Goal: Entertainment & Leisure: Browse casually

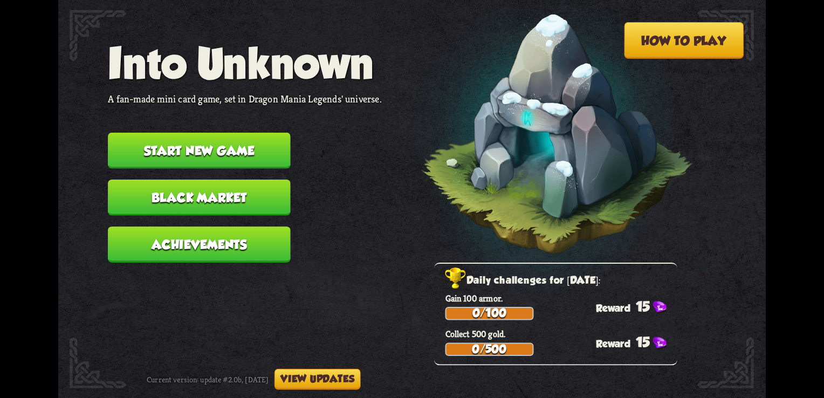
click at [235, 154] on button "Start new game" at bounding box center [199, 151] width 182 height 36
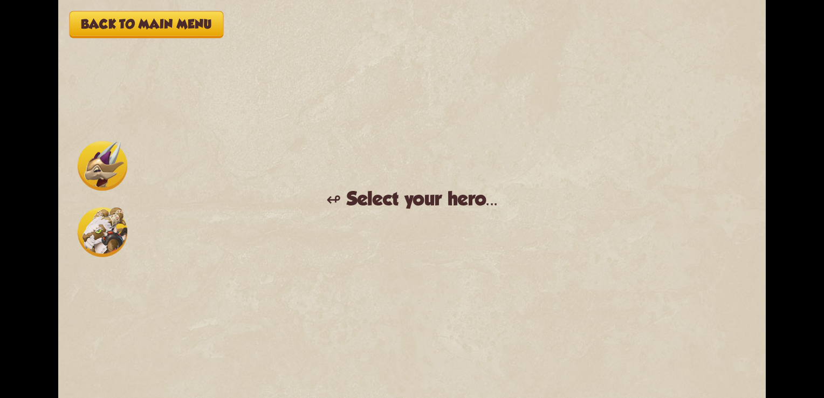
click at [95, 251] on img at bounding box center [103, 232] width 50 height 50
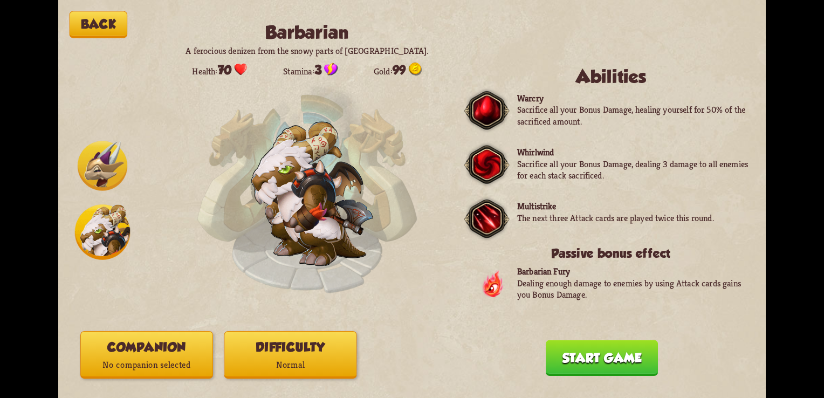
click at [477, 234] on img at bounding box center [486, 219] width 45 height 46
click at [558, 359] on button "Start game" at bounding box center [602, 358] width 112 height 36
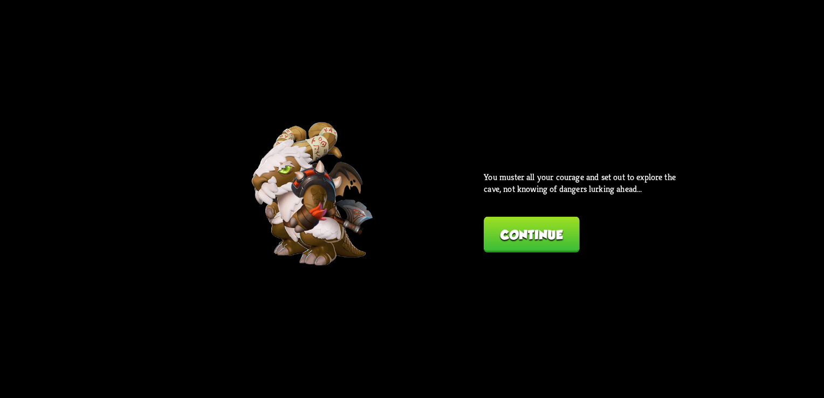
click at [517, 228] on button "Continue" at bounding box center [531, 235] width 95 height 36
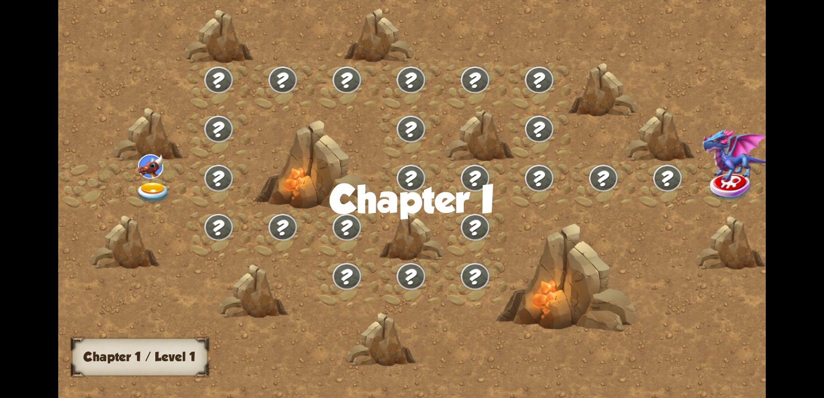
click at [153, 183] on img at bounding box center [154, 192] width 36 height 21
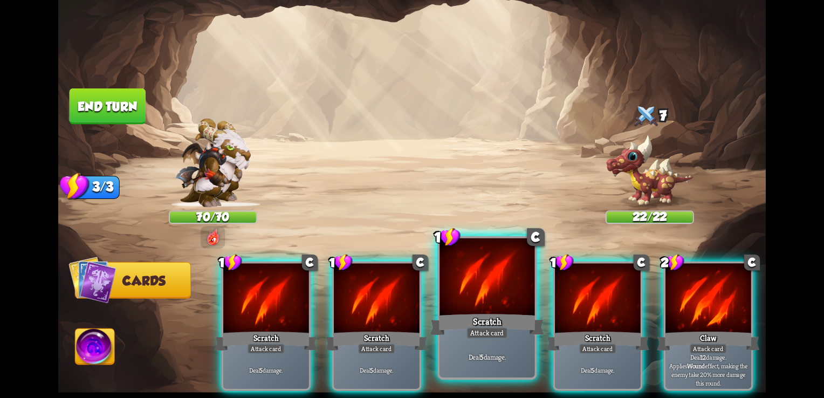
click at [491, 291] on div at bounding box center [486, 278] width 95 height 80
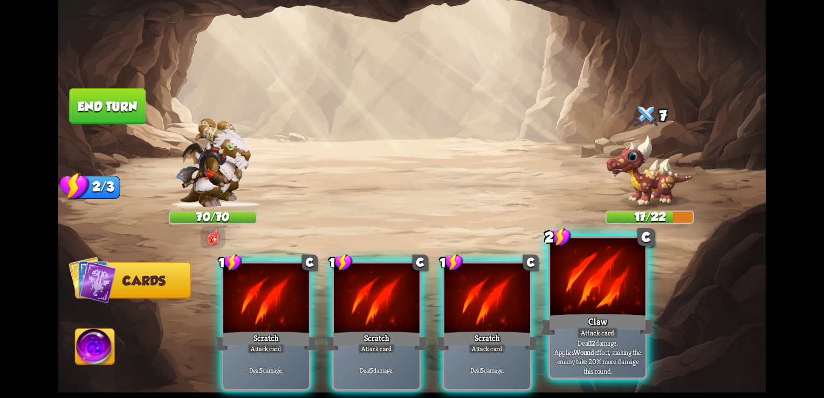
click at [573, 276] on div at bounding box center [597, 278] width 95 height 80
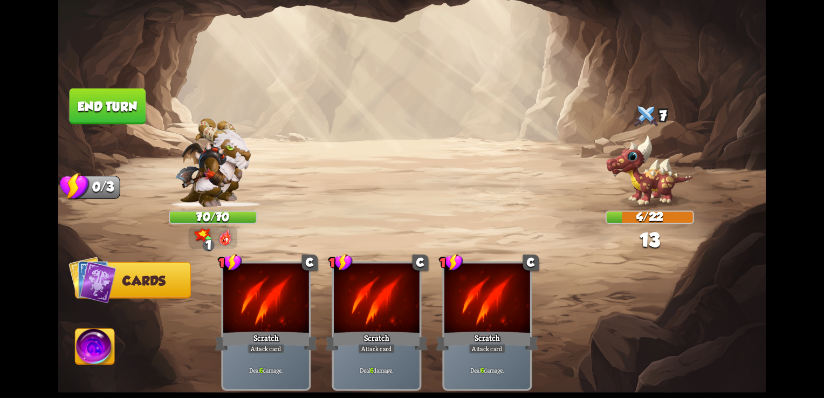
click at [93, 108] on button "End turn" at bounding box center [108, 106] width 76 height 36
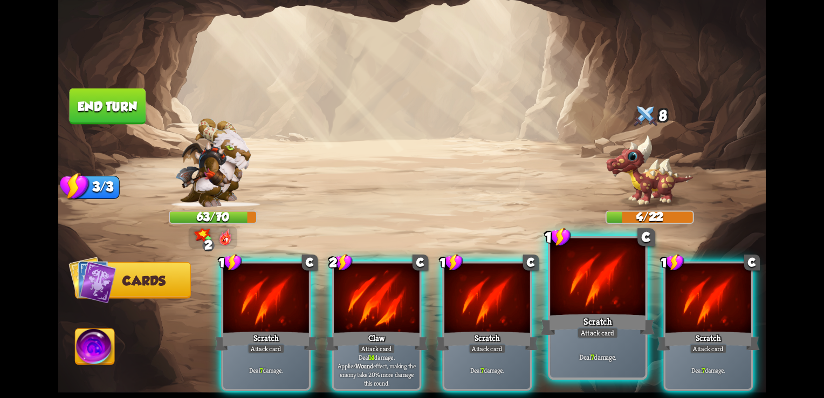
click at [607, 296] on div at bounding box center [597, 278] width 95 height 80
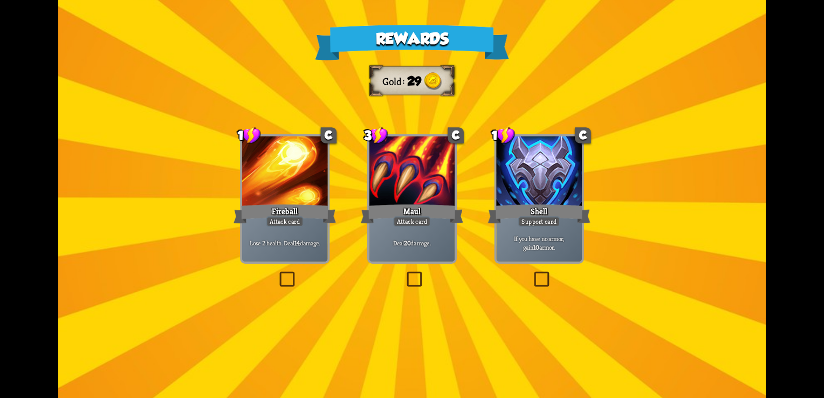
click at [418, 147] on div at bounding box center [412, 172] width 86 height 72
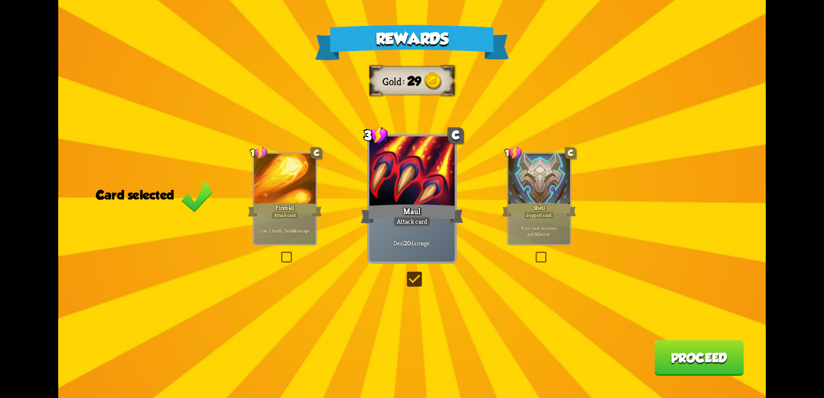
click at [678, 365] on button "Proceed" at bounding box center [699, 358] width 90 height 36
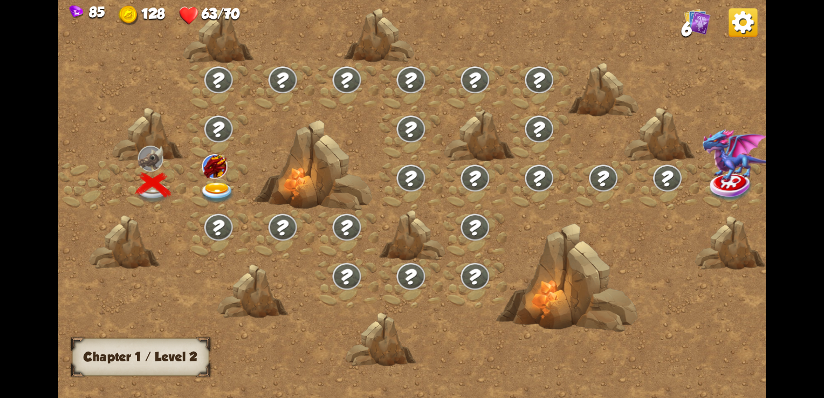
click at [210, 178] on div at bounding box center [219, 185] width 64 height 49
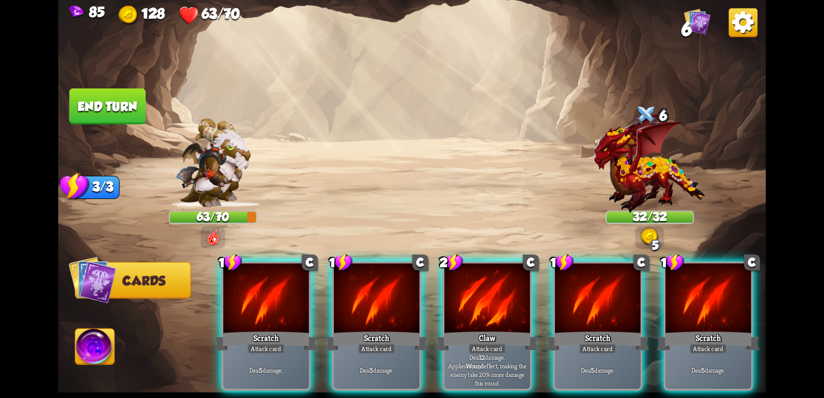
click at [622, 176] on img at bounding box center [650, 162] width 112 height 101
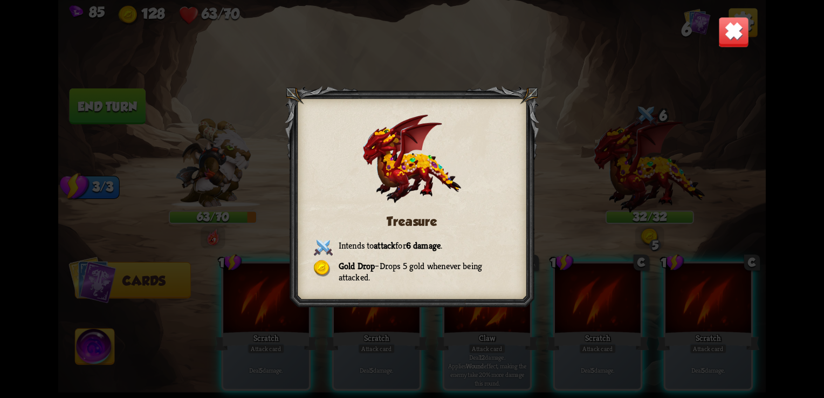
click at [727, 39] on img at bounding box center [733, 32] width 31 height 31
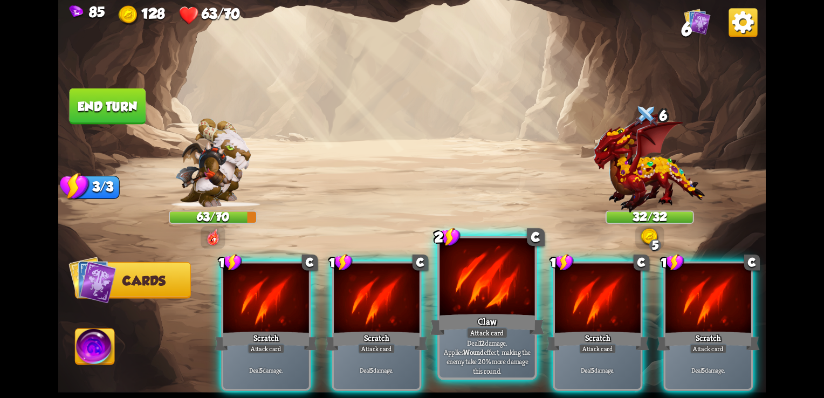
click at [483, 338] on div "Attack card" at bounding box center [487, 333] width 42 height 12
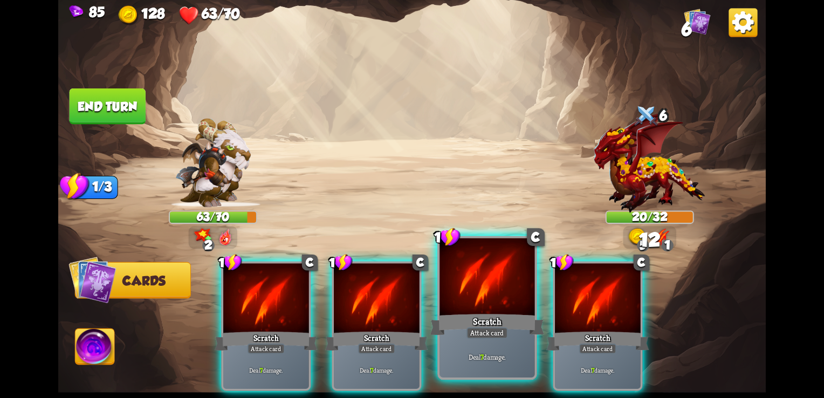
click at [491, 252] on div at bounding box center [486, 278] width 95 height 80
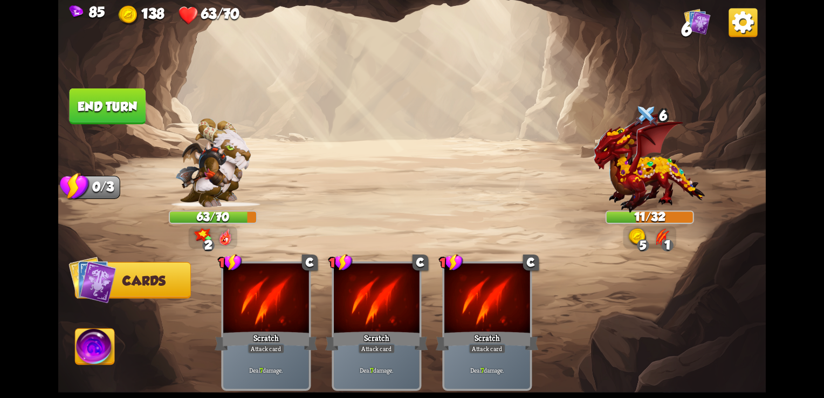
click at [121, 98] on button "End turn" at bounding box center [108, 106] width 76 height 36
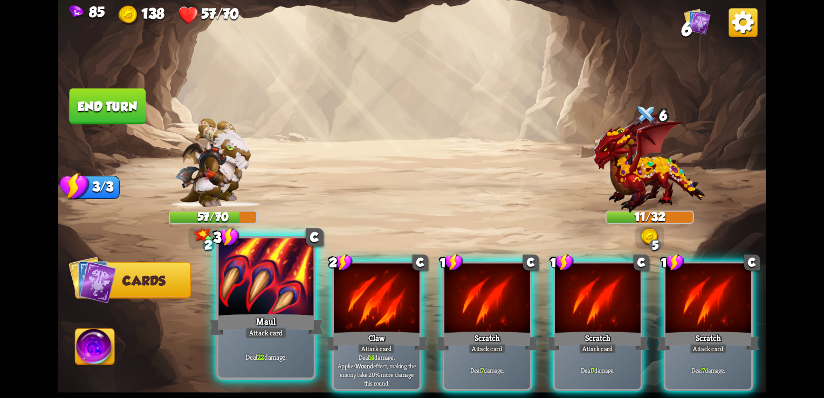
click at [235, 325] on div "Maul" at bounding box center [266, 324] width 114 height 25
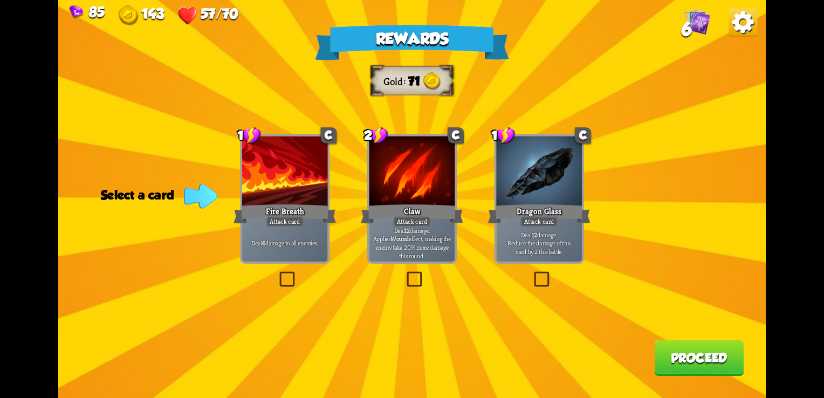
click at [273, 241] on p "Deal 6 damage to all enemies." at bounding box center [284, 243] width 81 height 9
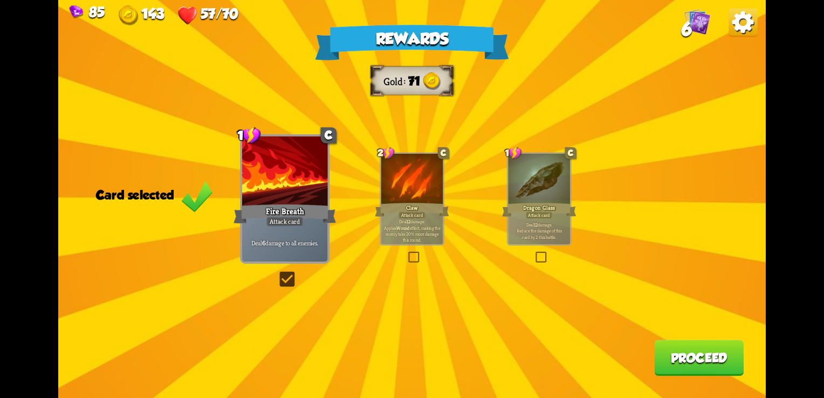
click at [679, 363] on button "Proceed" at bounding box center [699, 358] width 90 height 36
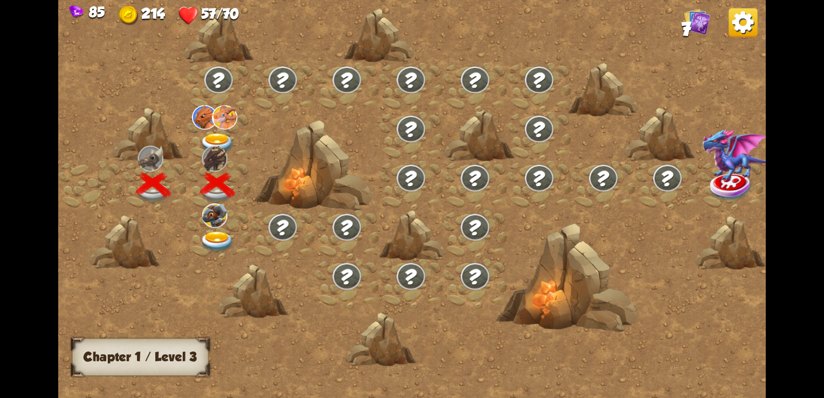
click at [225, 135] on img at bounding box center [218, 143] width 36 height 21
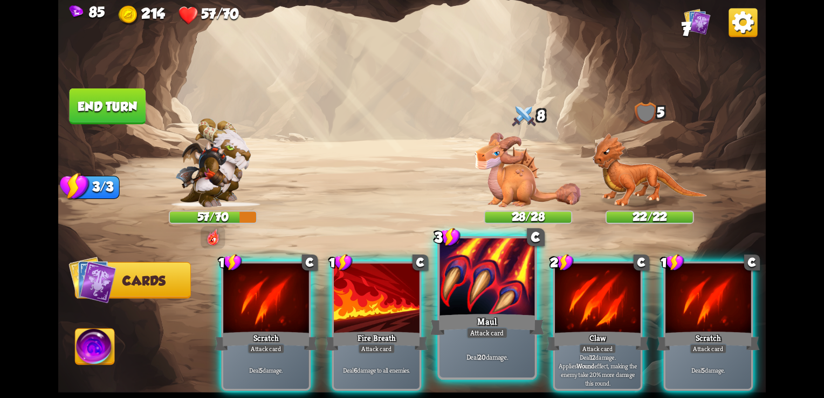
click at [500, 280] on div at bounding box center [486, 278] width 95 height 80
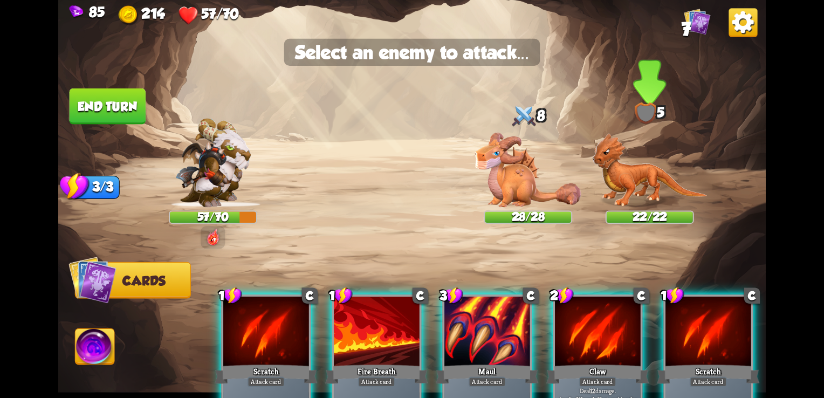
click at [633, 203] on img at bounding box center [649, 170] width 115 height 74
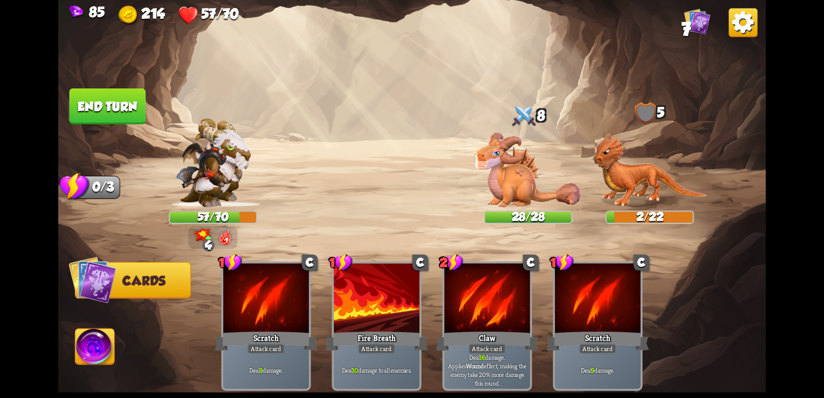
click at [110, 109] on button "End turn" at bounding box center [108, 106] width 76 height 36
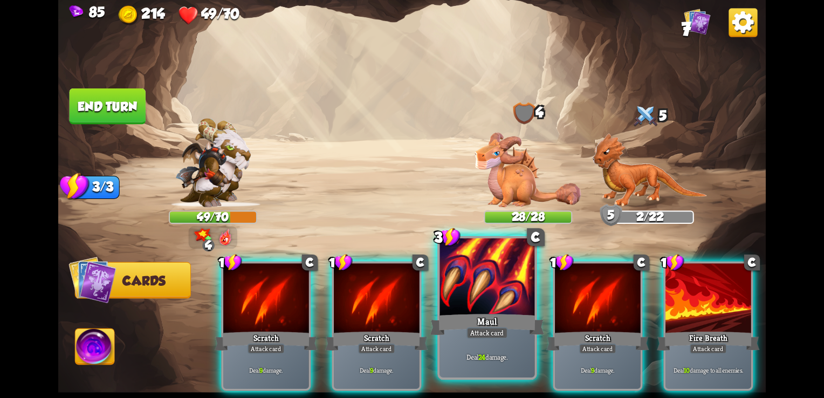
click at [471, 301] on div at bounding box center [486, 278] width 95 height 80
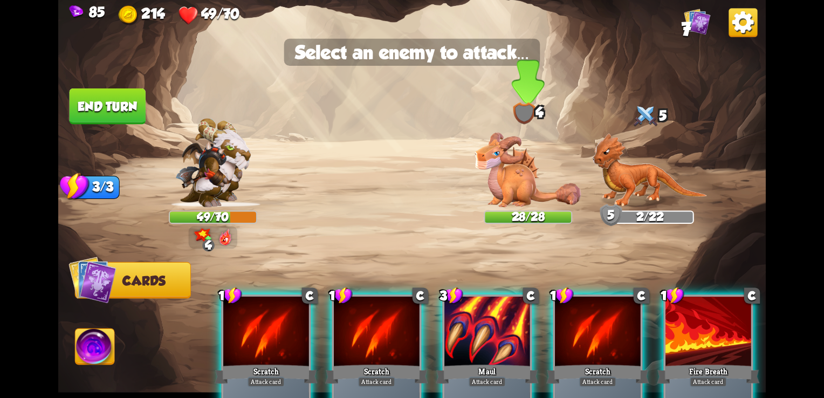
click at [516, 197] on img at bounding box center [528, 170] width 106 height 75
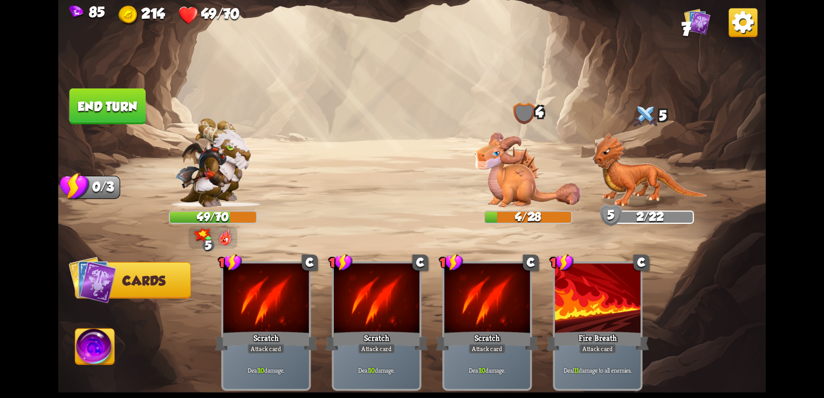
click at [97, 110] on button "End turn" at bounding box center [108, 106] width 76 height 36
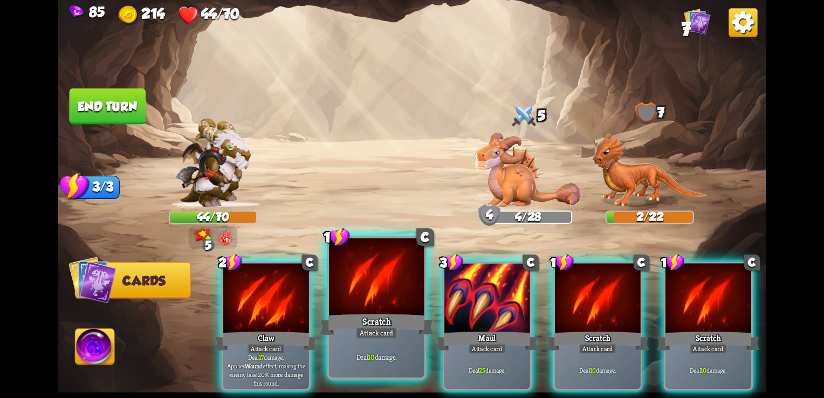
click at [379, 284] on div at bounding box center [376, 278] width 95 height 80
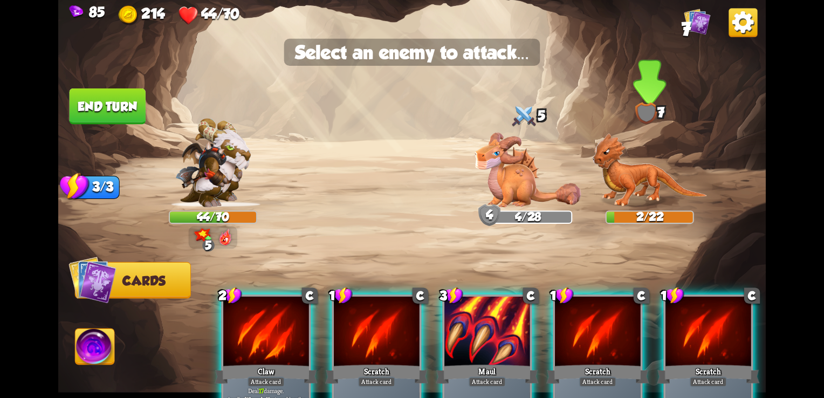
click at [623, 171] on img at bounding box center [649, 170] width 115 height 74
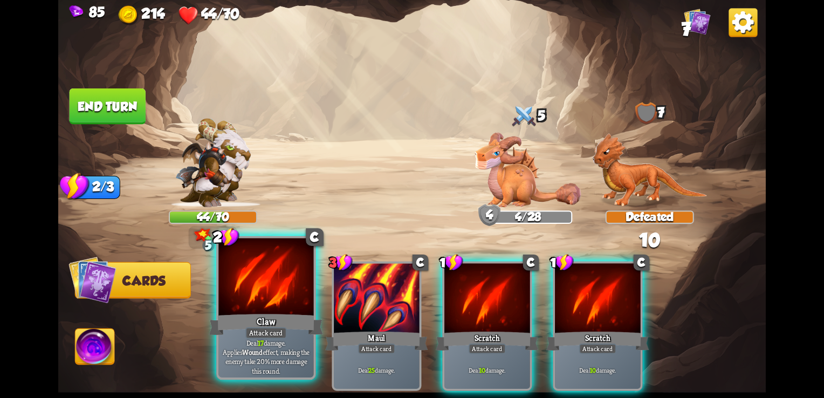
click at [234, 314] on div "Claw" at bounding box center [266, 324] width 114 height 25
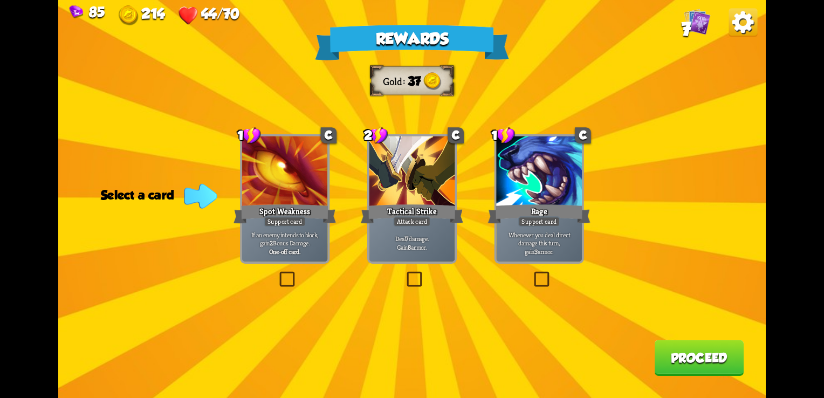
click at [426, 230] on div "Deal 7 damage. Gain 8 armor." at bounding box center [412, 242] width 86 height 37
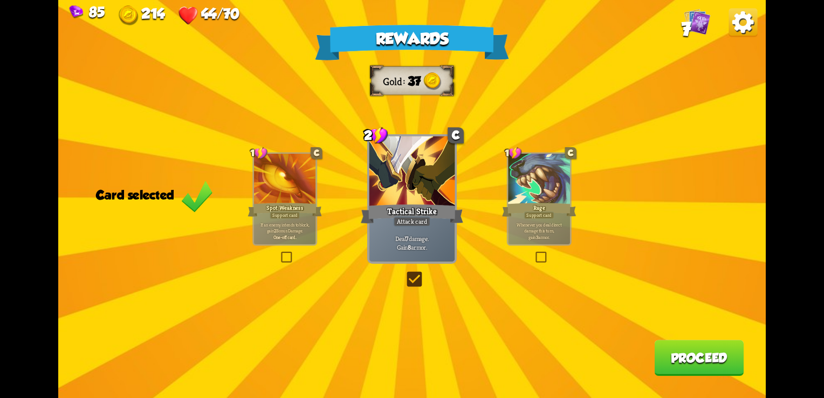
click at [707, 370] on button "Proceed" at bounding box center [699, 358] width 90 height 36
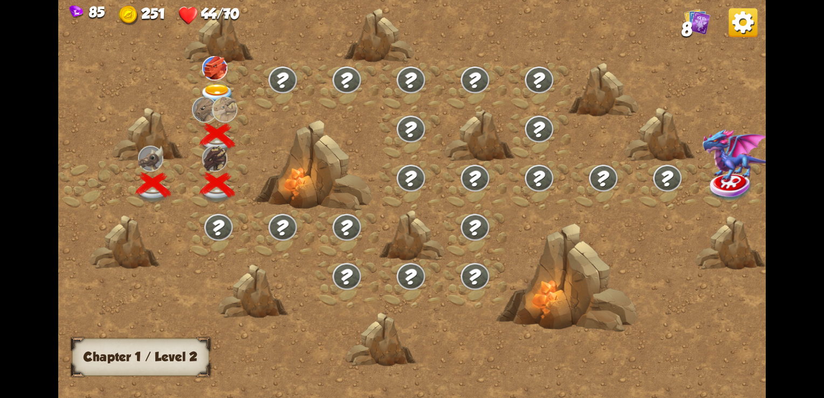
click at [217, 66] on img at bounding box center [214, 68] width 25 height 24
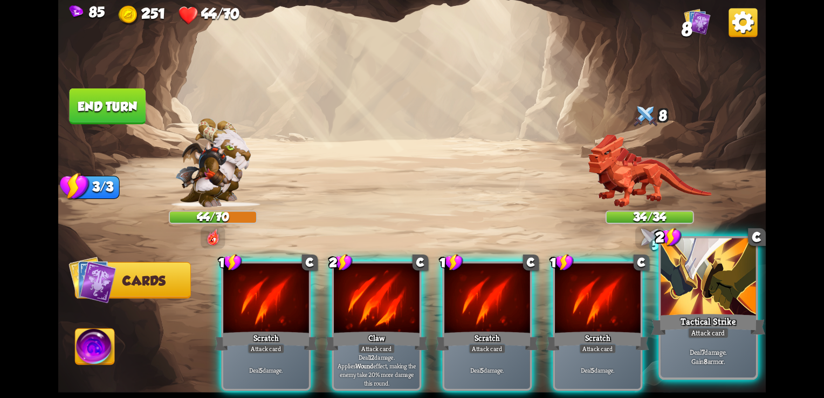
click at [723, 324] on div "Tactical Strike" at bounding box center [708, 324] width 114 height 25
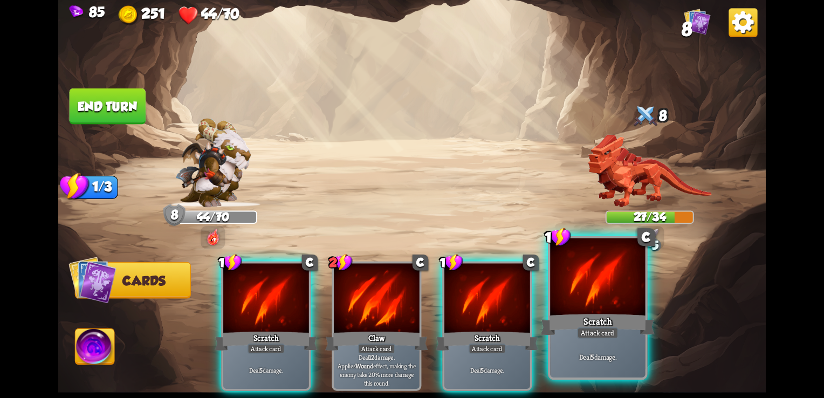
click at [587, 313] on div "Scratch" at bounding box center [598, 324] width 114 height 25
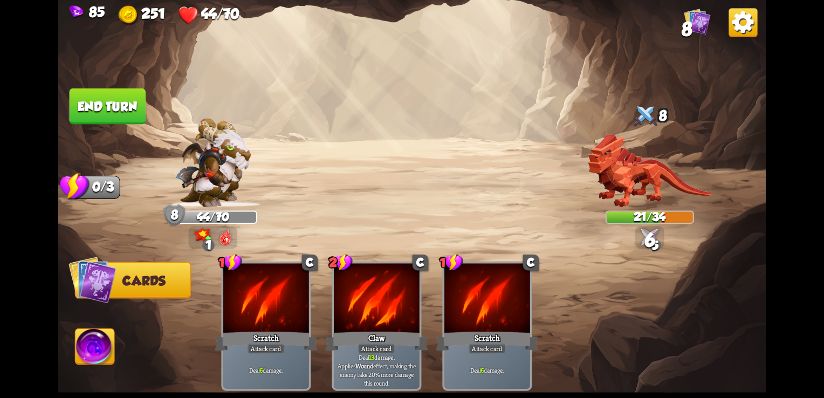
click at [121, 107] on button "End turn" at bounding box center [108, 106] width 76 height 36
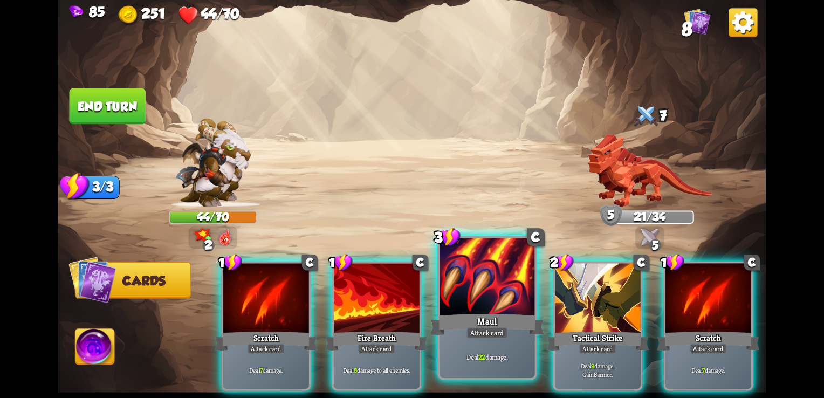
click at [500, 304] on div at bounding box center [486, 278] width 95 height 80
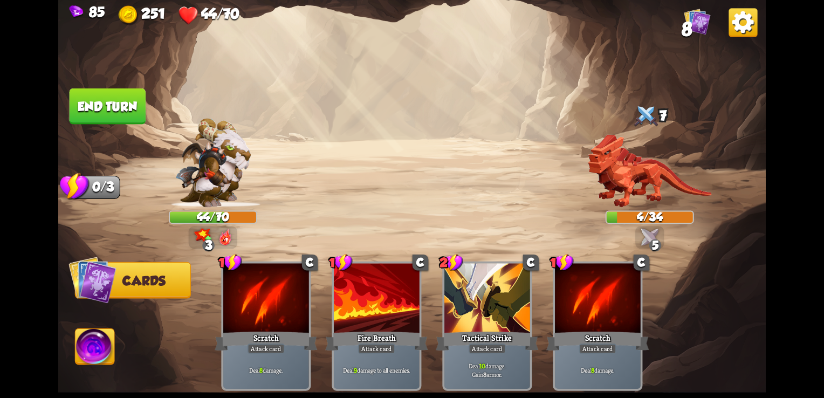
click at [118, 97] on button "End turn" at bounding box center [108, 106] width 76 height 36
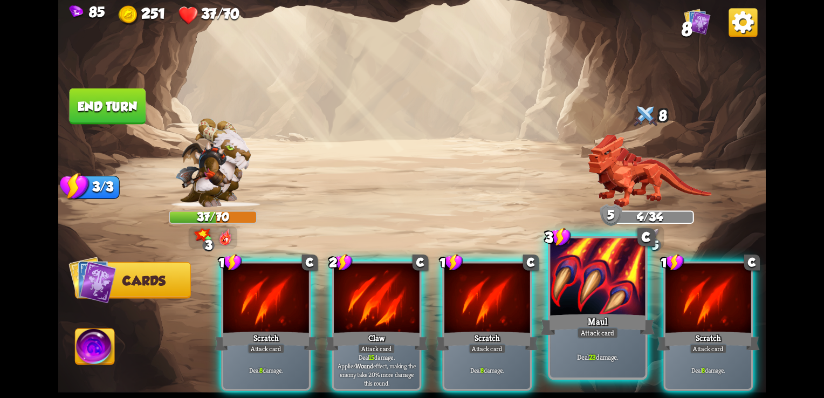
click at [604, 329] on div "Attack card" at bounding box center [598, 333] width 42 height 12
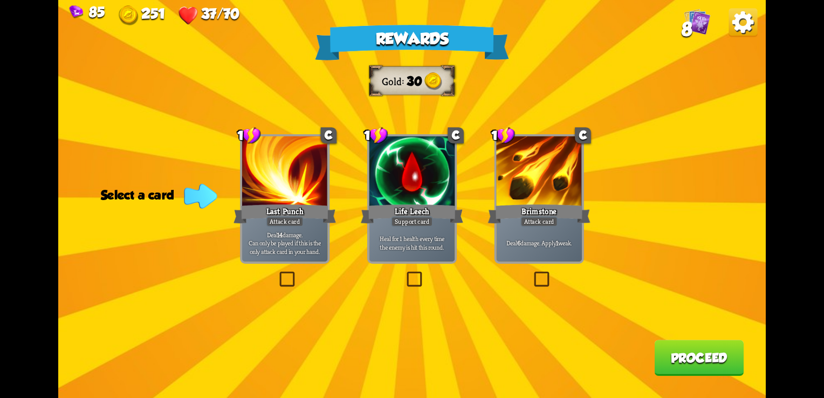
click at [561, 227] on div "Deal 6 damage. Apply 1 weak." at bounding box center [539, 242] width 86 height 37
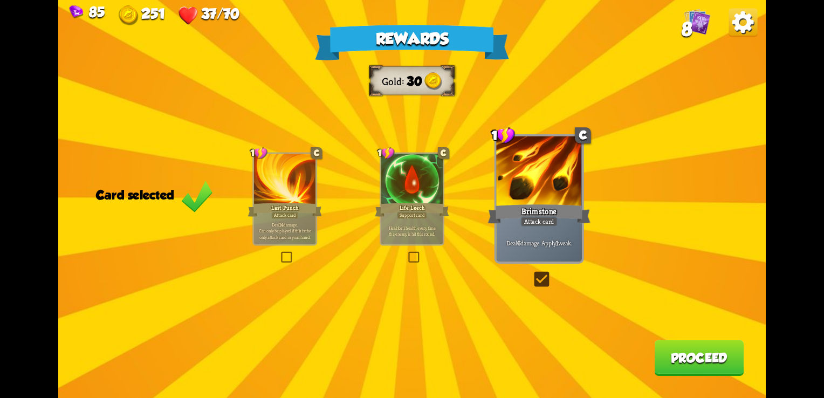
click at [711, 351] on button "Proceed" at bounding box center [699, 358] width 90 height 36
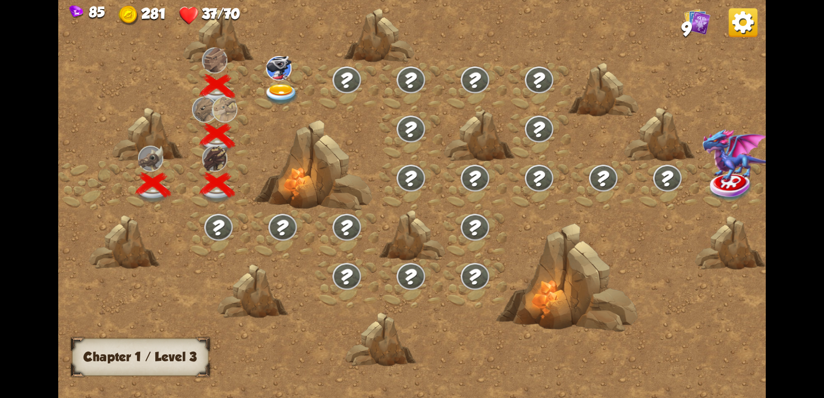
click at [279, 75] on img at bounding box center [278, 68] width 25 height 24
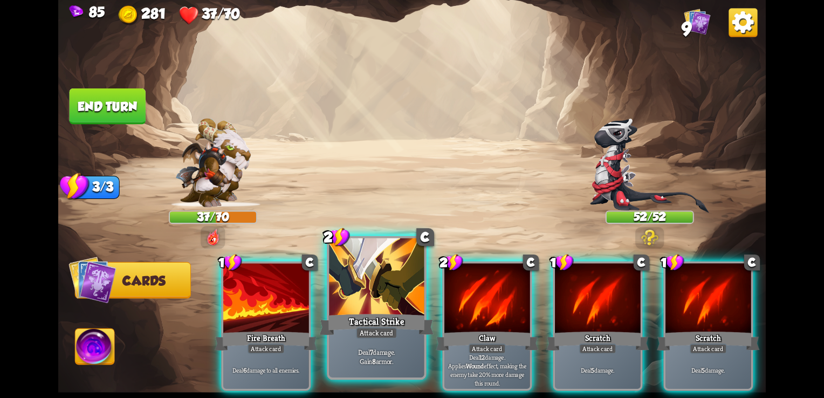
click at [367, 346] on div "Deal 7 damage. Gain 8 armor." at bounding box center [376, 357] width 95 height 42
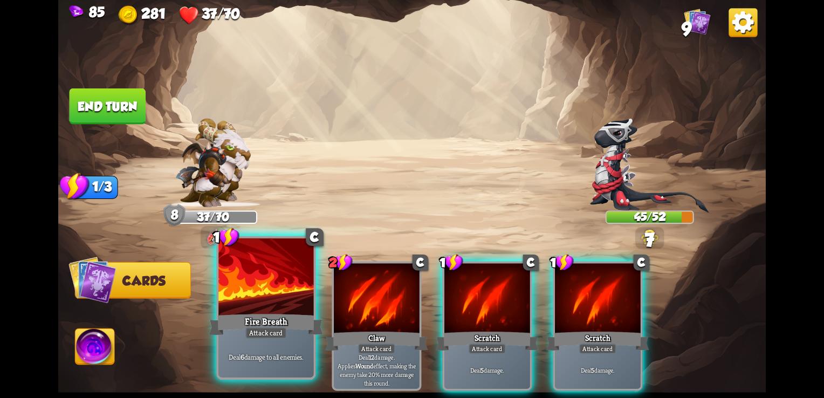
click at [270, 331] on div "Attack card" at bounding box center [266, 333] width 42 height 12
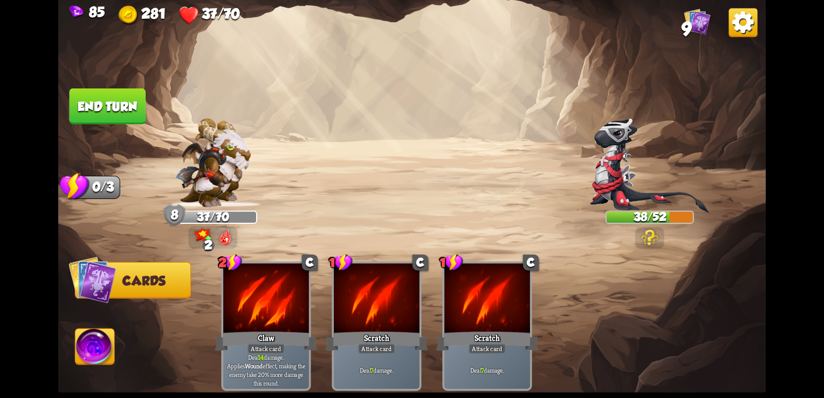
click at [121, 118] on button "End turn" at bounding box center [108, 106] width 76 height 36
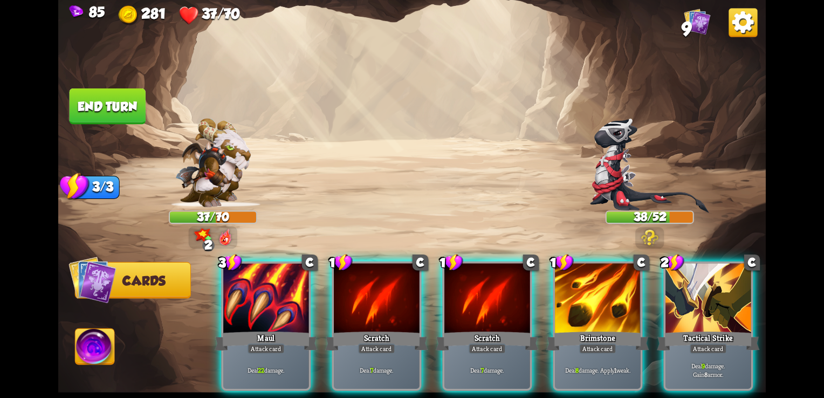
click at [654, 175] on img at bounding box center [649, 165] width 119 height 95
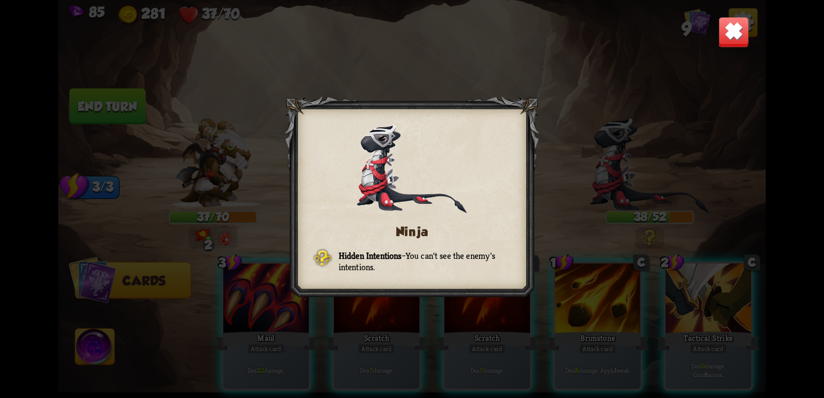
click at [733, 40] on img at bounding box center [733, 32] width 31 height 31
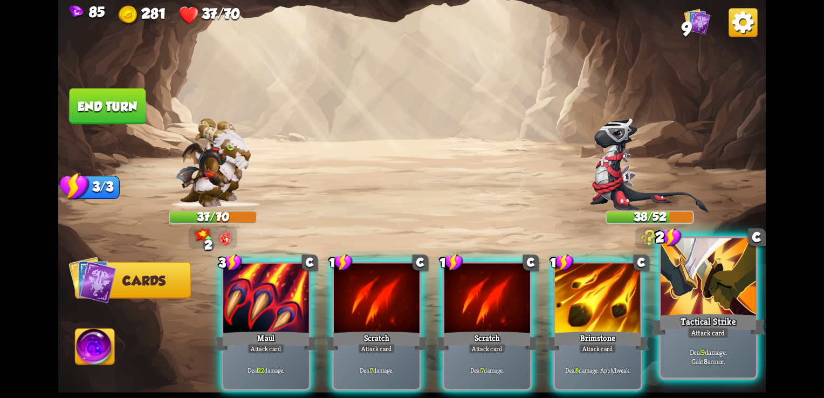
click at [675, 343] on div "Deal 9 damage. Gain 8 armor." at bounding box center [708, 357] width 95 height 42
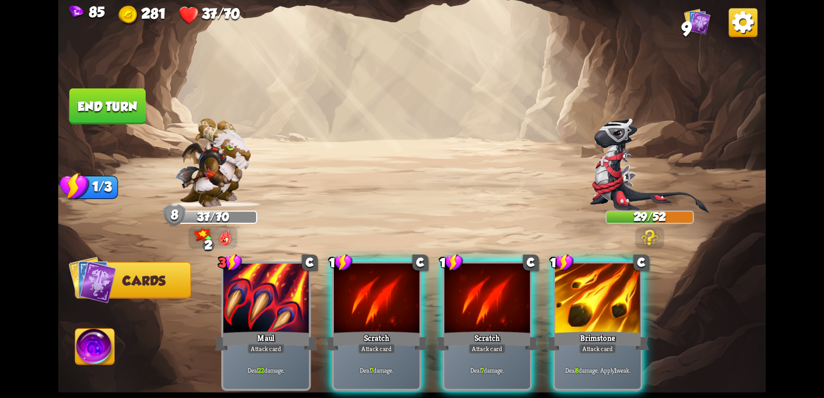
click at [675, 343] on div "3 C Maul Attack card Deal 22 damage. 1 C Scratch Attack card Deal 7 damage. 1 C…" at bounding box center [483, 309] width 566 height 177
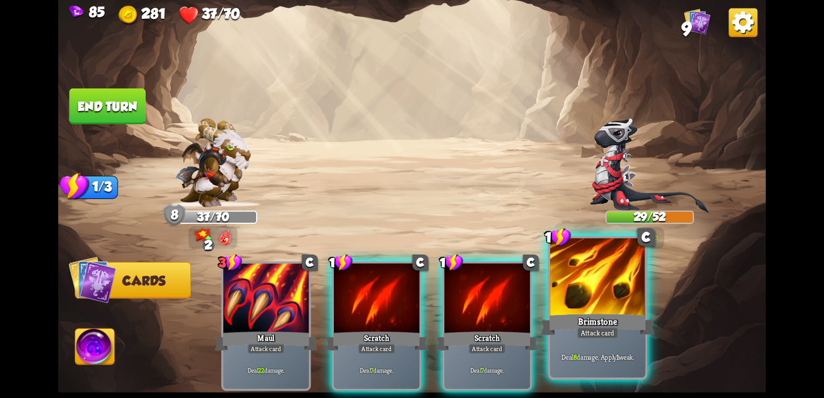
click at [595, 321] on div "Brimstone" at bounding box center [598, 324] width 114 height 25
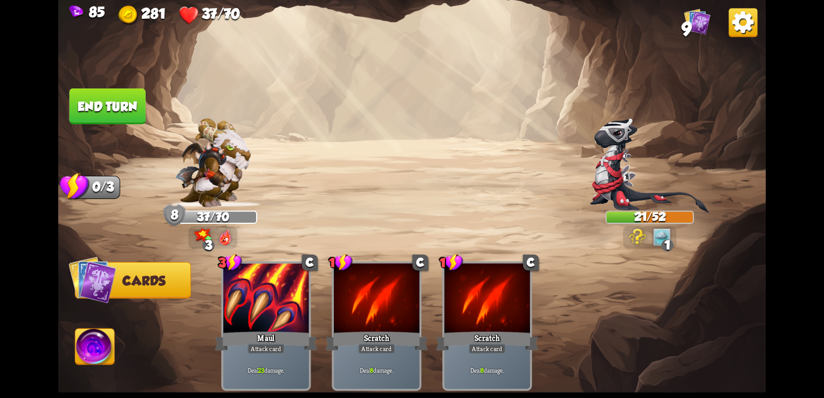
click at [111, 101] on button "End turn" at bounding box center [108, 106] width 76 height 36
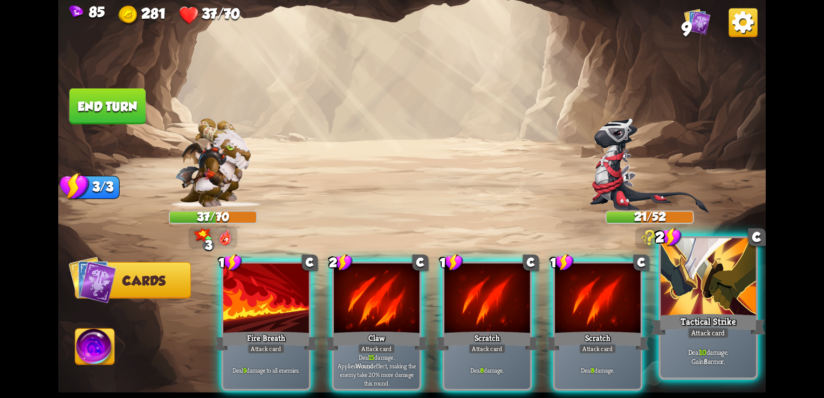
click at [716, 303] on div at bounding box center [708, 278] width 95 height 80
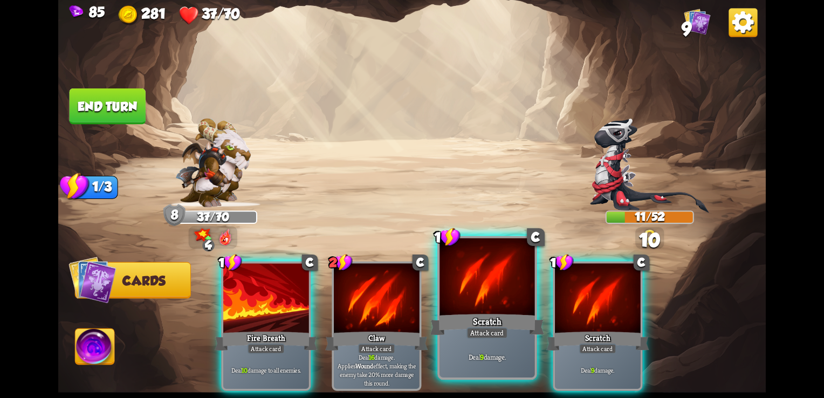
click at [486, 291] on div at bounding box center [486, 278] width 95 height 80
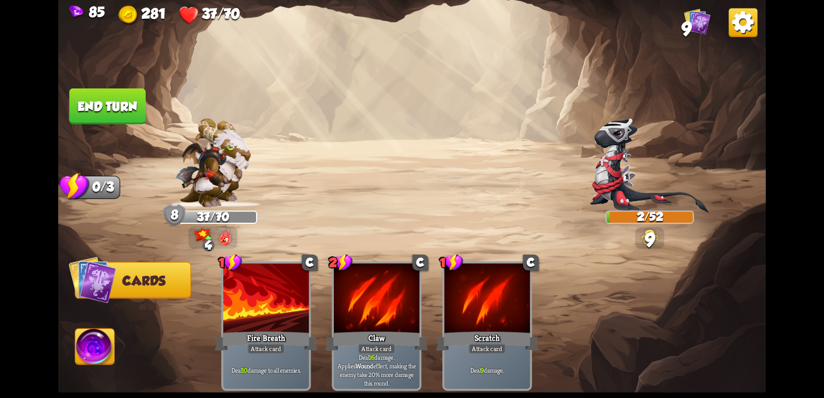
click at [91, 100] on button "End turn" at bounding box center [108, 106] width 76 height 36
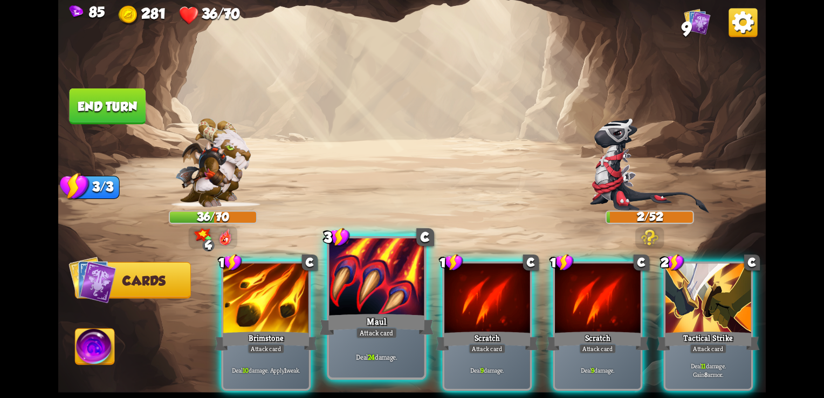
click at [360, 319] on div "Maul" at bounding box center [377, 324] width 114 height 25
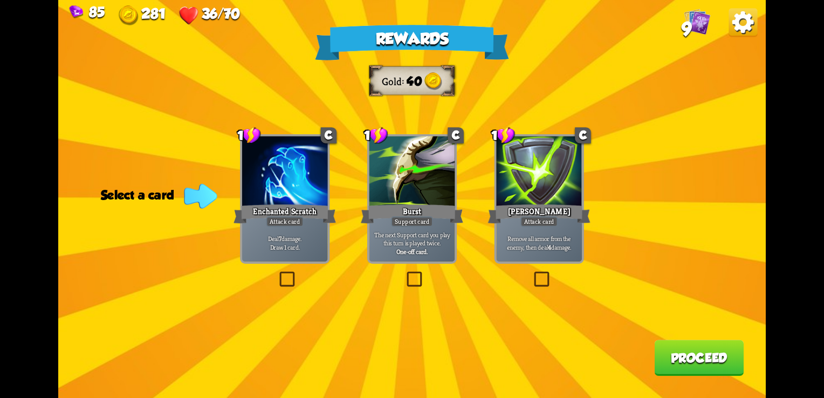
click at [291, 200] on div at bounding box center [285, 172] width 86 height 72
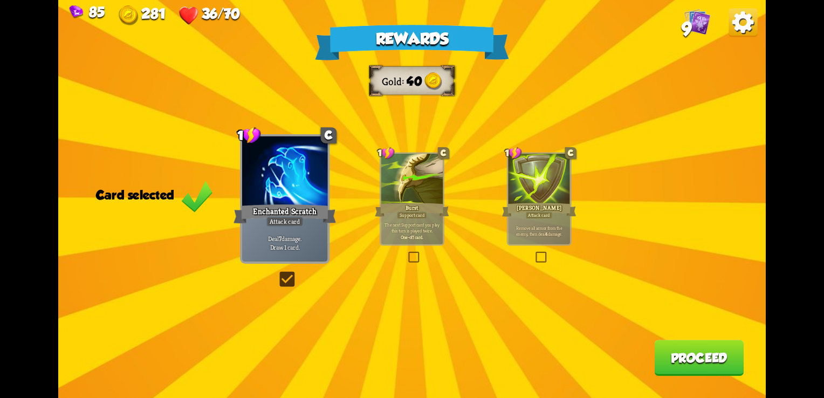
click at [719, 362] on button "Proceed" at bounding box center [699, 358] width 90 height 36
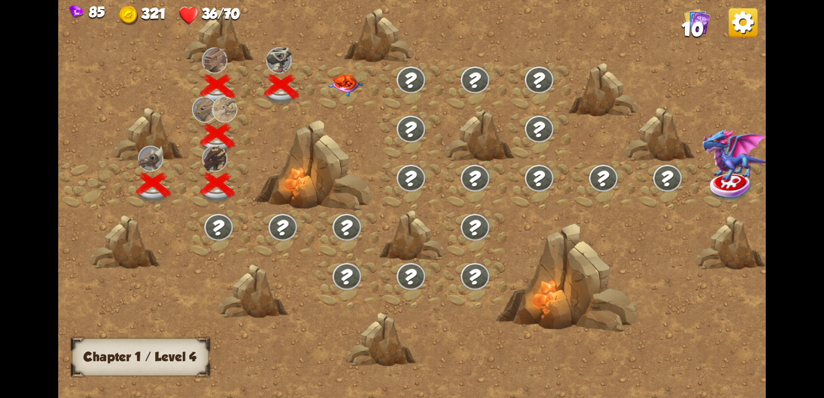
click at [335, 84] on img at bounding box center [346, 85] width 36 height 23
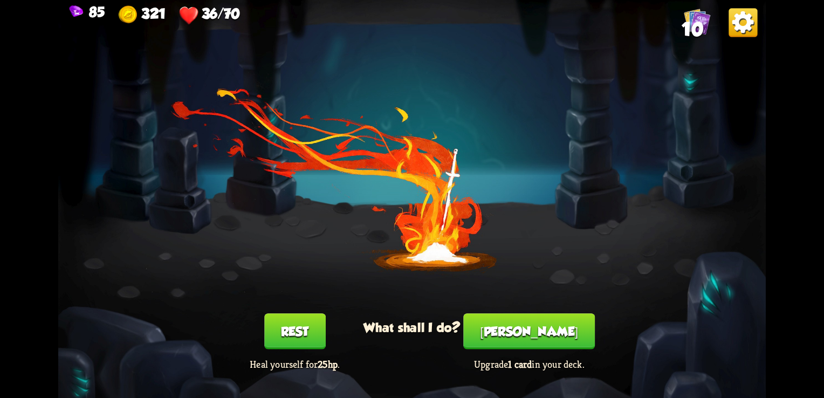
click at [335, 84] on div "You feel rested! What shall I do? Rest Heal yourself for 25hp . [PERSON_NAME] U…" at bounding box center [411, 199] width 707 height 398
click at [293, 343] on button "Rest" at bounding box center [294, 331] width 61 height 36
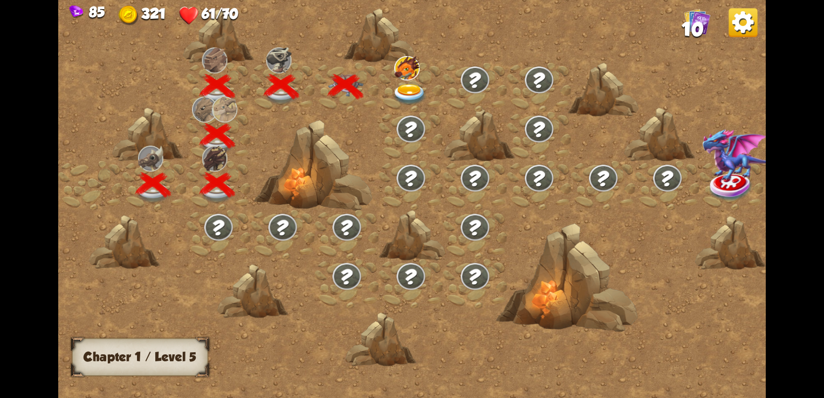
click at [421, 70] on div at bounding box center [411, 87] width 64 height 49
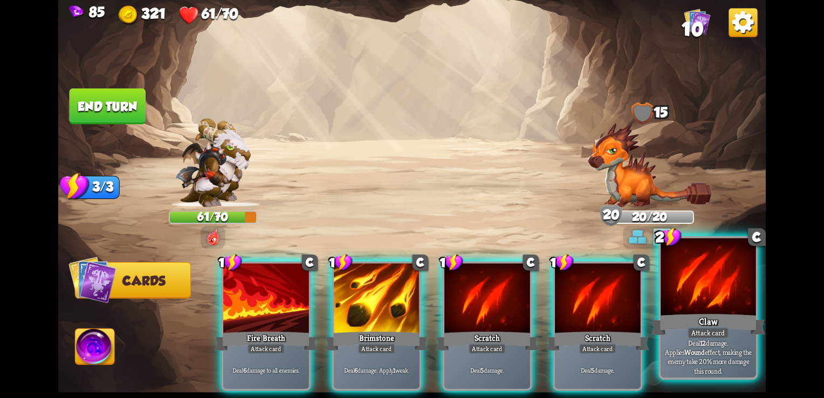
click at [673, 301] on div at bounding box center [708, 278] width 95 height 80
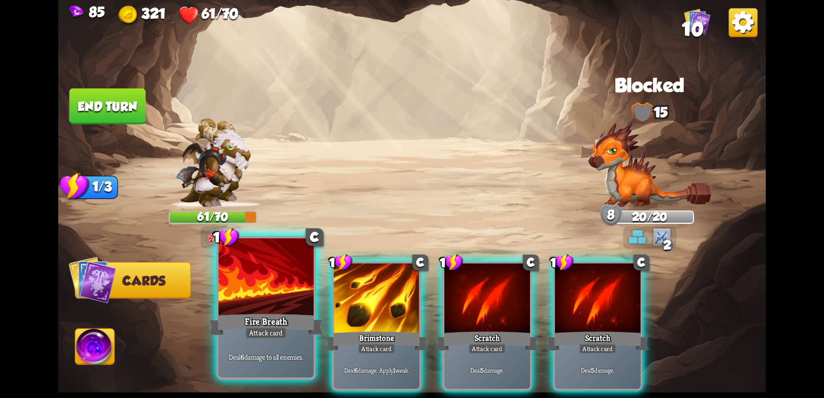
click at [250, 299] on div at bounding box center [265, 278] width 95 height 80
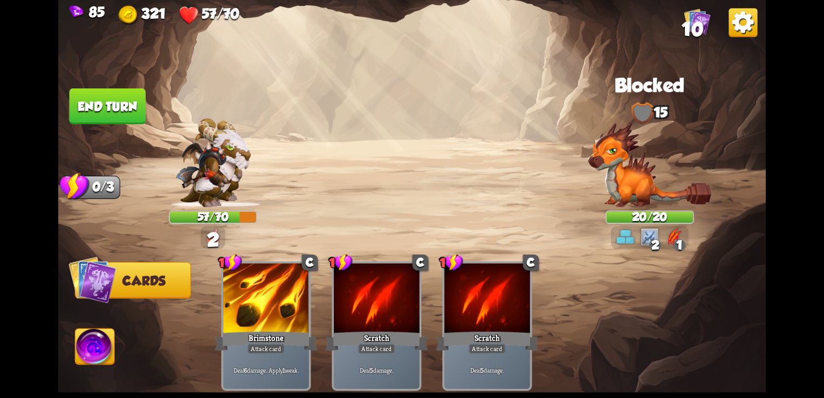
click at [97, 102] on button "End turn" at bounding box center [108, 106] width 76 height 36
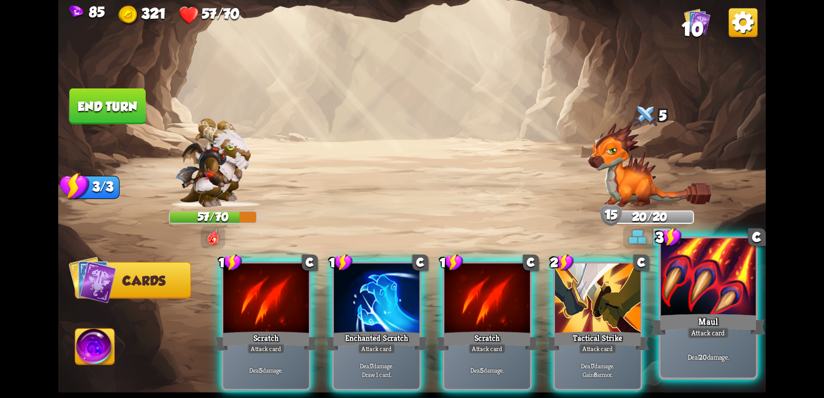
click at [690, 299] on div at bounding box center [708, 278] width 95 height 80
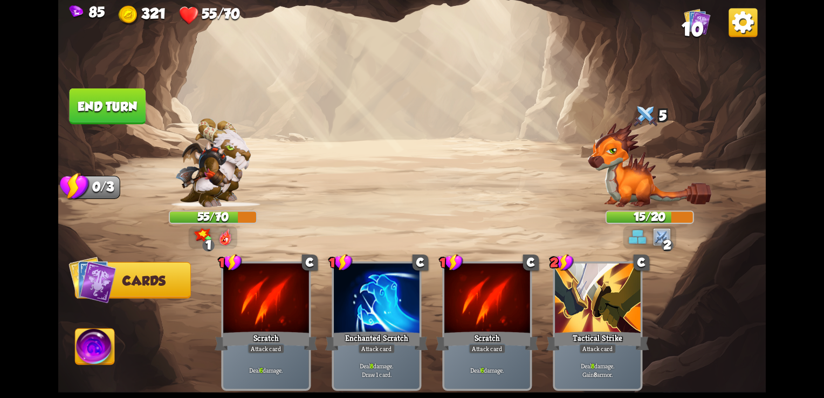
click at [75, 88] on img at bounding box center [411, 199] width 707 height 398
click at [78, 94] on button "End turn" at bounding box center [108, 106] width 76 height 36
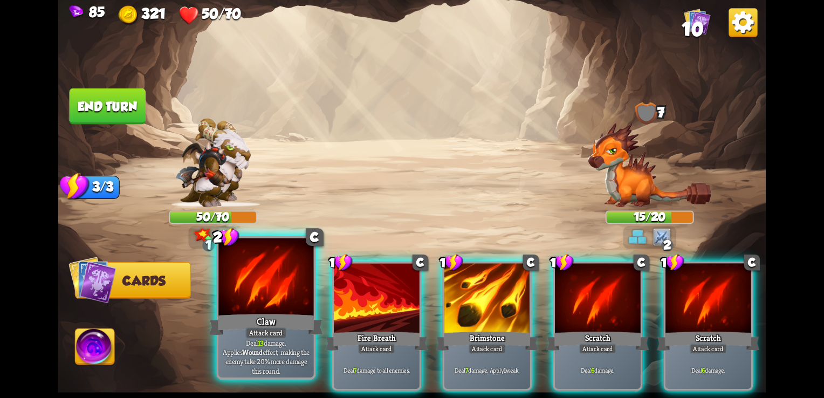
click at [257, 335] on div "Attack card" at bounding box center [266, 333] width 42 height 12
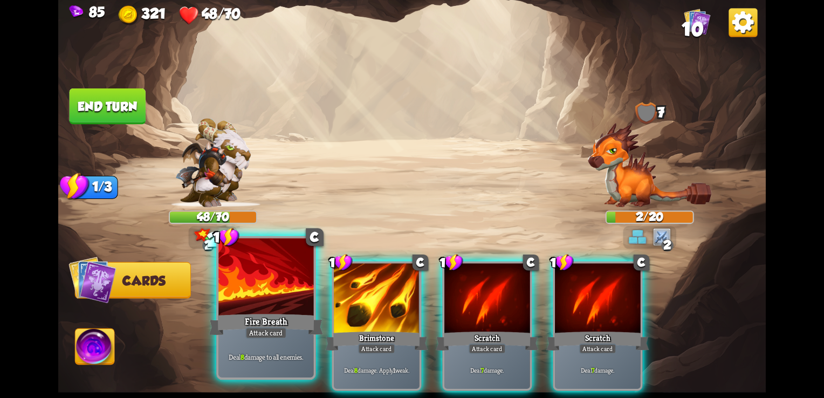
click at [267, 331] on div "Attack card" at bounding box center [266, 333] width 42 height 12
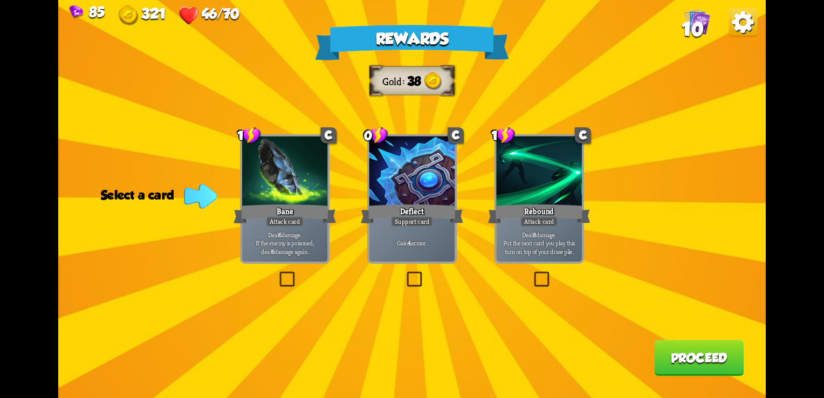
click at [388, 215] on div "Deflect" at bounding box center [412, 213] width 102 height 23
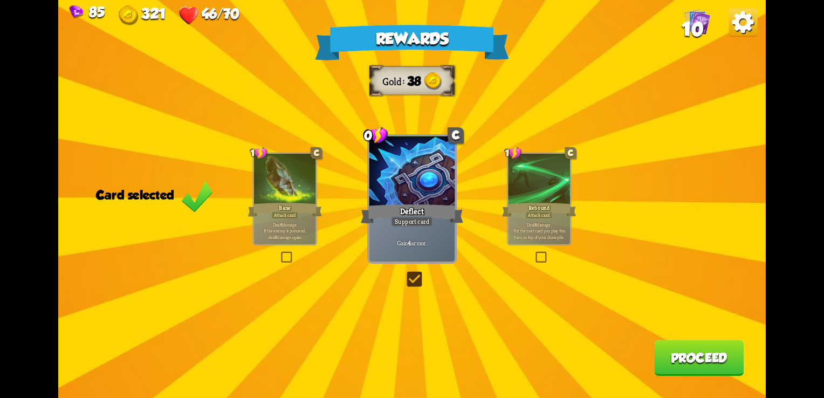
click at [678, 351] on button "Proceed" at bounding box center [699, 358] width 90 height 36
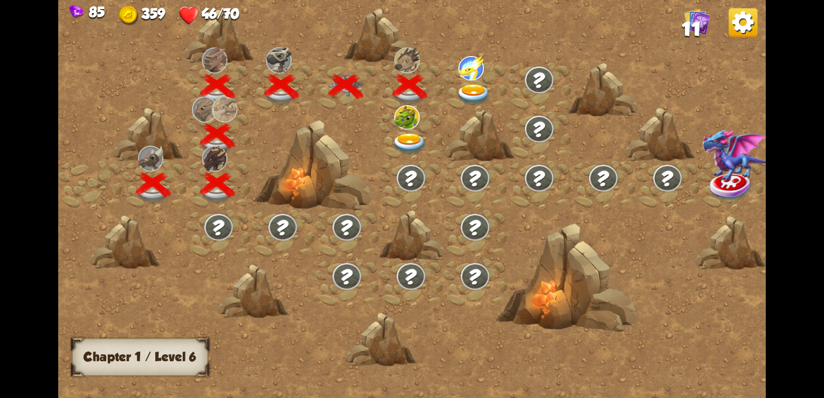
click at [390, 127] on div at bounding box center [411, 136] width 64 height 49
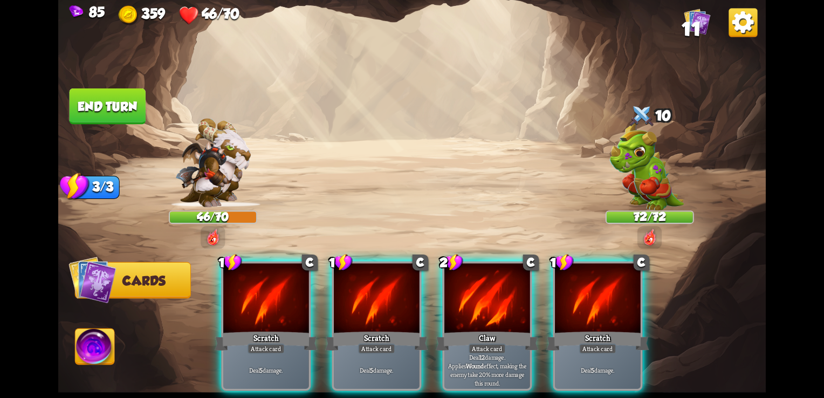
click at [656, 115] on div "10" at bounding box center [650, 116] width 88 height 29
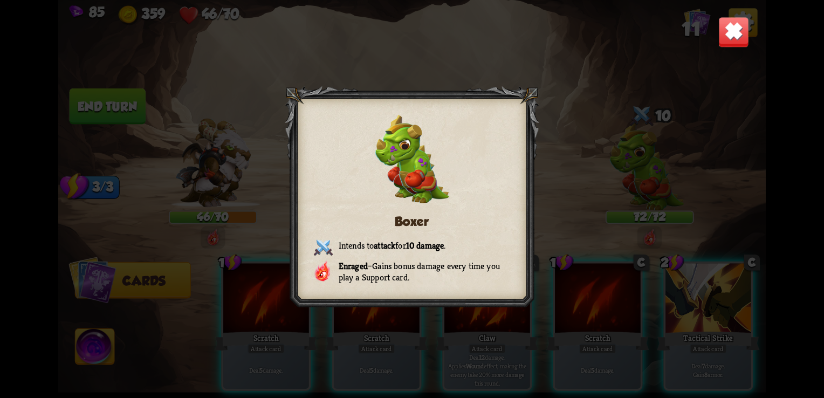
click at [731, 41] on img at bounding box center [733, 32] width 31 height 31
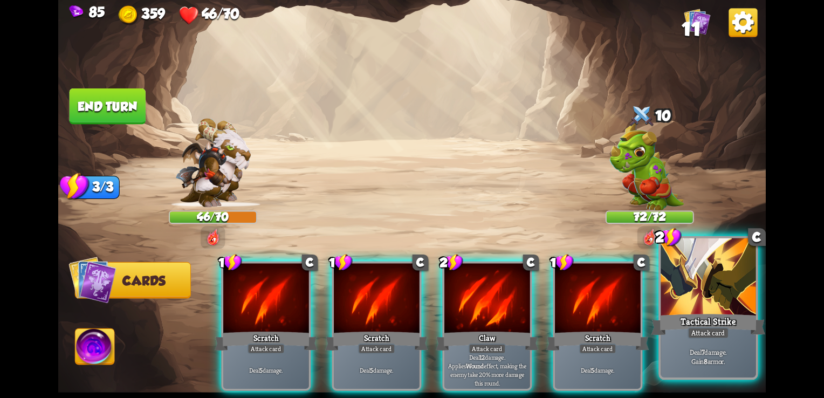
click at [695, 288] on div at bounding box center [708, 278] width 95 height 80
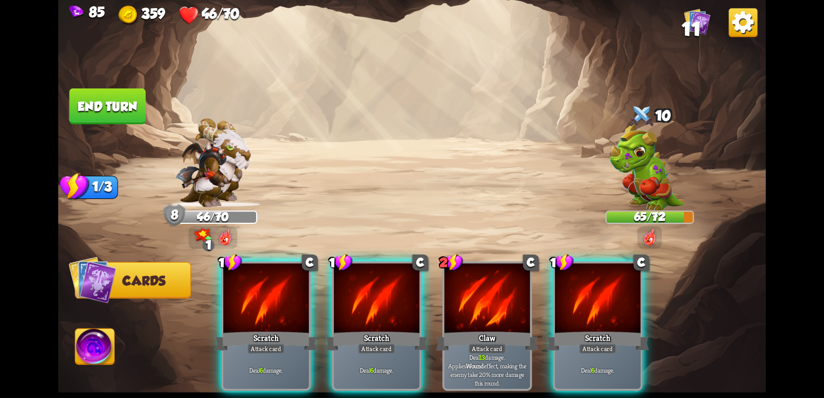
drag, startPoint x: 591, startPoint y: 297, endPoint x: 591, endPoint y: 290, distance: 6.5
click at [591, 290] on div at bounding box center [598, 300] width 86 height 72
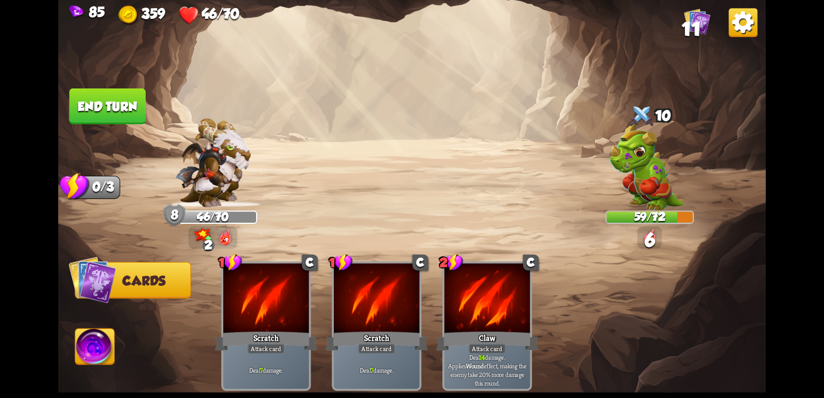
click at [111, 98] on button "End turn" at bounding box center [108, 106] width 76 height 36
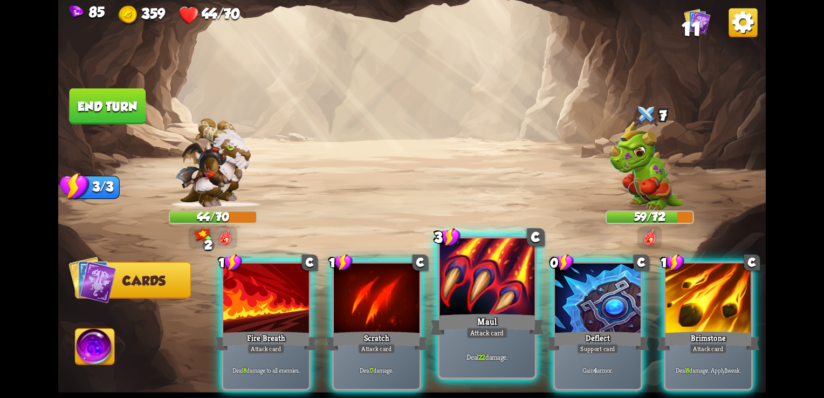
click at [463, 298] on div at bounding box center [486, 278] width 95 height 80
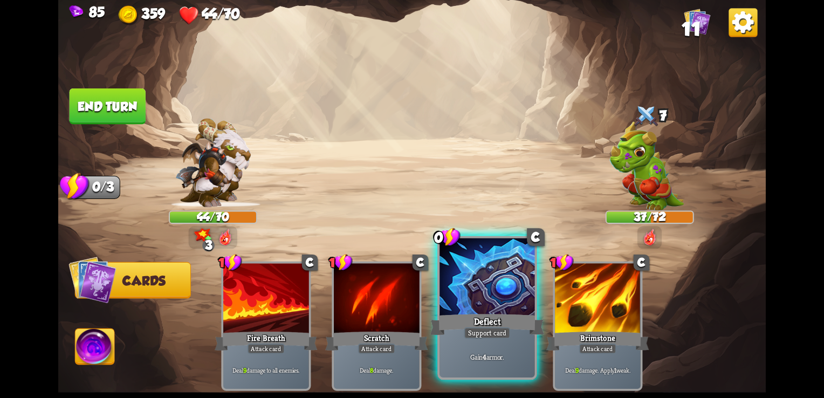
click at [473, 284] on div at bounding box center [486, 278] width 95 height 80
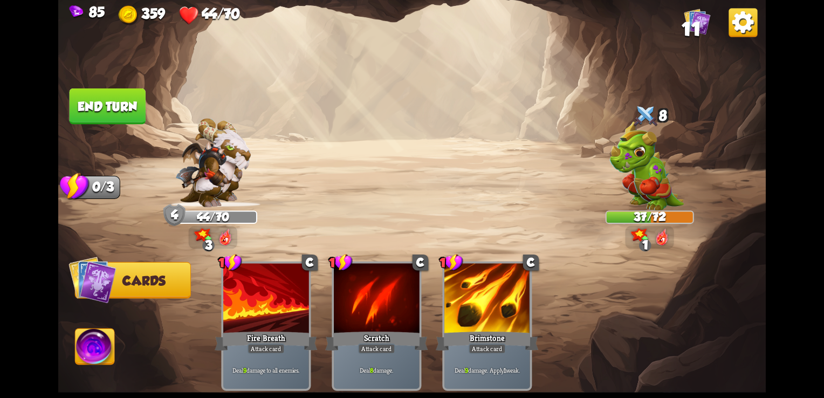
click at [86, 105] on button "End turn" at bounding box center [108, 106] width 76 height 36
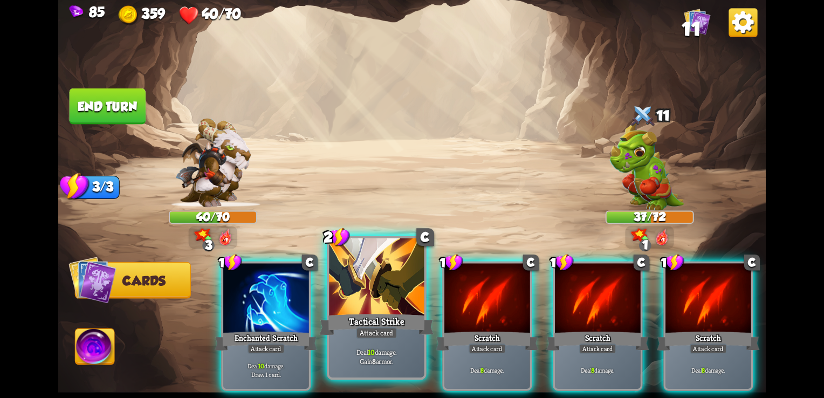
click at [376, 315] on div "Tactical Strike" at bounding box center [377, 324] width 114 height 25
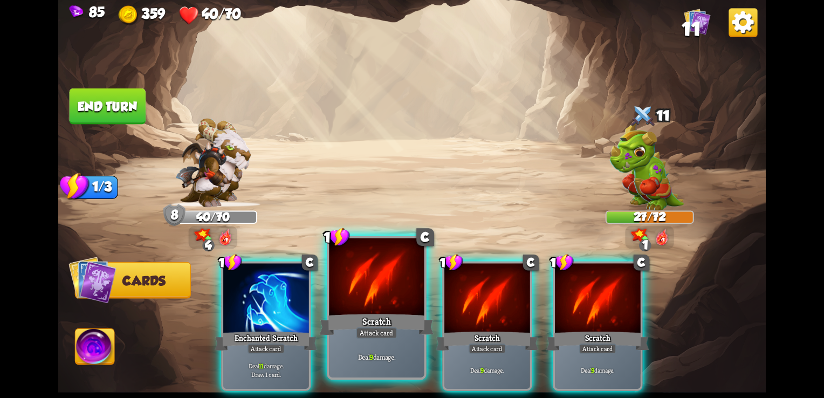
click at [369, 316] on div "Scratch" at bounding box center [377, 324] width 114 height 25
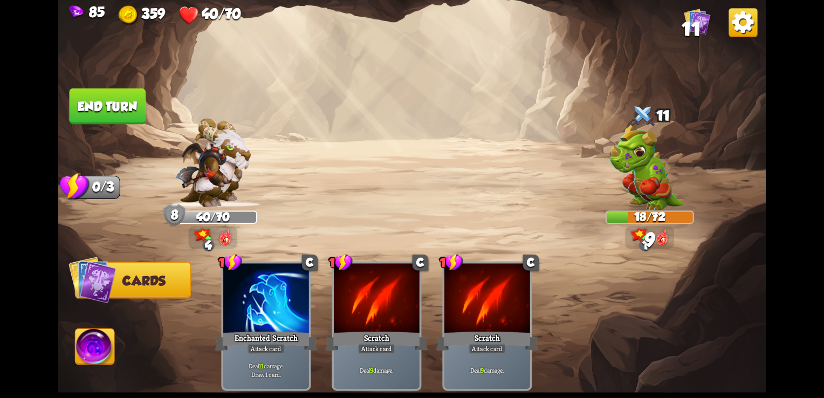
click at [94, 113] on button "End turn" at bounding box center [108, 106] width 76 height 36
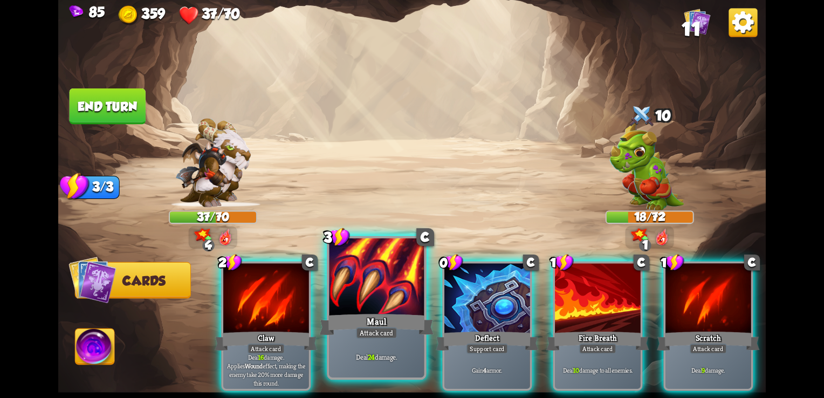
click at [381, 284] on div at bounding box center [376, 278] width 95 height 80
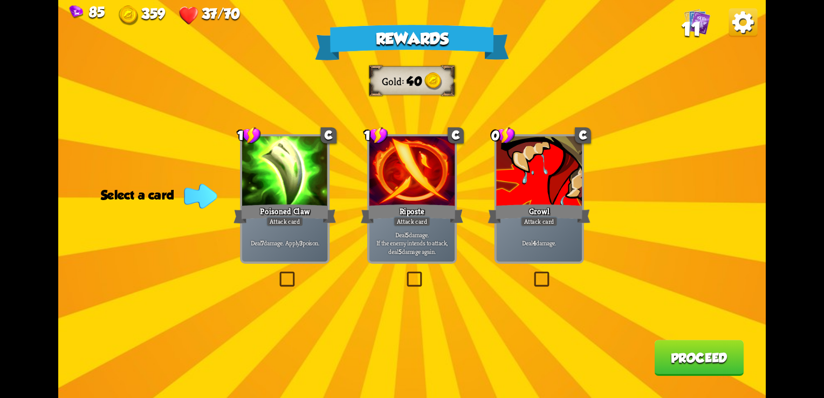
click at [261, 190] on div at bounding box center [285, 172] width 86 height 72
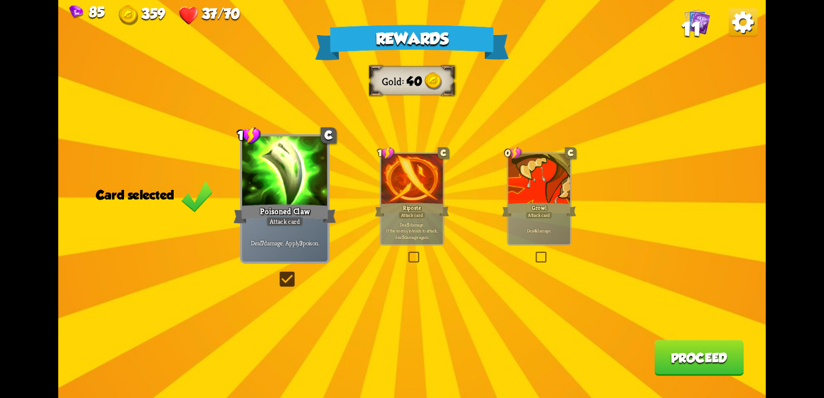
click at [688, 355] on button "Proceed" at bounding box center [699, 358] width 90 height 36
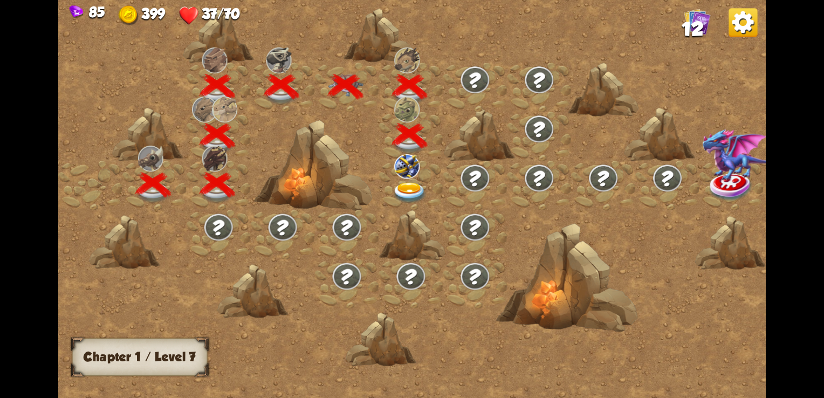
click at [402, 177] on img at bounding box center [406, 166] width 25 height 24
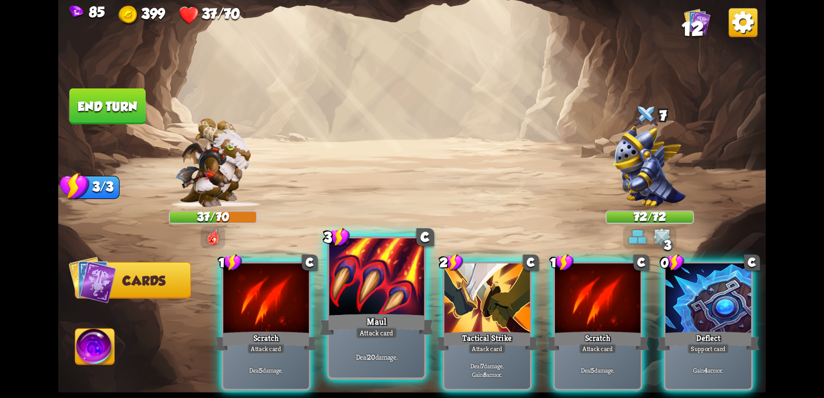
click at [377, 275] on div at bounding box center [376, 278] width 95 height 80
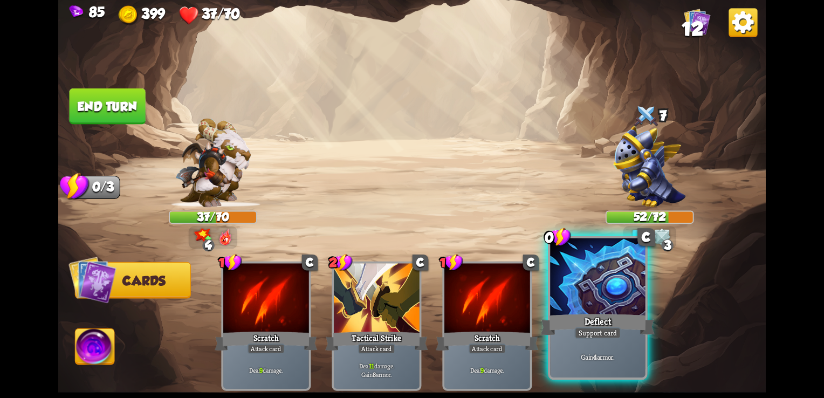
click at [603, 312] on div "Deflect" at bounding box center [598, 324] width 114 height 25
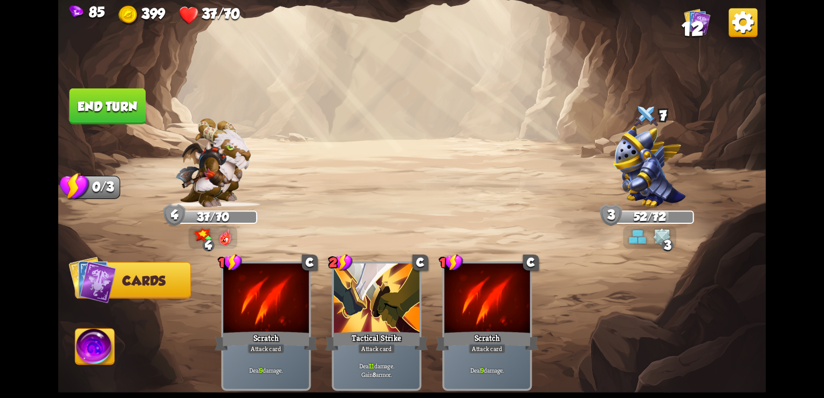
click at [663, 171] on img at bounding box center [649, 166] width 73 height 81
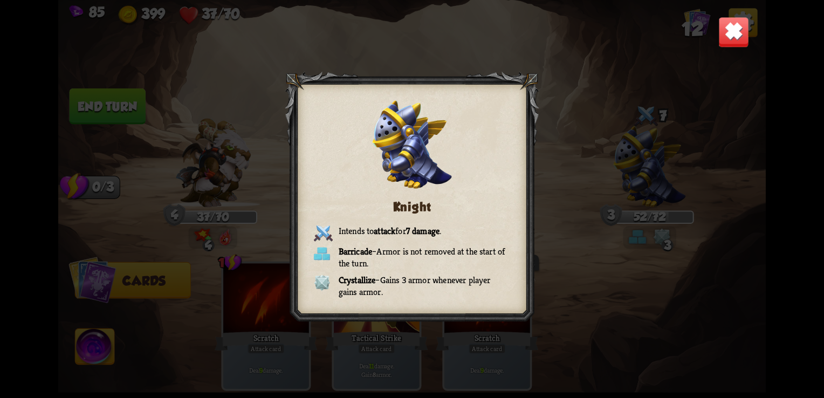
click at [729, 26] on img at bounding box center [733, 32] width 31 height 31
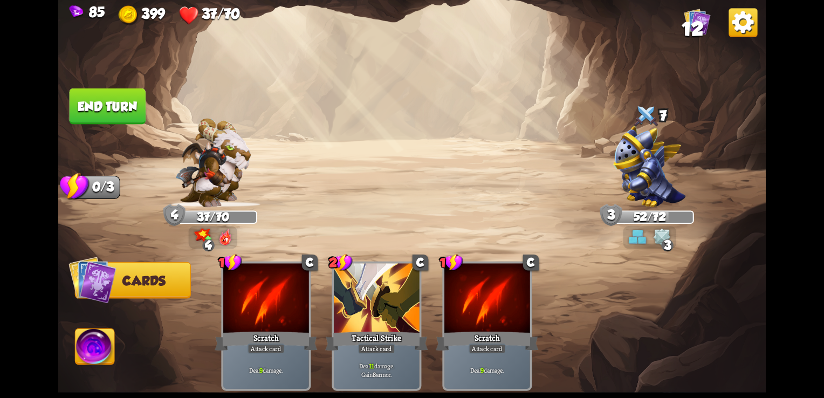
click at [139, 103] on button "End turn" at bounding box center [108, 106] width 76 height 36
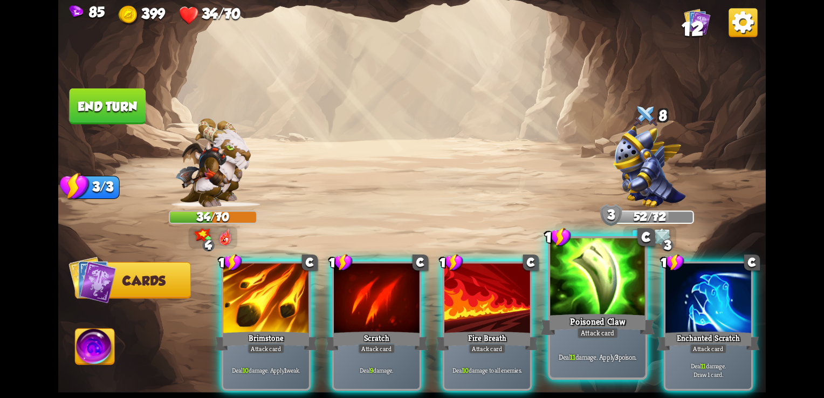
click at [595, 305] on div at bounding box center [597, 278] width 95 height 80
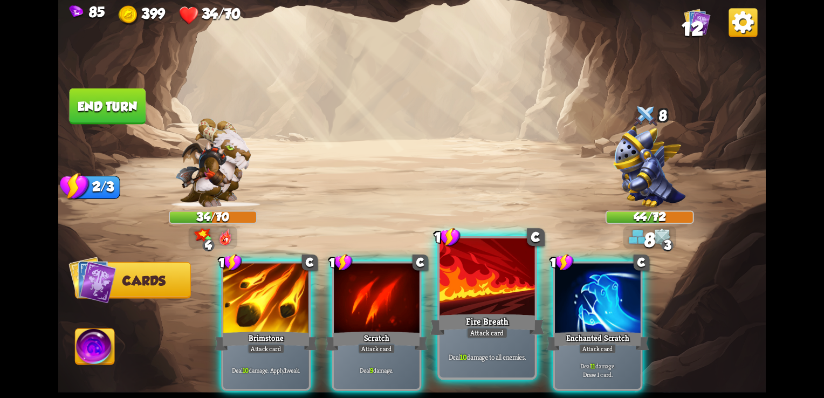
click at [479, 306] on div at bounding box center [486, 278] width 95 height 80
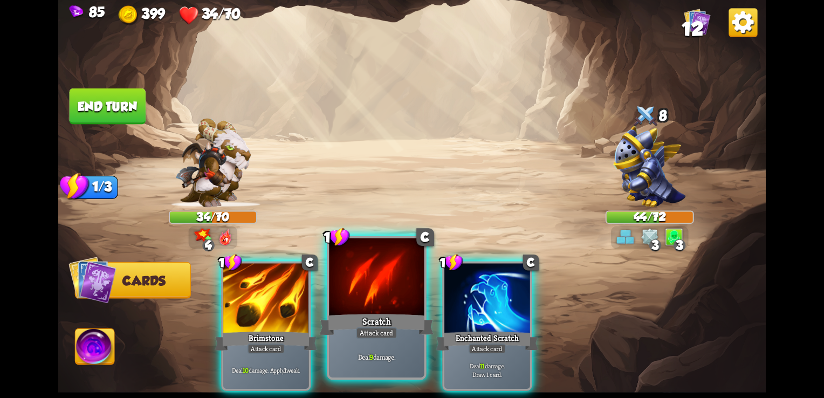
click at [371, 294] on div at bounding box center [376, 278] width 95 height 80
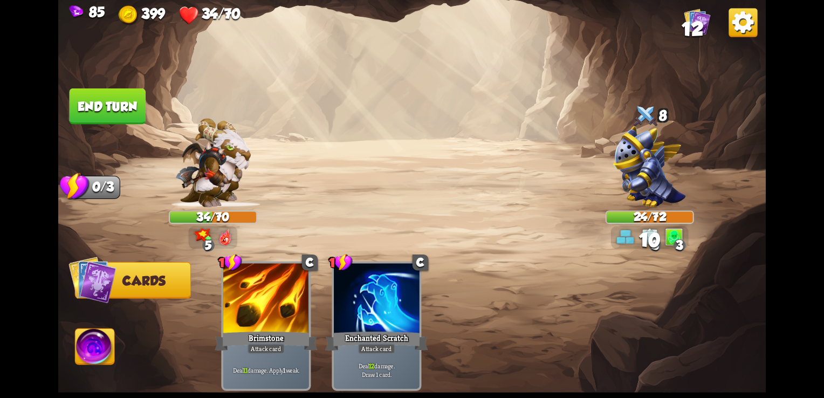
click at [116, 109] on button "End turn" at bounding box center [108, 106] width 76 height 36
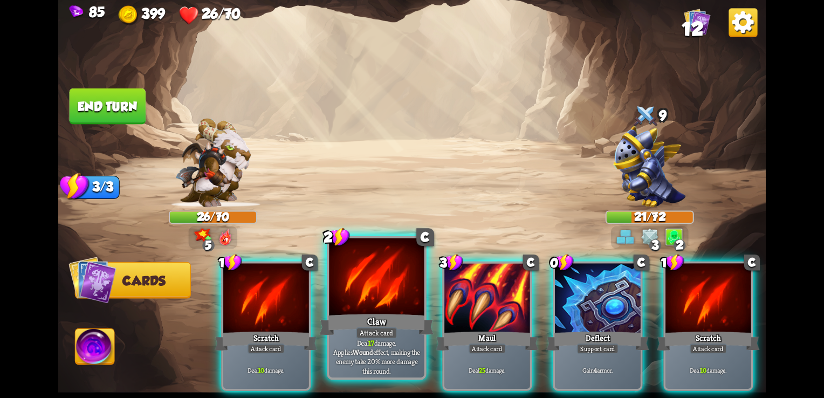
click at [381, 299] on div at bounding box center [376, 278] width 95 height 80
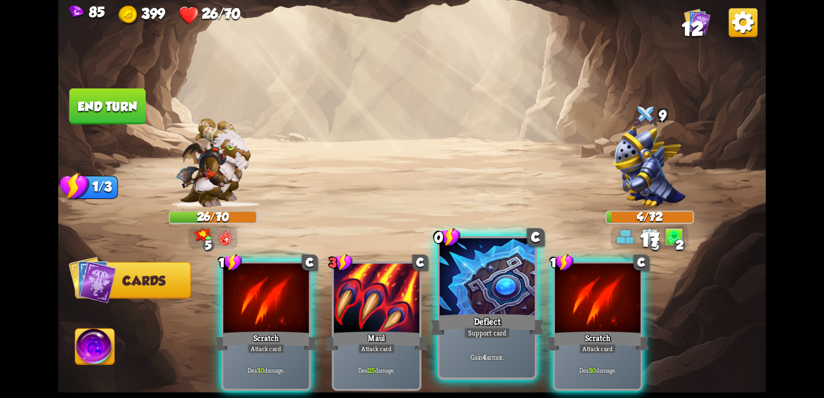
click at [466, 301] on div at bounding box center [486, 278] width 95 height 80
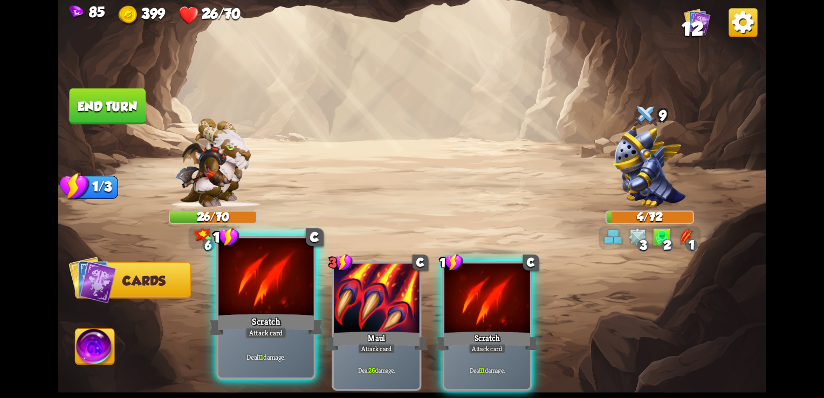
click at [248, 288] on div at bounding box center [265, 278] width 95 height 80
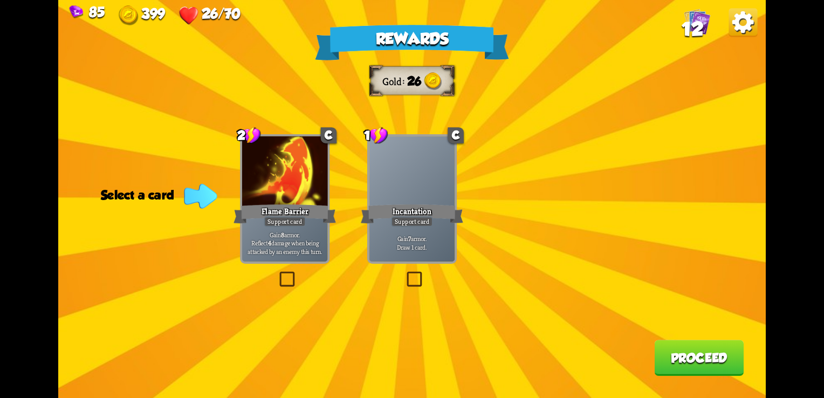
click at [261, 249] on p "Gain 8 armor. Reflect 4 damage when being attacked by an enemy this turn." at bounding box center [284, 242] width 81 height 25
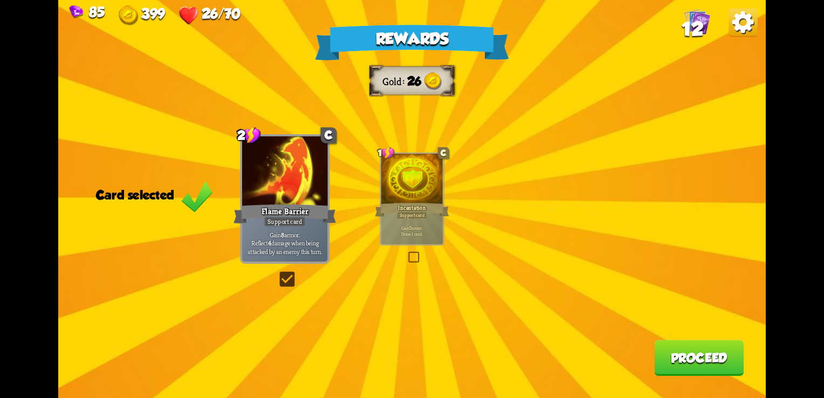
click at [685, 361] on button "Proceed" at bounding box center [699, 358] width 90 height 36
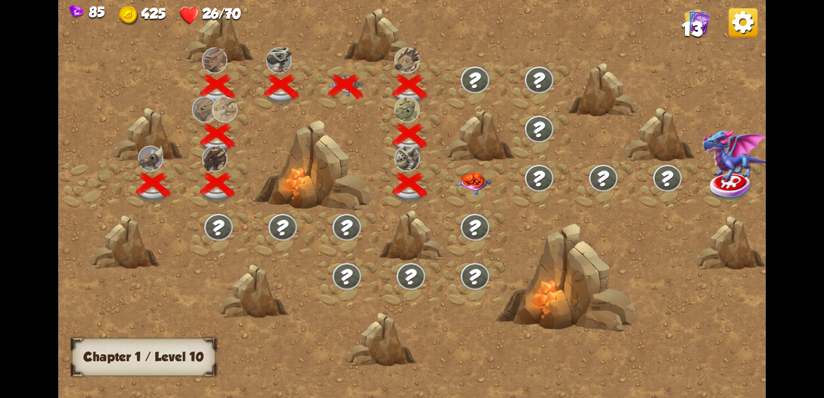
click at [468, 179] on img at bounding box center [474, 183] width 36 height 23
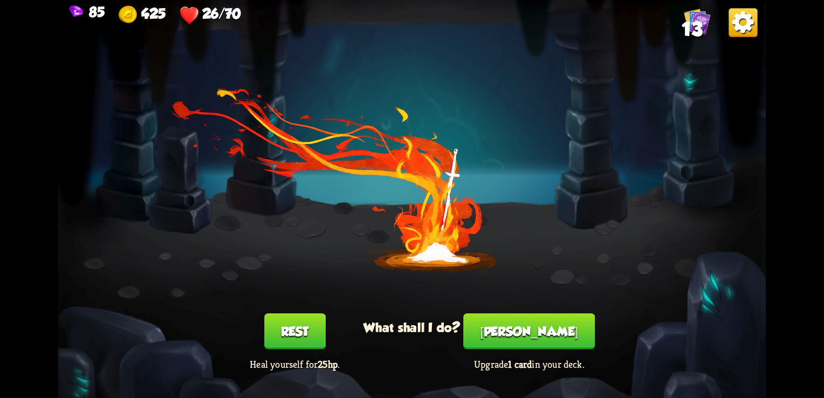
click at [525, 335] on button "[PERSON_NAME]" at bounding box center [529, 331] width 132 height 36
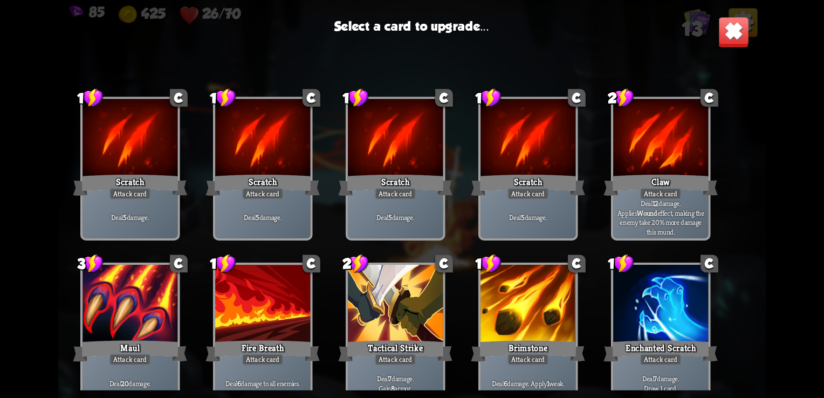
click at [732, 23] on img at bounding box center [733, 32] width 31 height 31
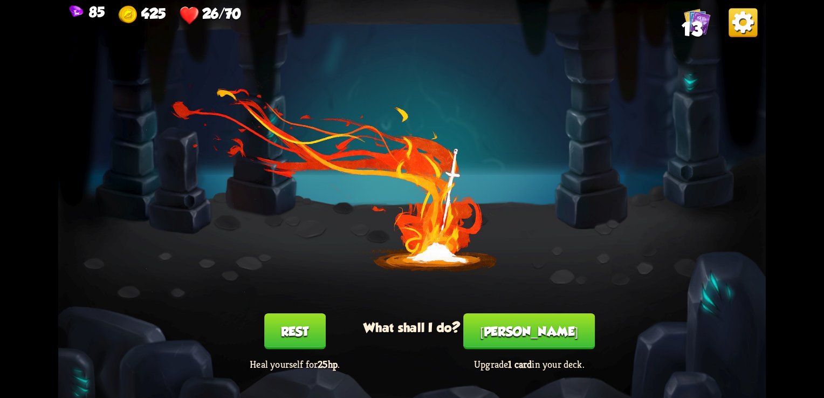
click at [287, 329] on button "Rest" at bounding box center [294, 331] width 61 height 36
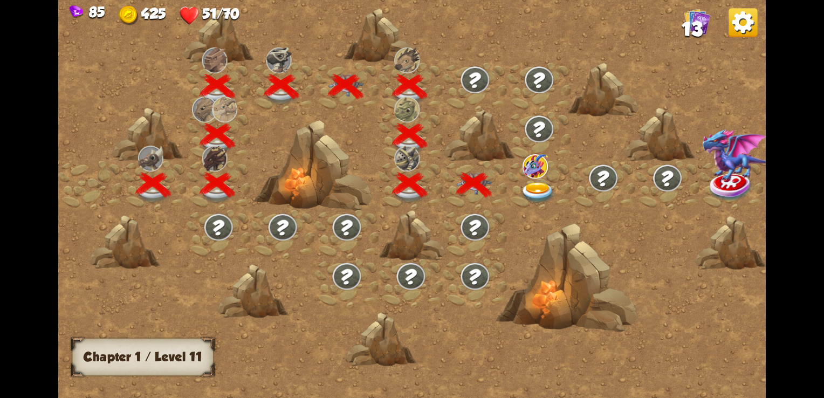
scroll to position [0, 164]
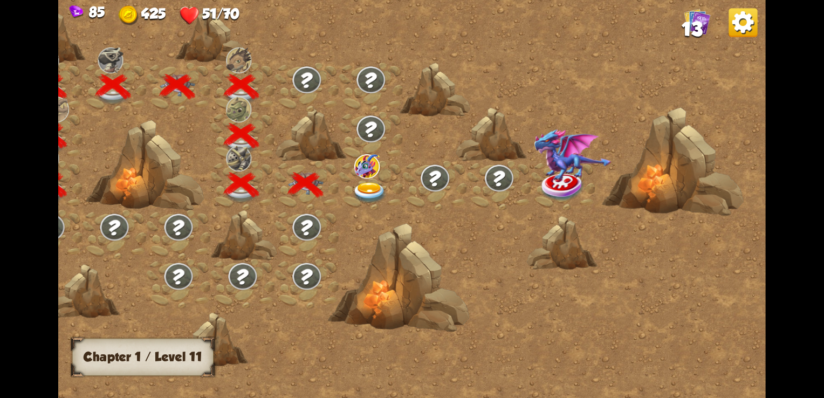
click at [366, 176] on img at bounding box center [366, 166] width 25 height 24
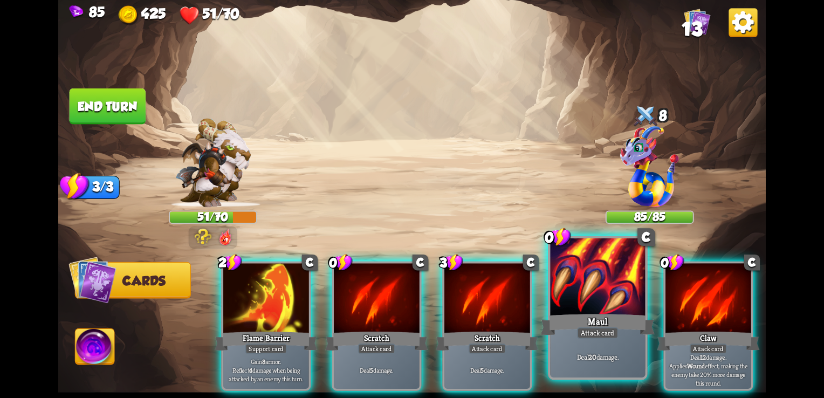
click at [623, 319] on div "Maul" at bounding box center [598, 324] width 114 height 25
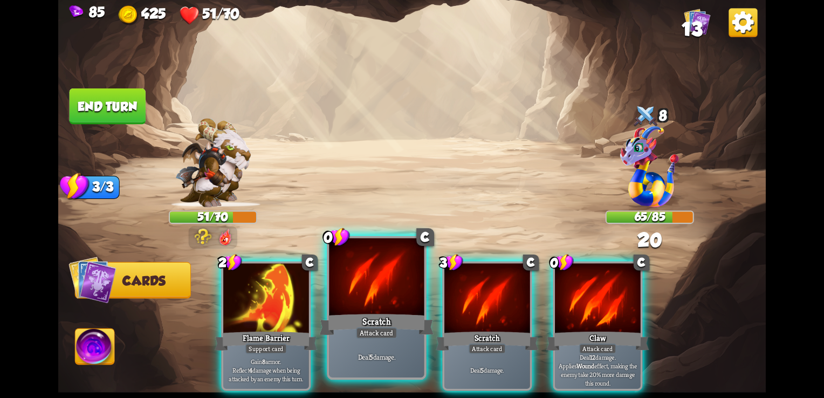
click at [405, 299] on div at bounding box center [376, 278] width 95 height 80
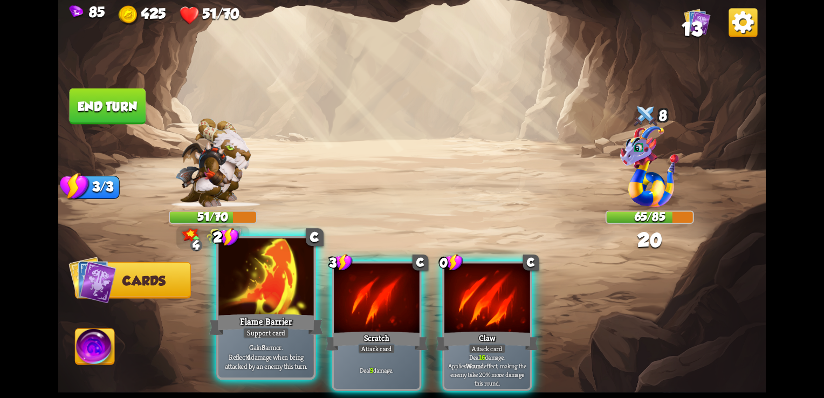
click at [276, 303] on div at bounding box center [265, 278] width 95 height 80
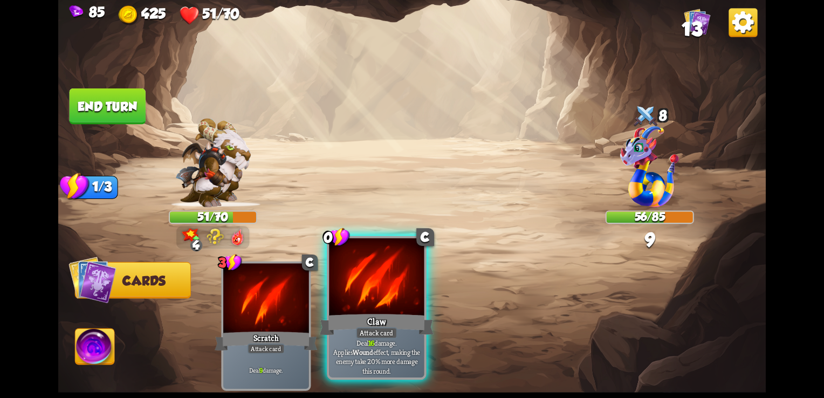
click at [345, 298] on div at bounding box center [376, 278] width 95 height 80
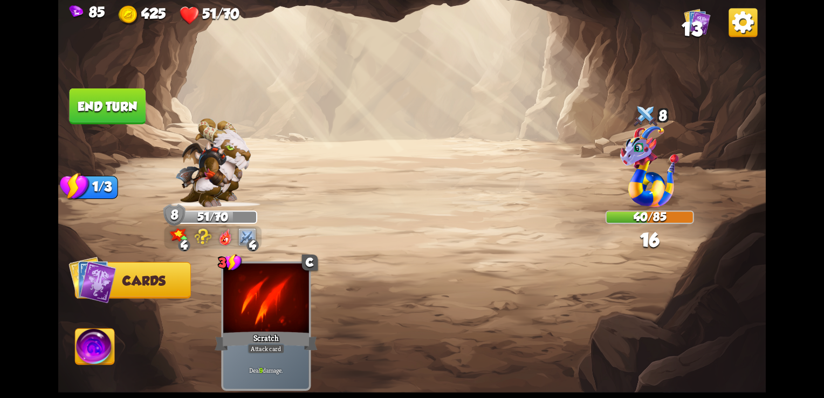
click at [115, 107] on button "End turn" at bounding box center [108, 106] width 76 height 36
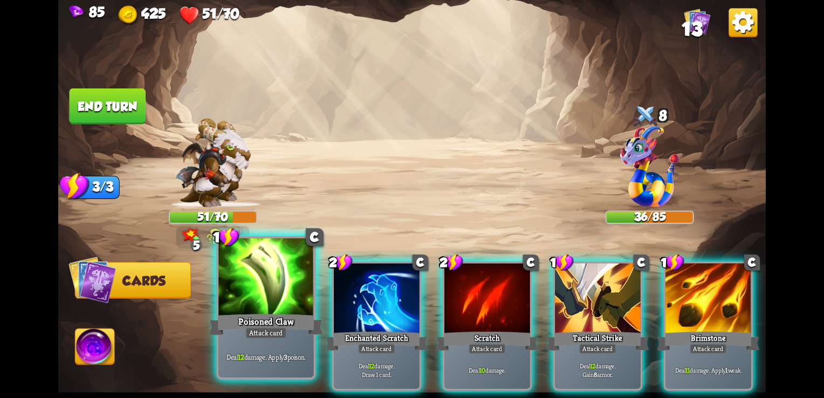
click at [252, 291] on div at bounding box center [265, 278] width 95 height 80
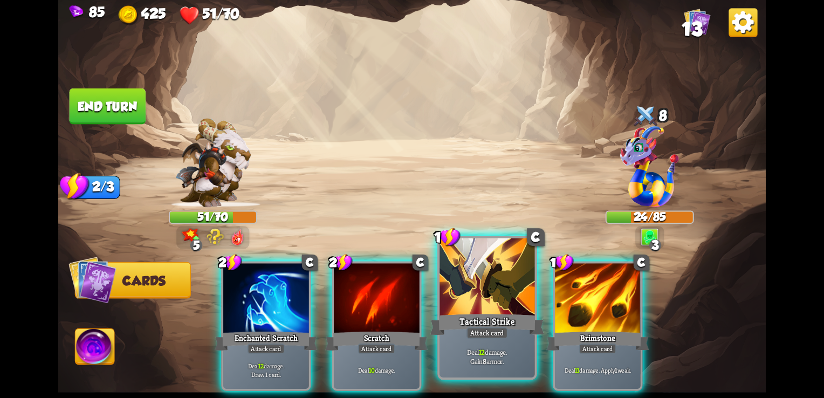
click at [502, 331] on div "Attack card" at bounding box center [487, 333] width 42 height 12
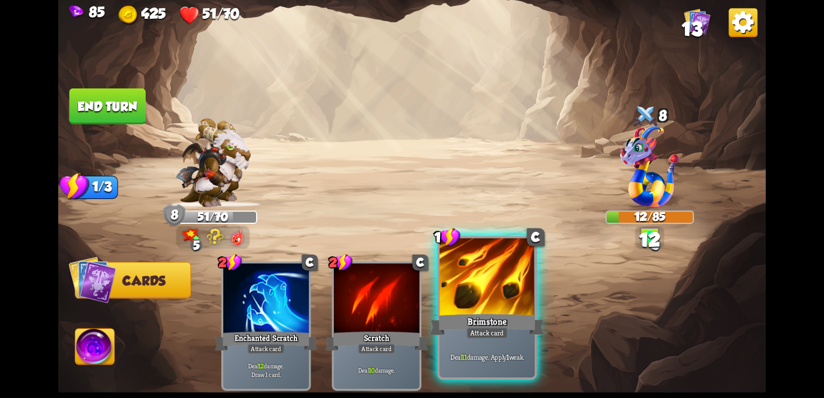
click at [476, 311] on div at bounding box center [486, 278] width 95 height 80
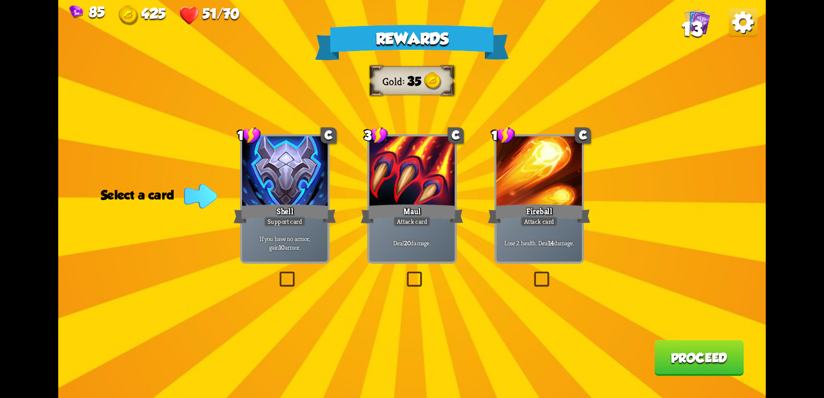
click at [267, 200] on div at bounding box center [285, 172] width 86 height 72
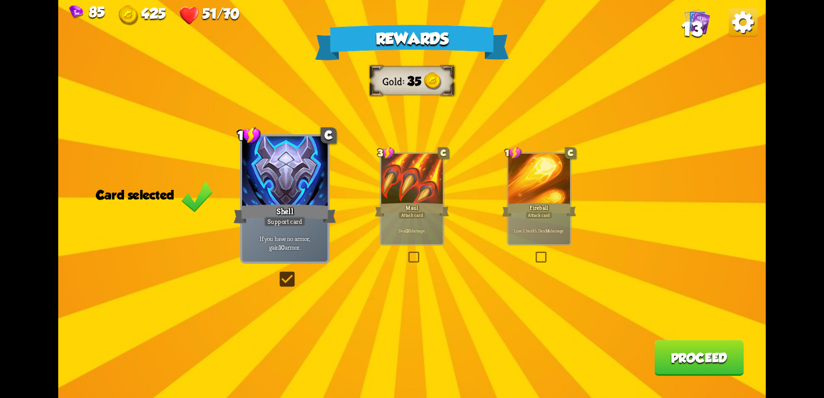
click at [691, 351] on button "Proceed" at bounding box center [699, 358] width 90 height 36
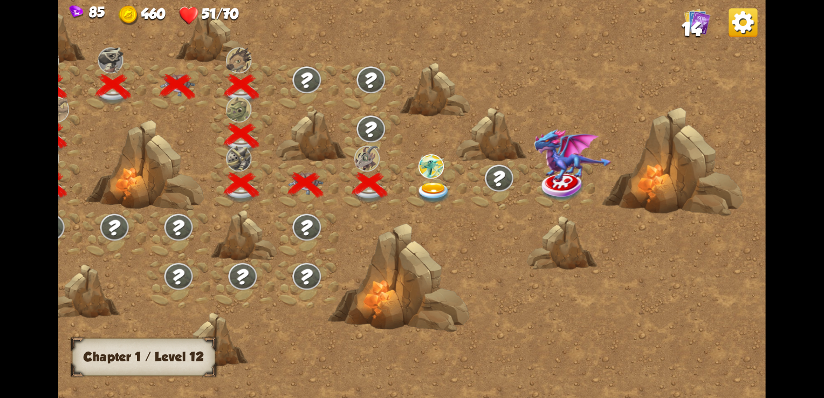
click at [423, 156] on img at bounding box center [430, 166] width 25 height 24
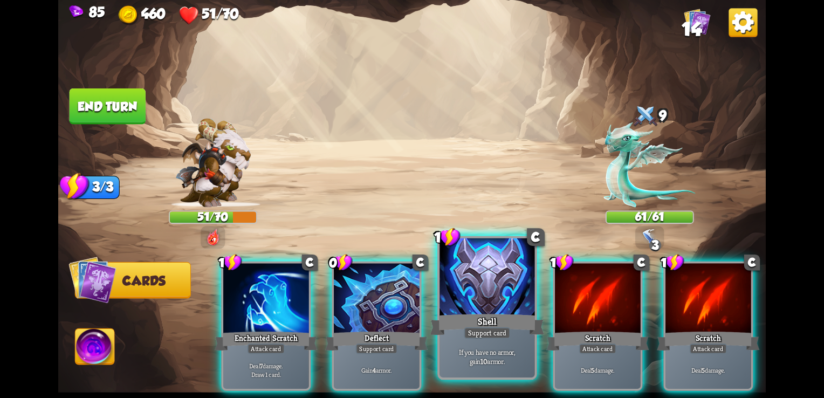
click at [468, 273] on div at bounding box center [486, 278] width 95 height 80
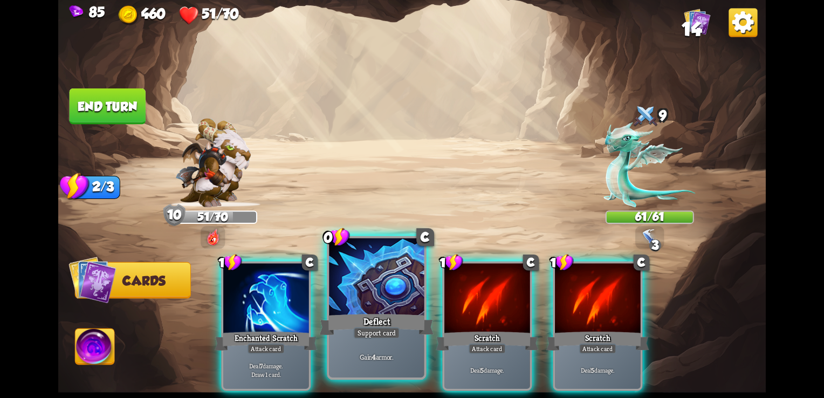
click at [373, 288] on div at bounding box center [376, 278] width 95 height 80
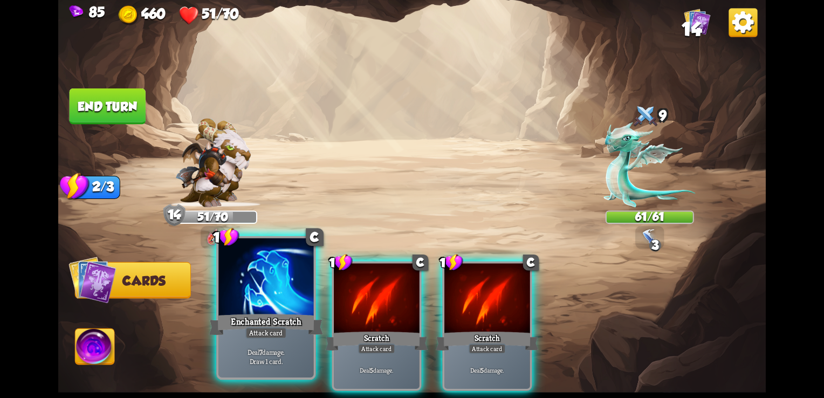
click at [259, 287] on div at bounding box center [265, 278] width 95 height 80
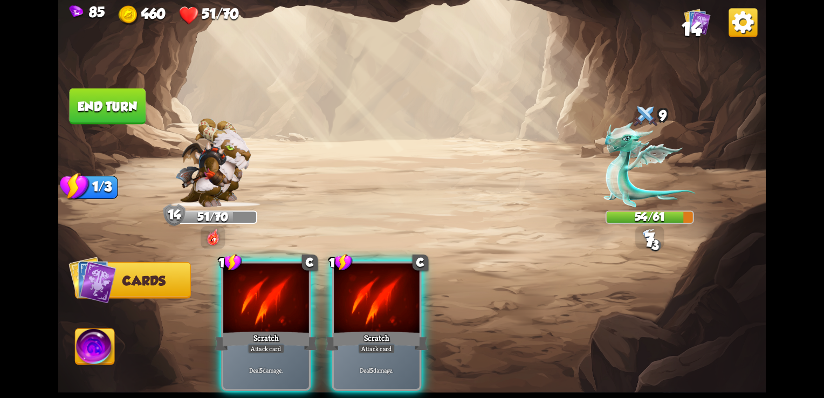
click at [259, 287] on div at bounding box center [266, 300] width 86 height 72
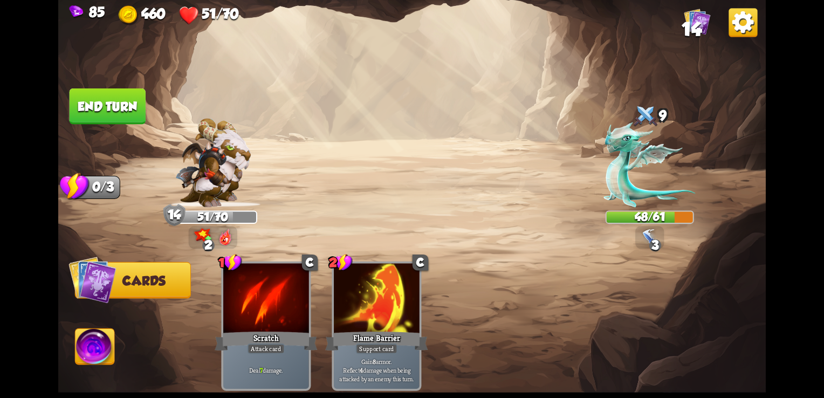
click at [72, 94] on button "End turn" at bounding box center [108, 106] width 76 height 36
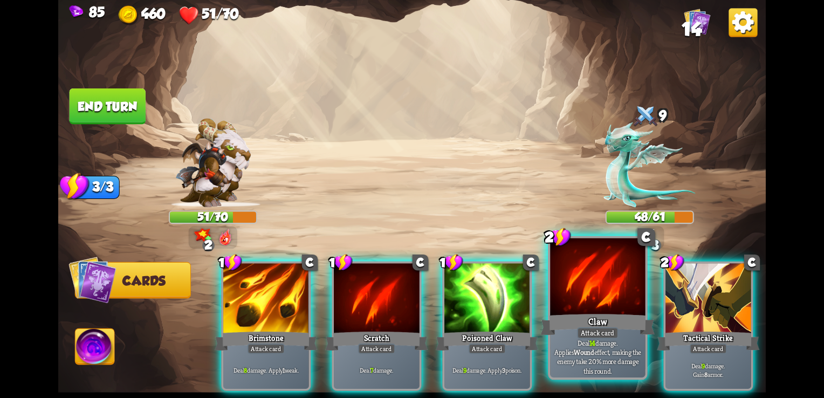
click at [606, 325] on div "Claw" at bounding box center [598, 324] width 114 height 25
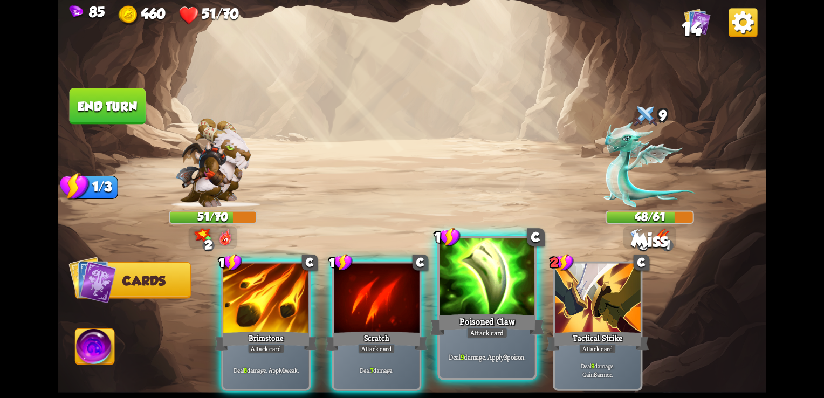
click at [464, 339] on div "Deal 9 damage. Apply 3 poison." at bounding box center [486, 357] width 95 height 42
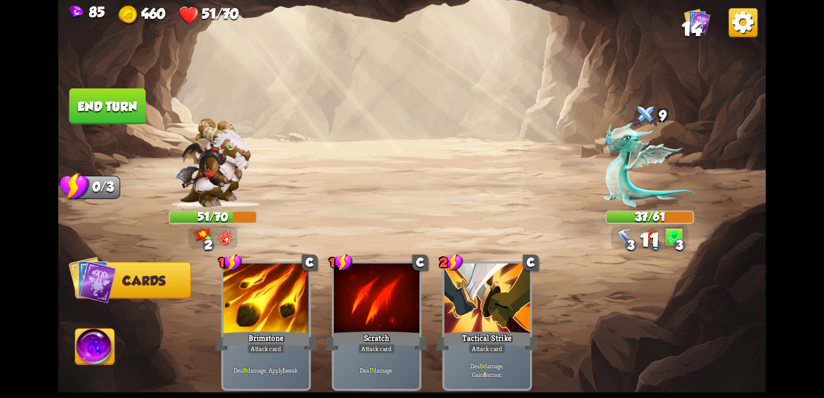
click at [80, 100] on button "End turn" at bounding box center [108, 106] width 76 height 36
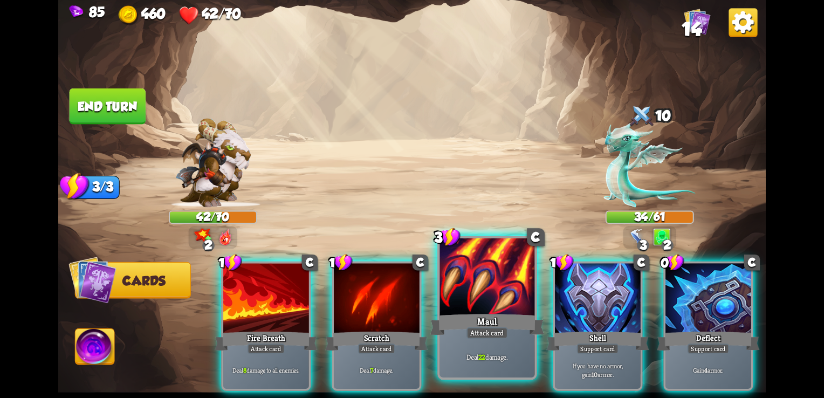
click at [500, 293] on div at bounding box center [486, 278] width 95 height 80
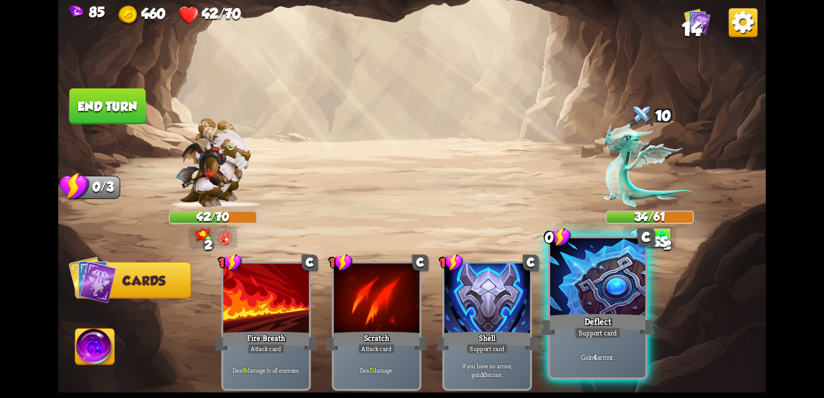
click at [599, 316] on div "Deflect" at bounding box center [598, 324] width 114 height 25
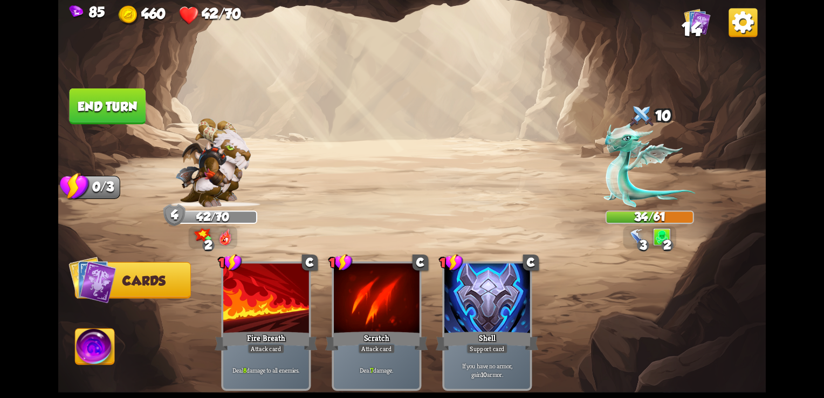
click at [78, 104] on button "End turn" at bounding box center [108, 106] width 76 height 36
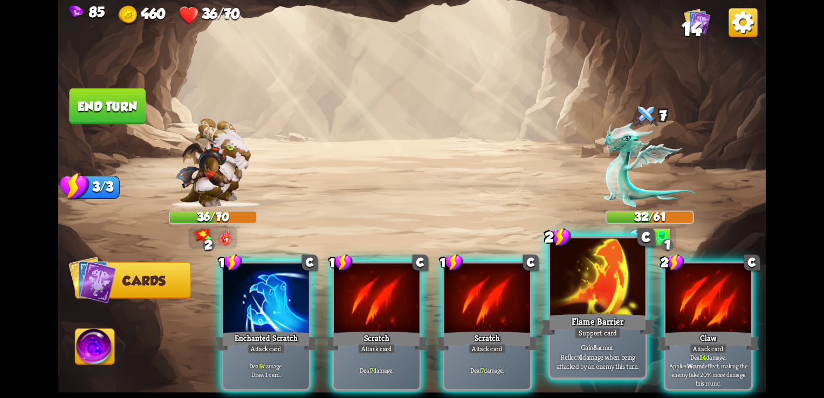
click at [592, 308] on div at bounding box center [597, 278] width 95 height 80
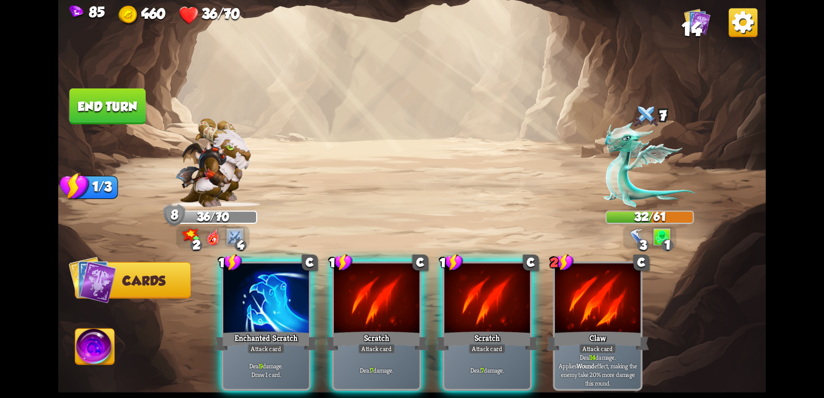
click at [592, 308] on div at bounding box center [598, 300] width 86 height 72
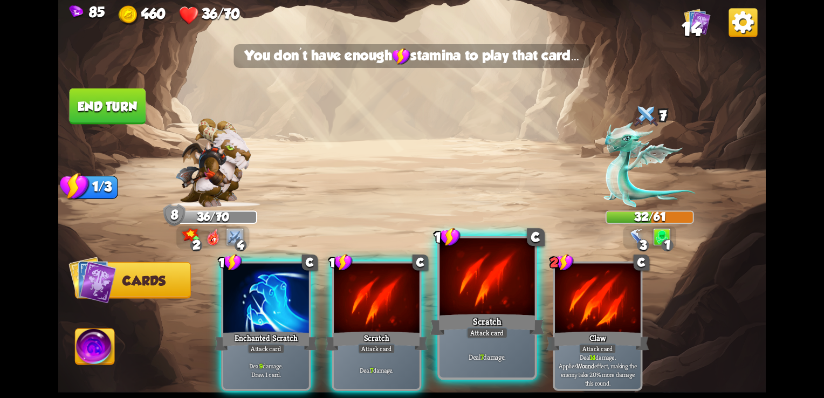
click at [468, 315] on div "Scratch" at bounding box center [487, 324] width 114 height 25
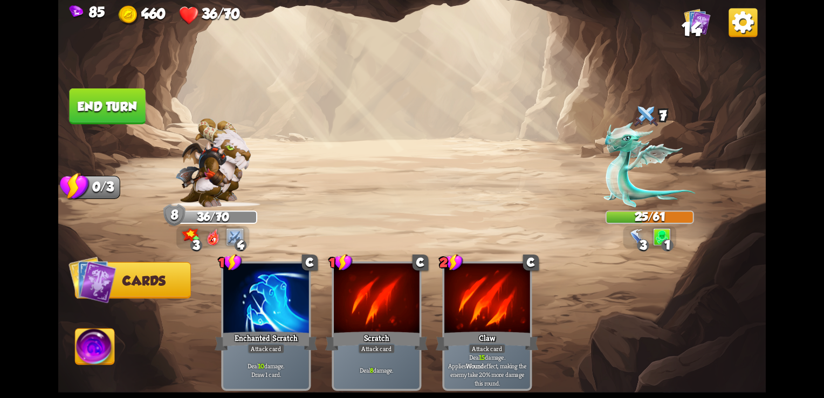
click at [84, 101] on button "End turn" at bounding box center [108, 106] width 76 height 36
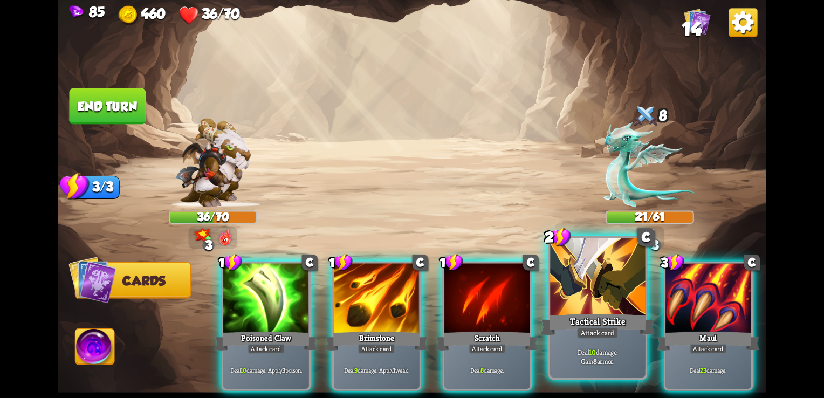
click at [614, 296] on div at bounding box center [597, 278] width 95 height 80
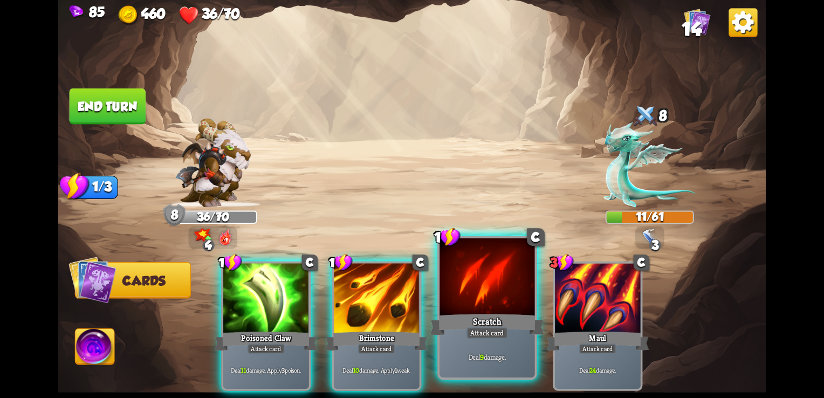
click at [512, 290] on div at bounding box center [486, 278] width 95 height 80
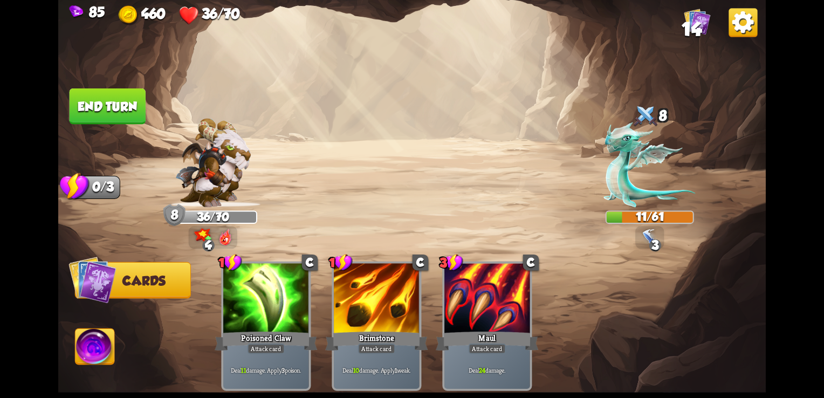
click at [72, 101] on button "End turn" at bounding box center [108, 106] width 76 height 36
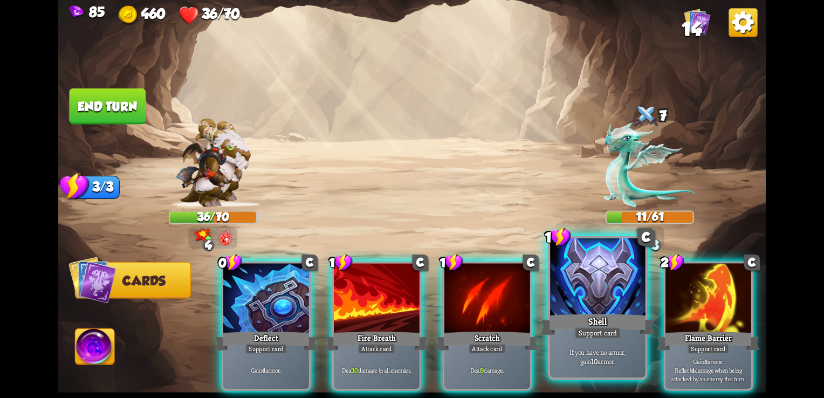
click at [580, 271] on div at bounding box center [597, 278] width 95 height 80
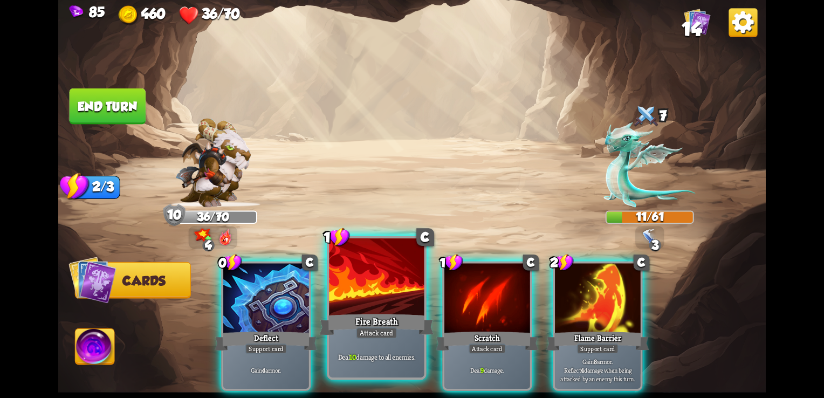
click at [377, 299] on div at bounding box center [376, 278] width 95 height 80
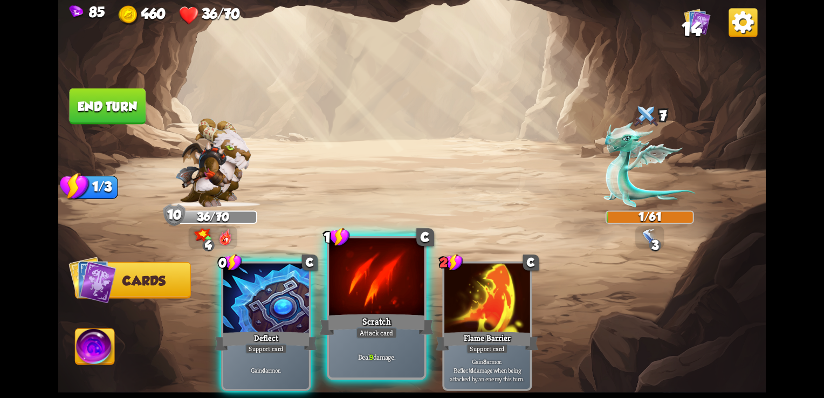
click at [384, 300] on div at bounding box center [376, 278] width 95 height 80
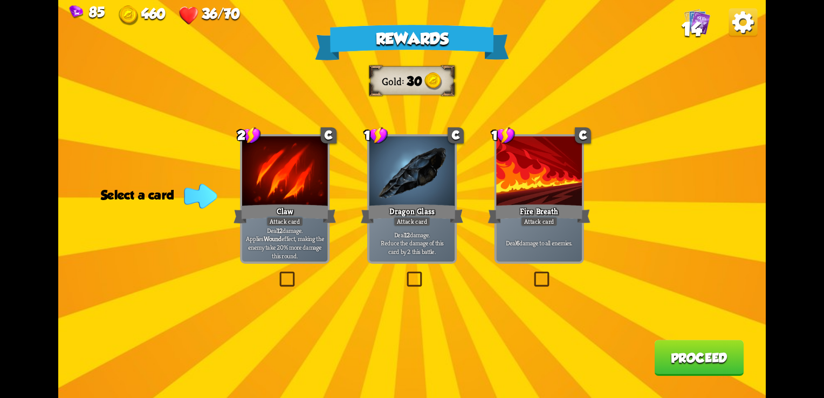
click at [692, 368] on button "Proceed" at bounding box center [699, 358] width 90 height 36
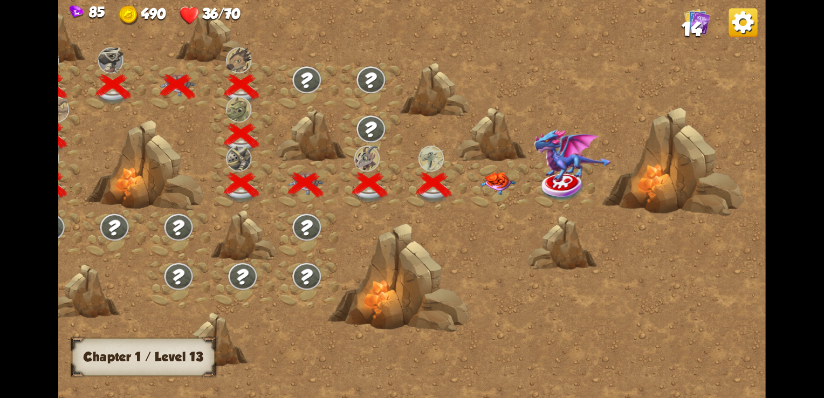
click at [487, 180] on img at bounding box center [498, 183] width 36 height 23
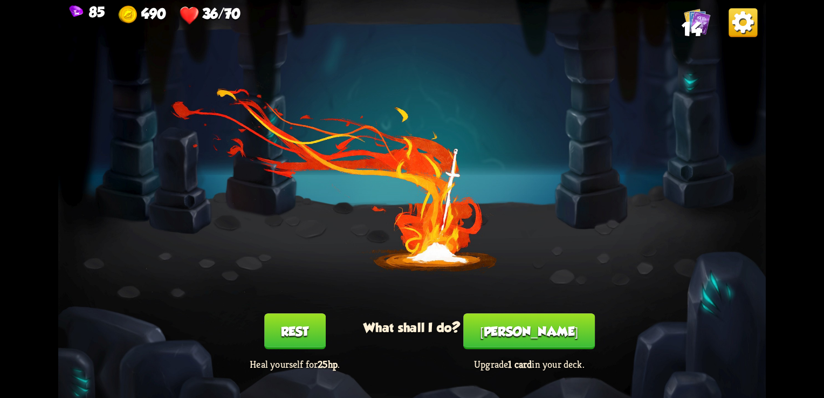
click at [298, 325] on button "Rest" at bounding box center [294, 331] width 61 height 36
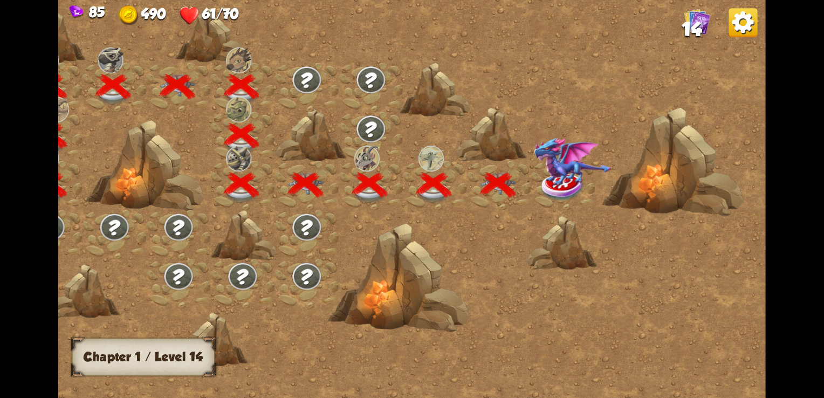
click at [554, 160] on img at bounding box center [573, 163] width 78 height 50
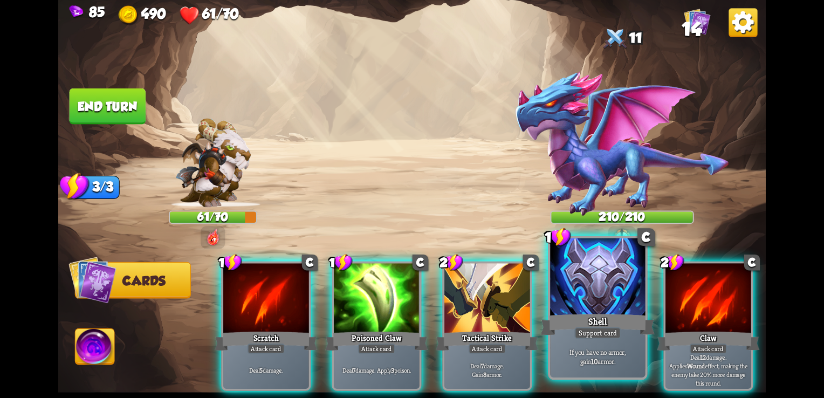
click at [601, 289] on div at bounding box center [597, 278] width 95 height 80
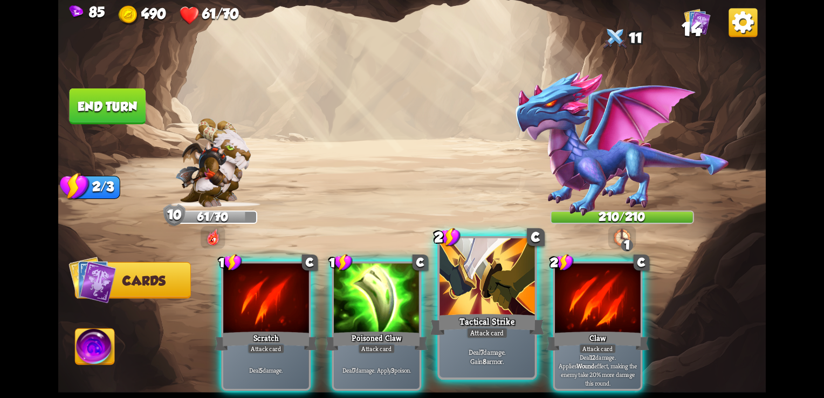
click at [469, 282] on div at bounding box center [486, 278] width 95 height 80
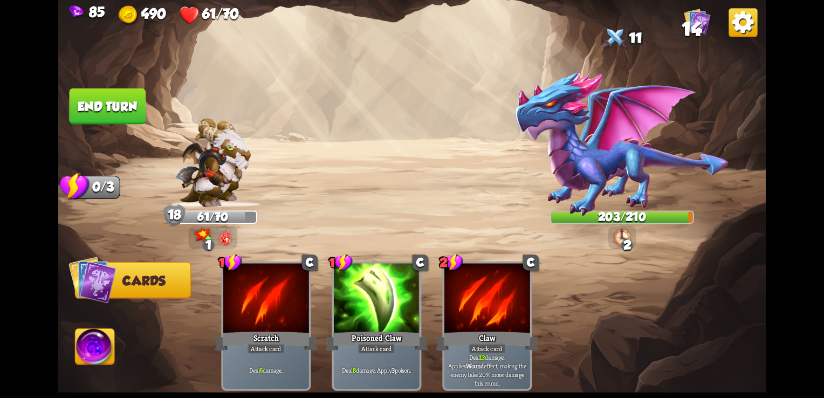
click at [99, 88] on button "End turn" at bounding box center [108, 106] width 76 height 36
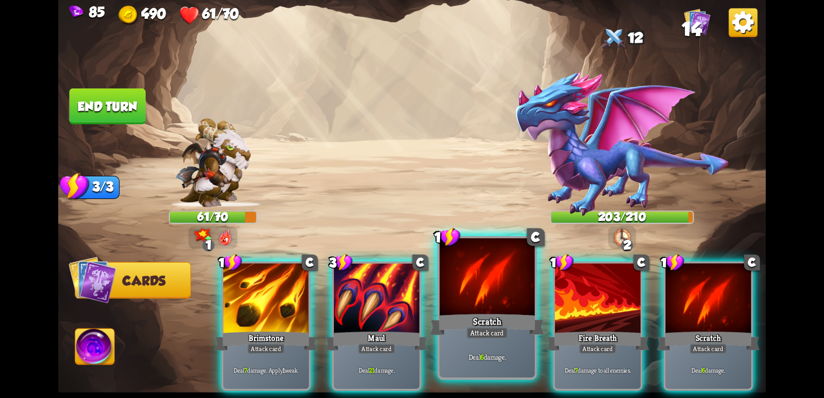
click at [506, 307] on div at bounding box center [486, 278] width 95 height 80
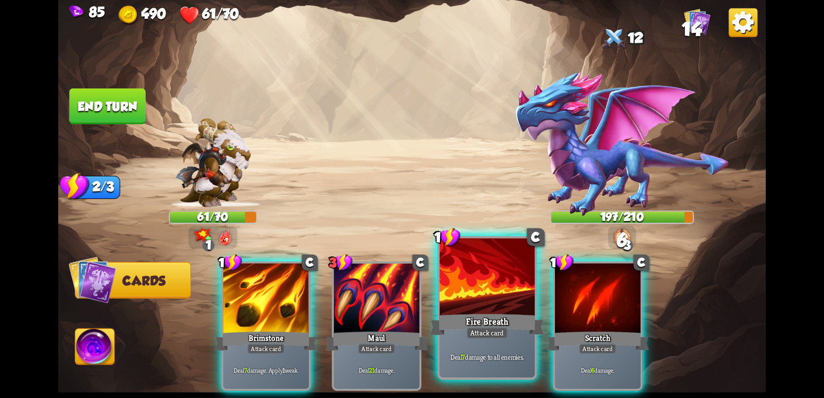
click at [520, 308] on div at bounding box center [486, 278] width 95 height 80
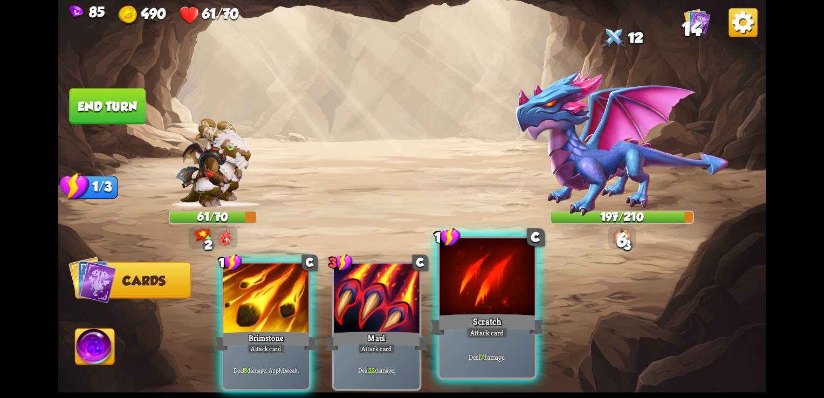
click at [516, 310] on div at bounding box center [486, 278] width 95 height 80
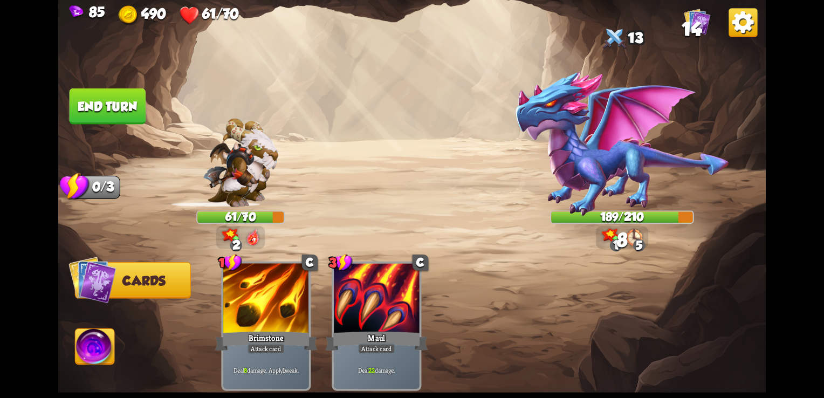
click at [111, 106] on button "End turn" at bounding box center [108, 106] width 76 height 36
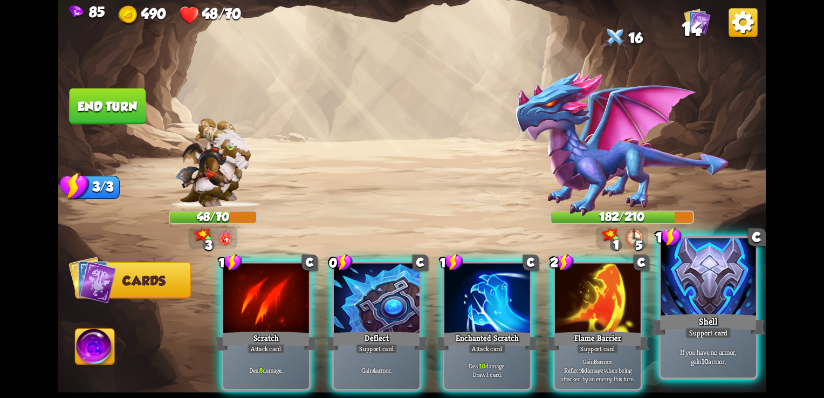
click at [699, 300] on div at bounding box center [708, 278] width 95 height 80
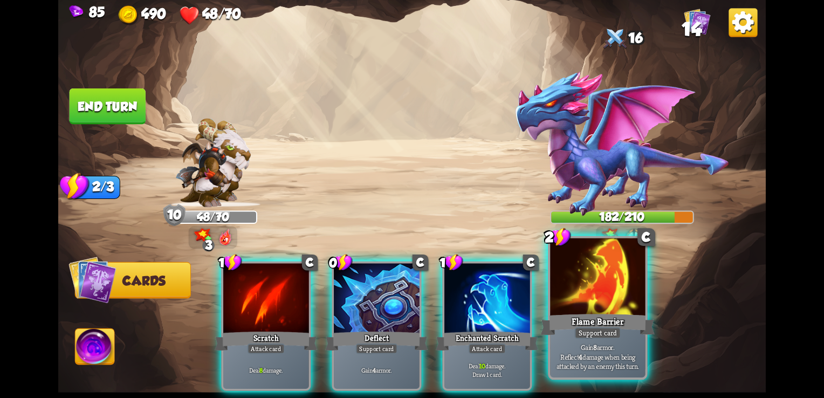
click at [585, 321] on div "Flame Barrier" at bounding box center [598, 324] width 114 height 25
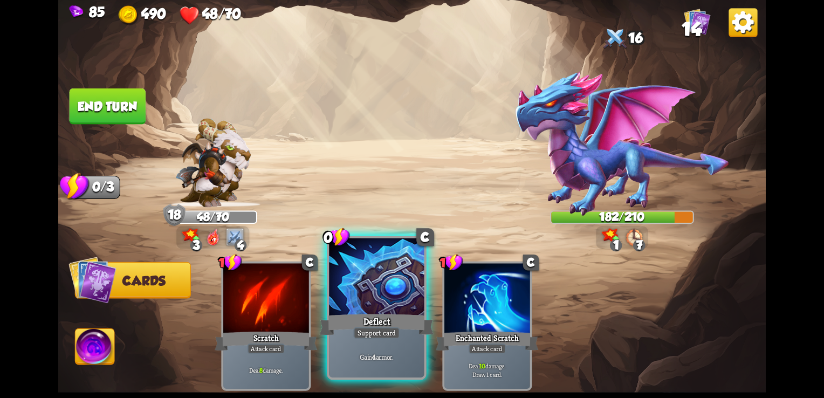
click at [364, 312] on div "Deflect" at bounding box center [377, 324] width 114 height 25
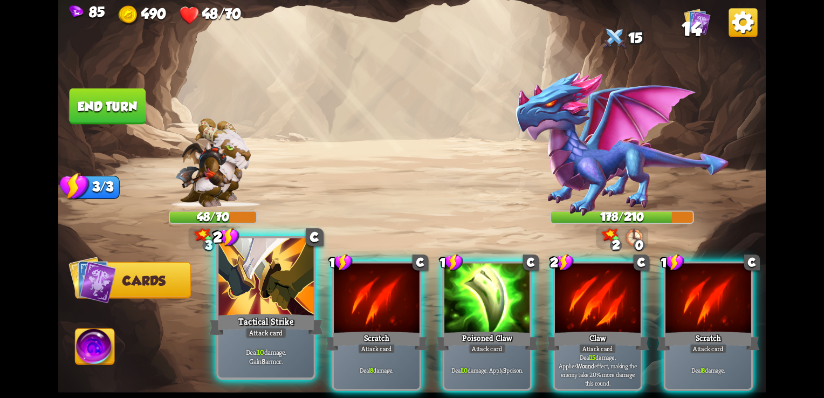
click at [286, 287] on div at bounding box center [265, 278] width 95 height 80
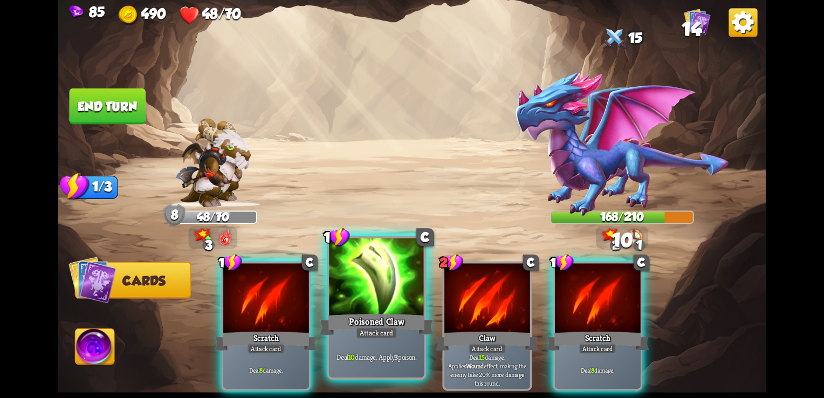
click at [365, 284] on div at bounding box center [376, 278] width 95 height 80
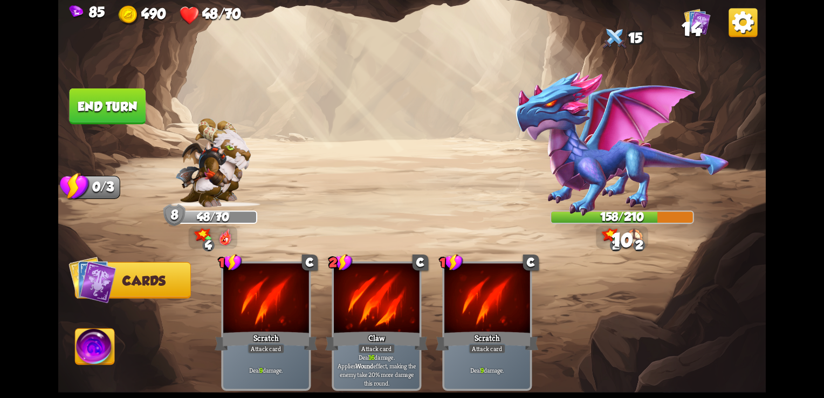
click at [118, 109] on button "End turn" at bounding box center [108, 106] width 76 height 36
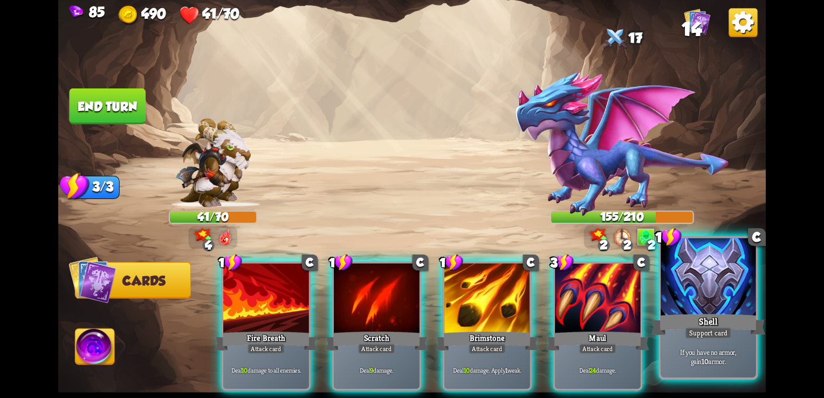
click at [722, 316] on div "Shell" at bounding box center [708, 324] width 114 height 25
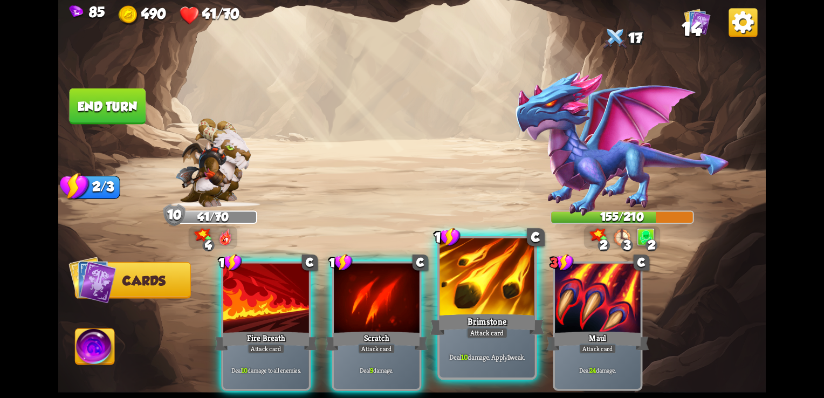
click at [501, 309] on div at bounding box center [486, 278] width 95 height 80
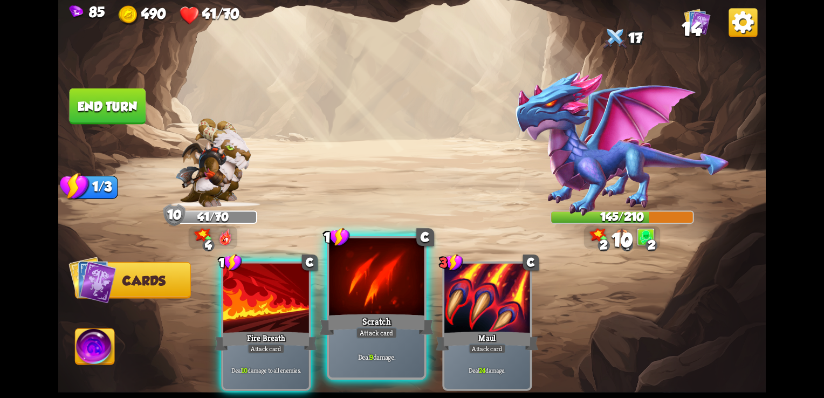
click at [410, 296] on div at bounding box center [376, 278] width 95 height 80
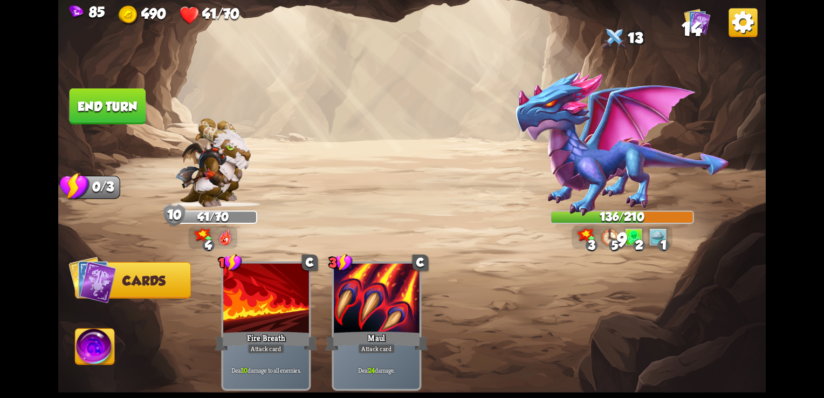
click at [116, 75] on img at bounding box center [411, 199] width 707 height 398
click at [118, 90] on button "End turn" at bounding box center [108, 106] width 76 height 36
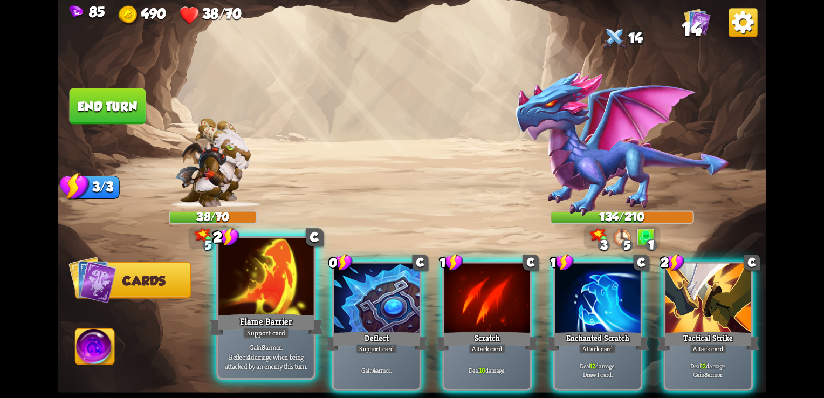
click at [285, 306] on div at bounding box center [265, 278] width 95 height 80
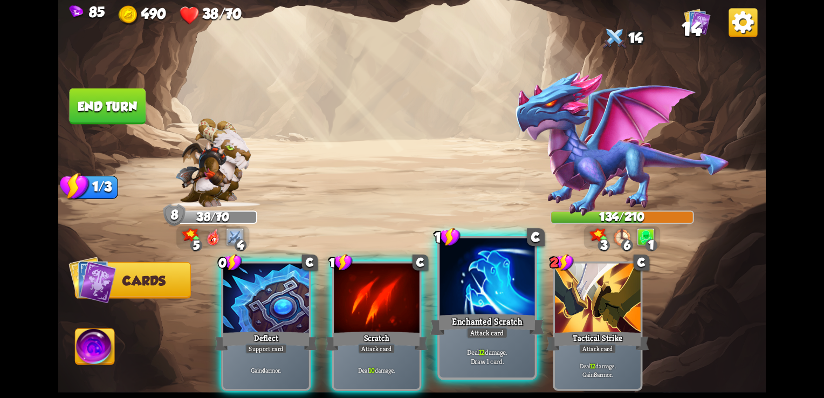
click at [463, 313] on div "Enchanted Scratch" at bounding box center [487, 324] width 114 height 25
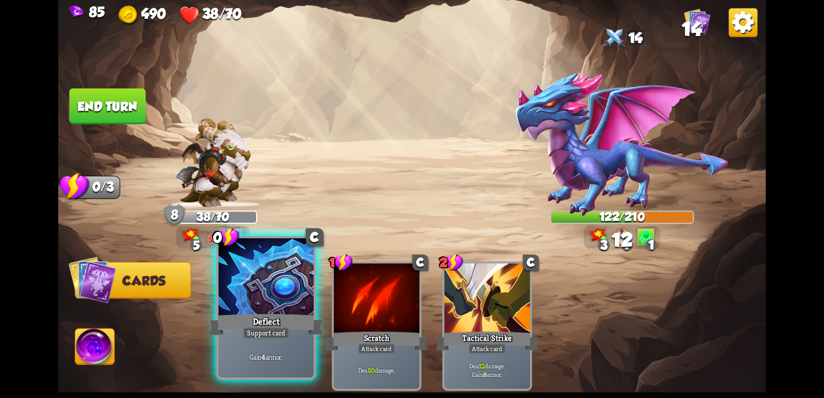
click at [243, 317] on div "Deflect" at bounding box center [266, 324] width 114 height 25
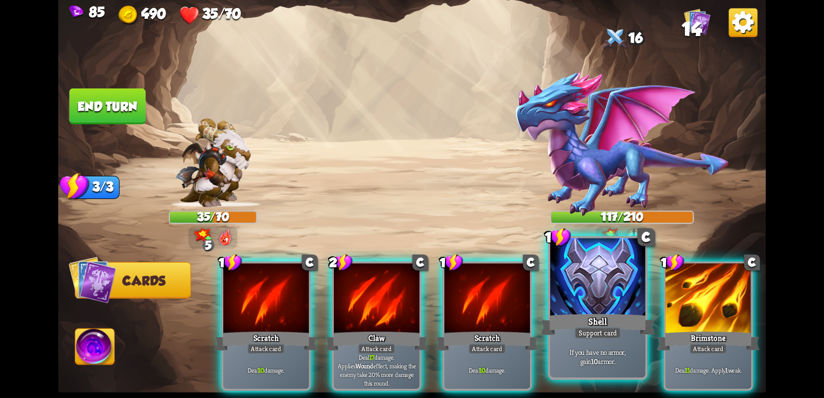
click at [614, 320] on div "Shell" at bounding box center [598, 324] width 114 height 25
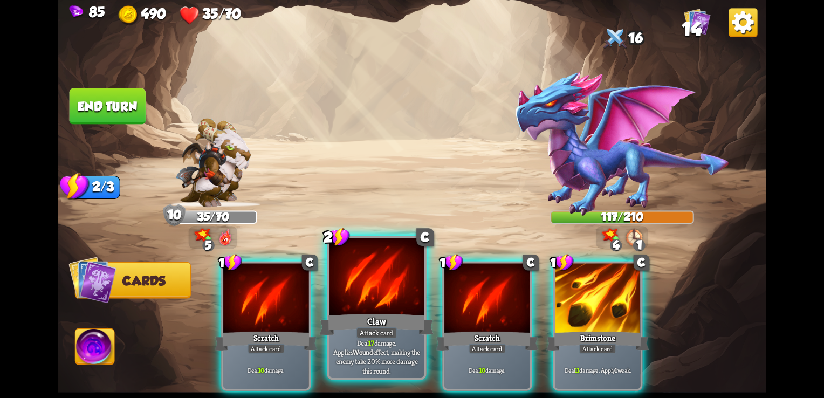
click at [412, 305] on div at bounding box center [376, 278] width 95 height 80
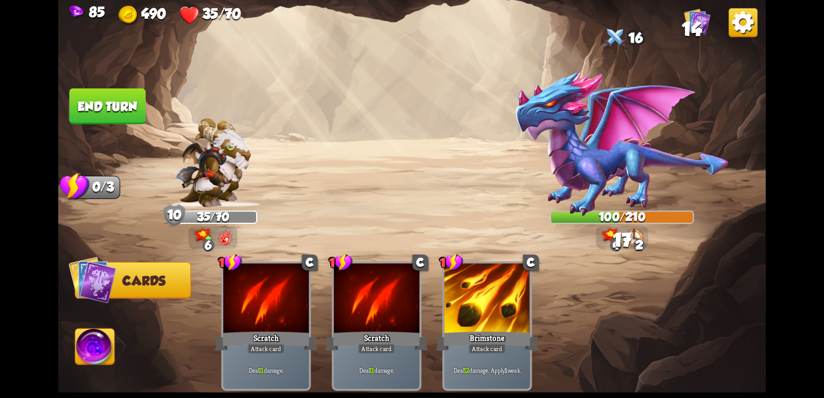
click at [72, 102] on button "End turn" at bounding box center [108, 106] width 76 height 36
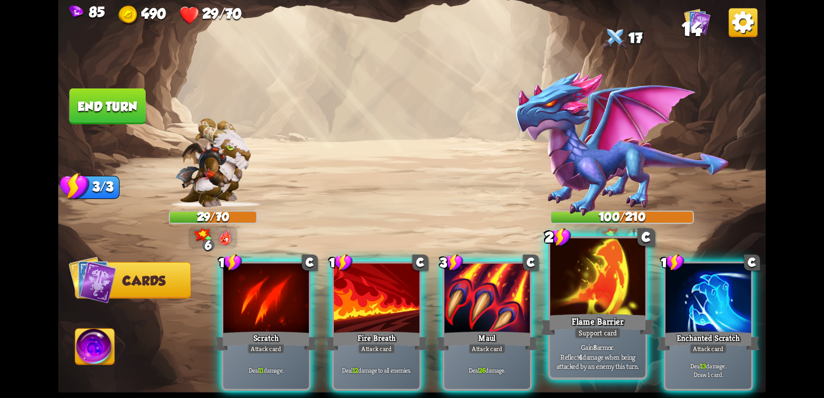
click at [572, 322] on div "Flame Barrier" at bounding box center [598, 324] width 114 height 25
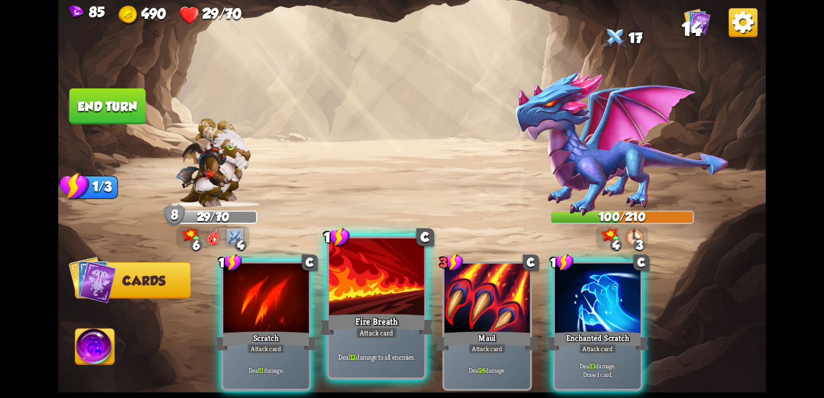
click at [354, 312] on div "Fire Breath" at bounding box center [377, 324] width 114 height 25
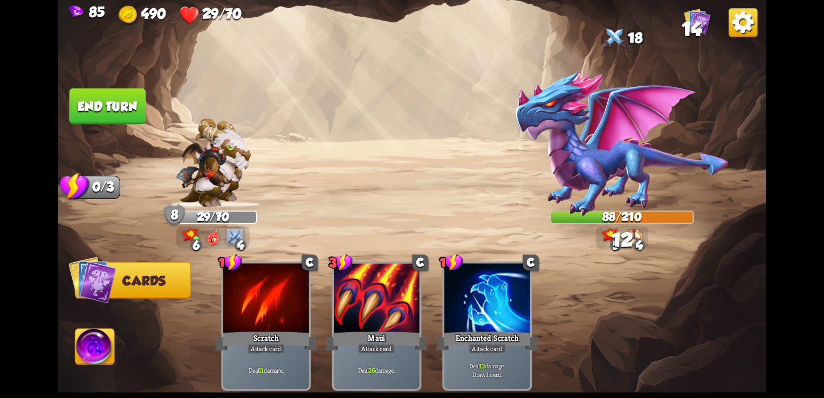
click at [122, 102] on button "End turn" at bounding box center [108, 106] width 76 height 36
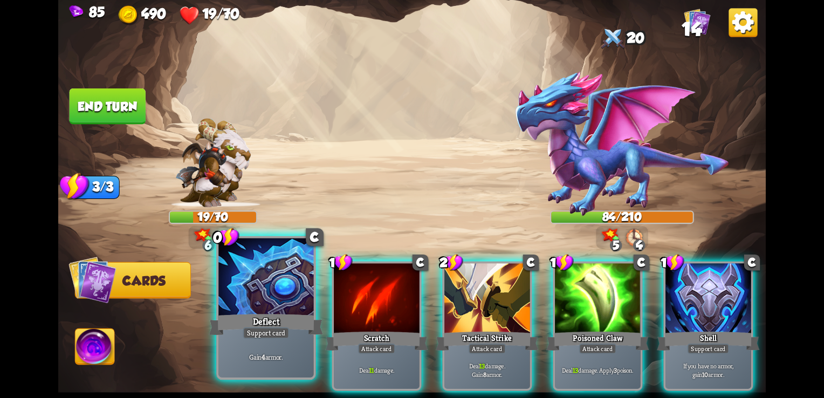
click at [250, 289] on div at bounding box center [265, 278] width 95 height 80
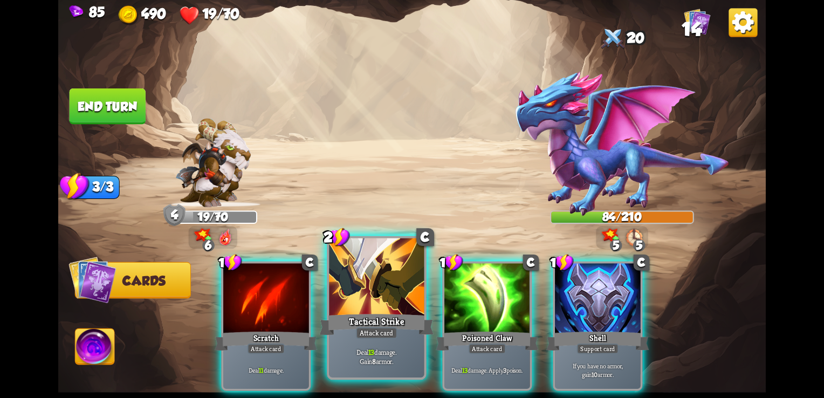
click at [379, 299] on div at bounding box center [376, 278] width 95 height 80
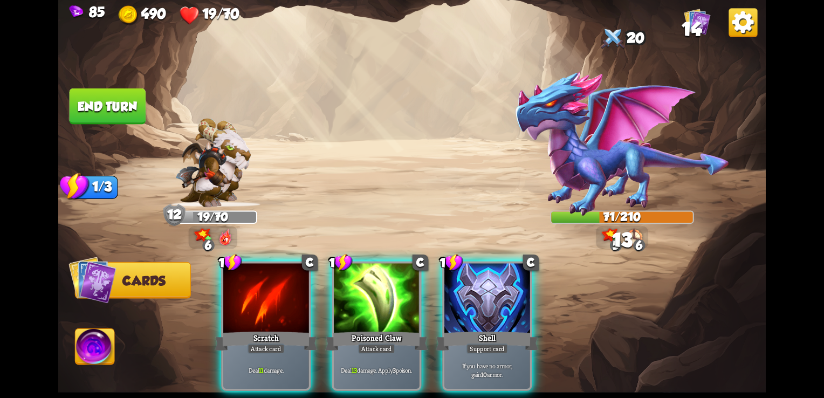
click at [379, 299] on div at bounding box center [377, 300] width 86 height 72
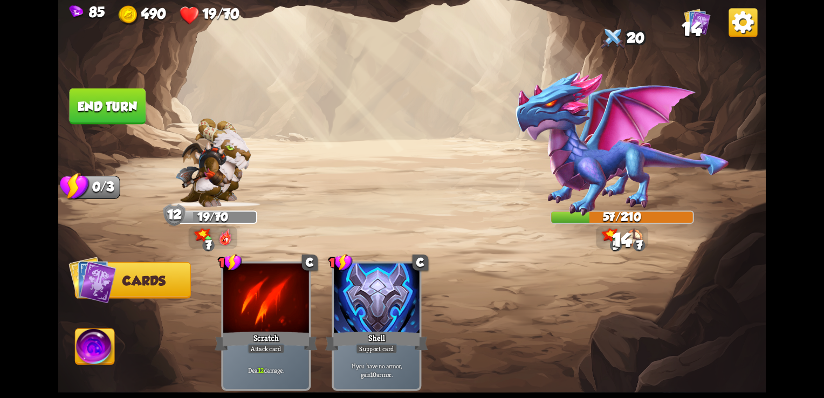
click at [95, 105] on button "End turn" at bounding box center [108, 106] width 76 height 36
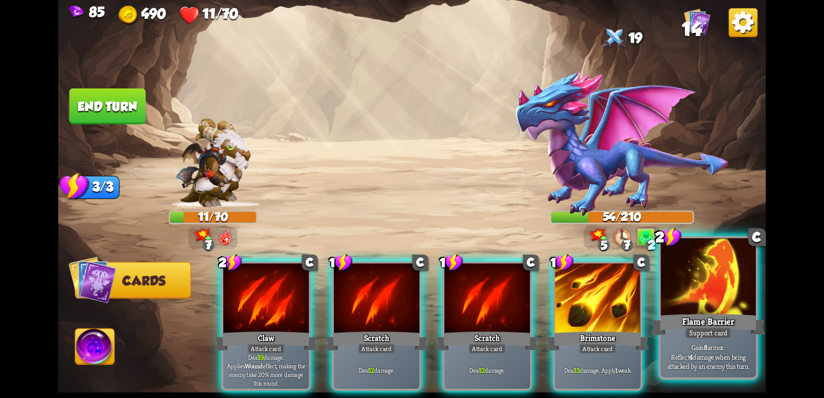
click at [696, 333] on div "Support card" at bounding box center [708, 333] width 46 height 12
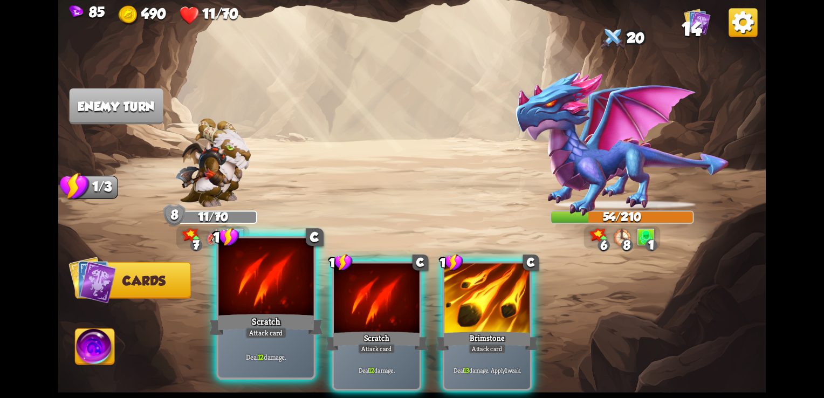
click at [420, 304] on div "1 C Scratch Attack card Deal 12 damage. 1 C Scratch Attack card Deal 12 damage.…" at bounding box center [483, 309] width 566 height 177
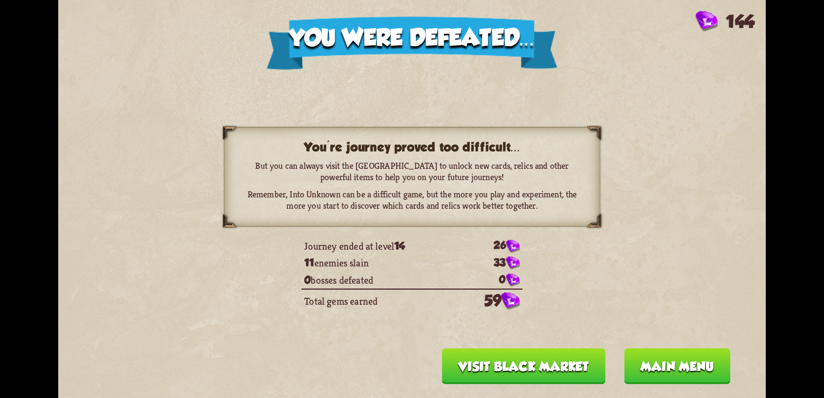
click at [693, 367] on button "Main menu" at bounding box center [677, 366] width 106 height 36
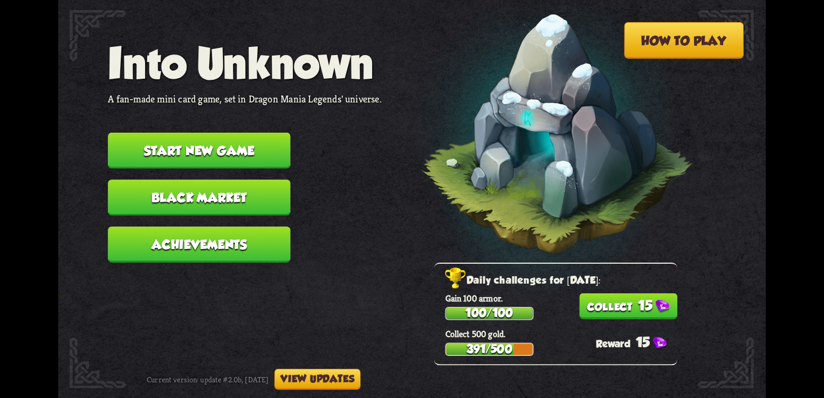
click at [618, 297] on button "15" at bounding box center [628, 306] width 98 height 26
click at [178, 148] on button "Start new game" at bounding box center [199, 151] width 182 height 36
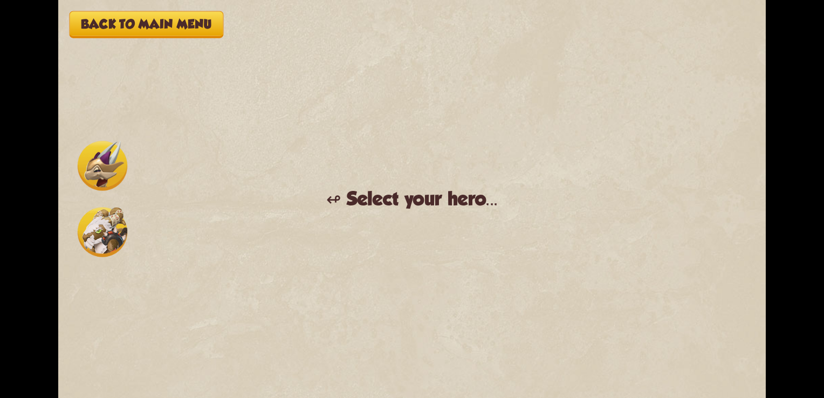
click at [85, 234] on img at bounding box center [103, 232] width 50 height 50
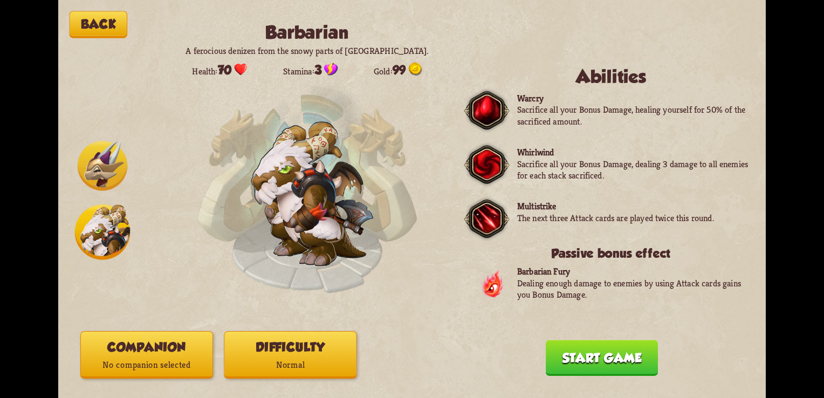
click at [295, 350] on button "Difficulty Normal" at bounding box center [290, 354] width 133 height 47
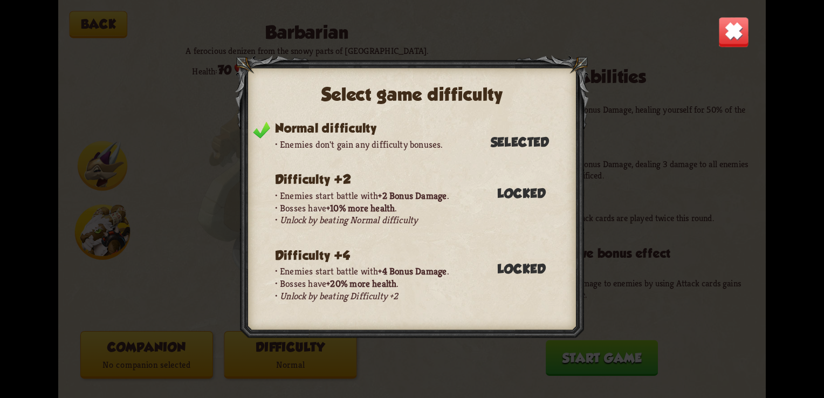
click at [546, 193] on div "Normal difficulty Enemies don't gain any difficulty bonuses. Selected Difficult…" at bounding box center [404, 220] width 324 height 199
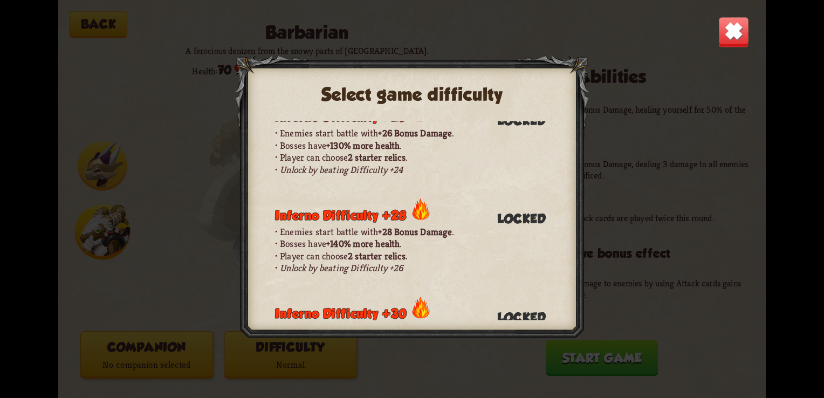
scroll to position [1142, 0]
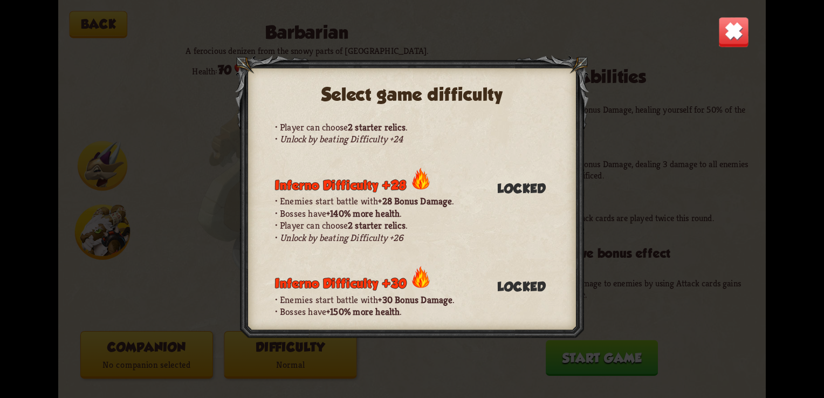
click at [733, 30] on img at bounding box center [733, 32] width 31 height 31
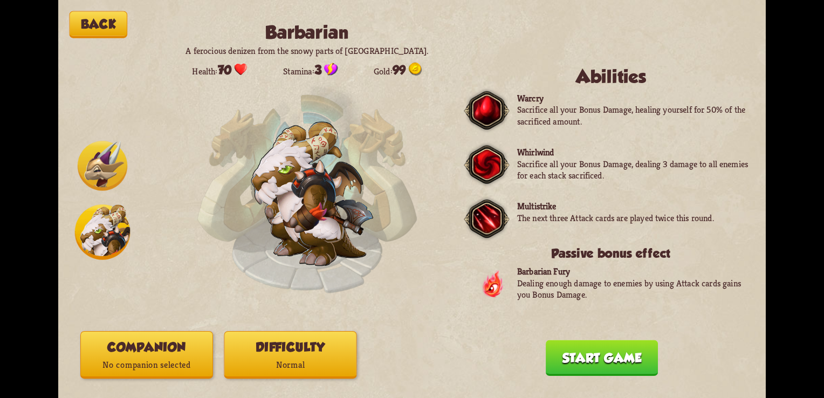
click at [583, 351] on button "Start game" at bounding box center [602, 358] width 112 height 36
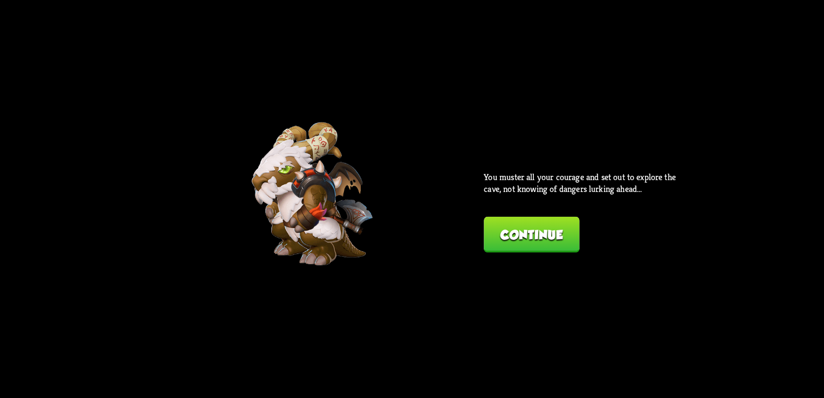
click at [563, 243] on button "Continue" at bounding box center [531, 235] width 95 height 36
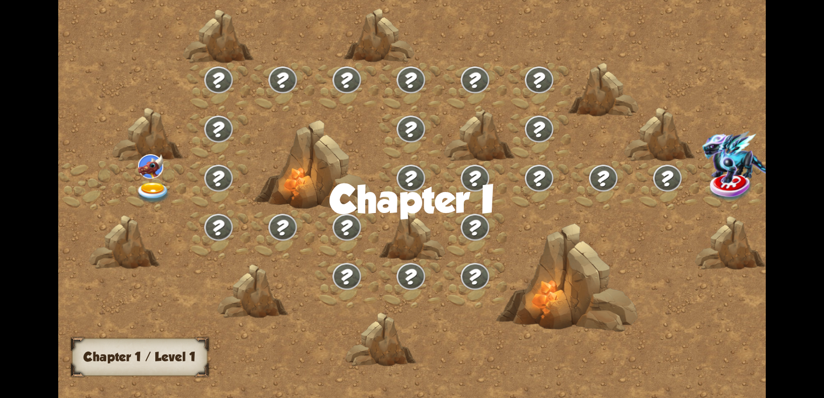
click at [716, 160] on img at bounding box center [743, 157] width 82 height 52
click at [731, 159] on img at bounding box center [743, 157] width 82 height 52
click at [160, 185] on img at bounding box center [154, 192] width 36 height 21
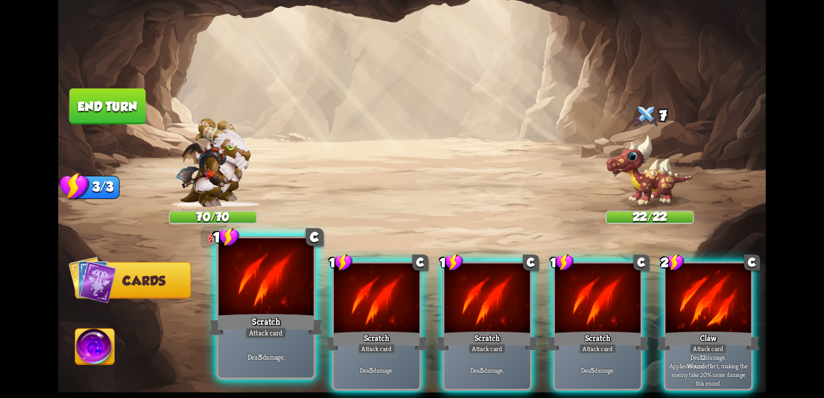
click at [248, 321] on div "Scratch" at bounding box center [266, 324] width 114 height 25
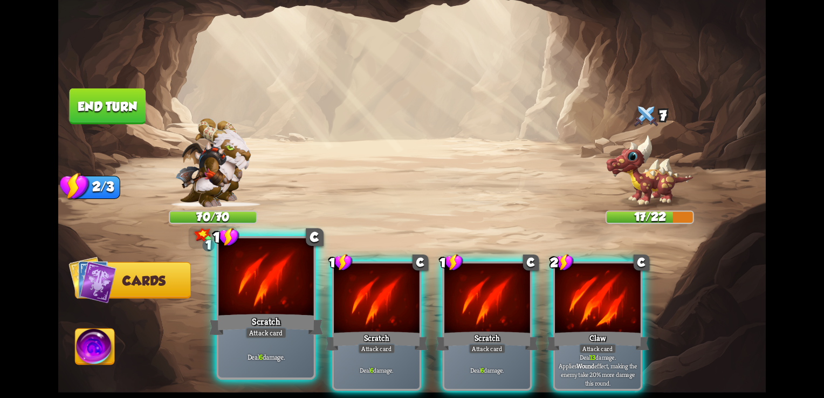
click at [267, 312] on div "Scratch" at bounding box center [266, 324] width 114 height 25
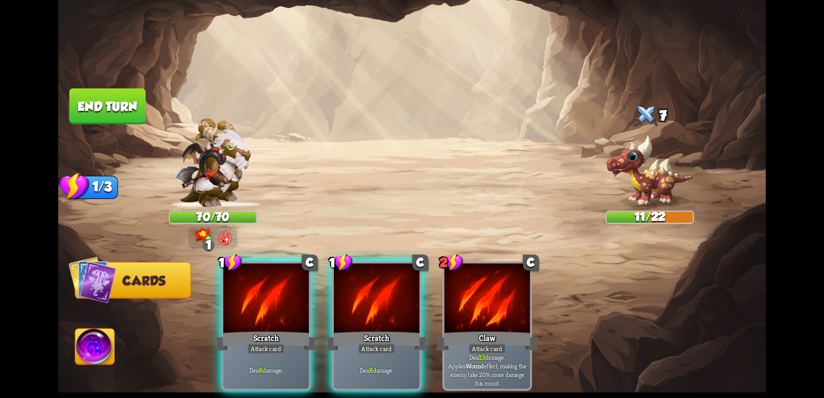
click at [98, 105] on button "End turn" at bounding box center [108, 106] width 76 height 36
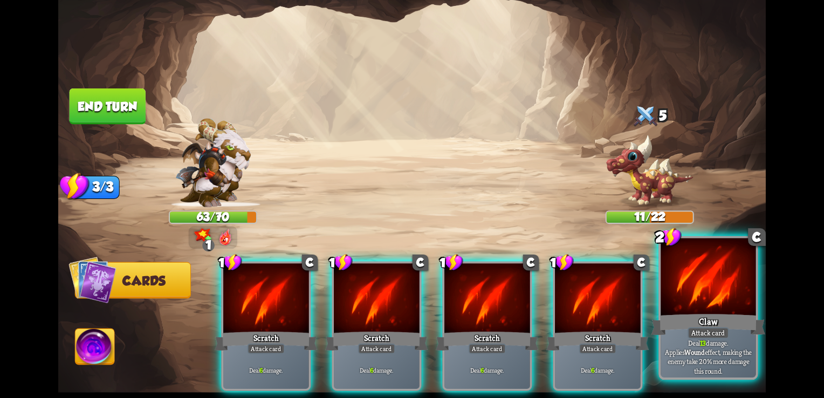
click at [754, 342] on div "Deal 13 damage. Applies Wound effect, making the enemy take 20% more damage thi…" at bounding box center [708, 357] width 95 height 42
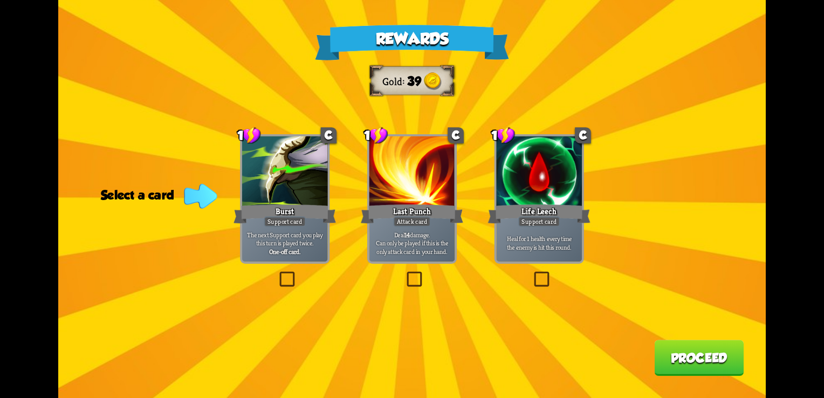
click at [509, 212] on div "Life Leech" at bounding box center [539, 213] width 102 height 23
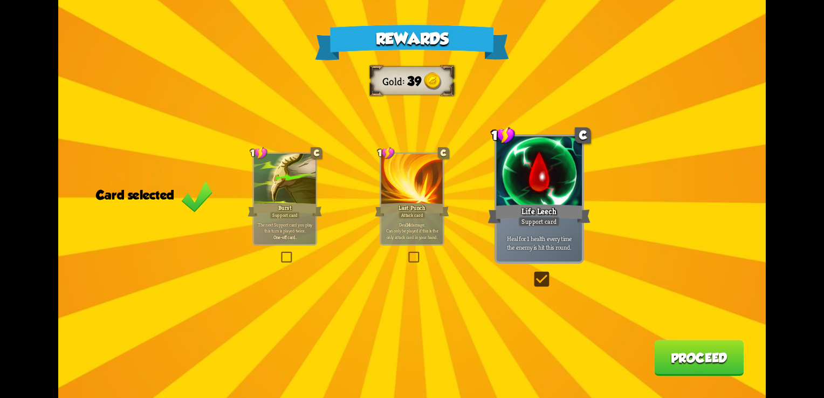
click at [679, 348] on button "Proceed" at bounding box center [699, 358] width 90 height 36
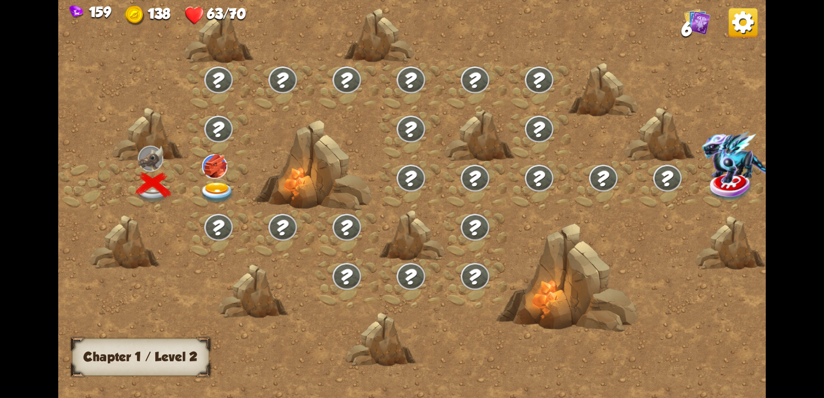
click at [205, 171] on img at bounding box center [214, 166] width 25 height 24
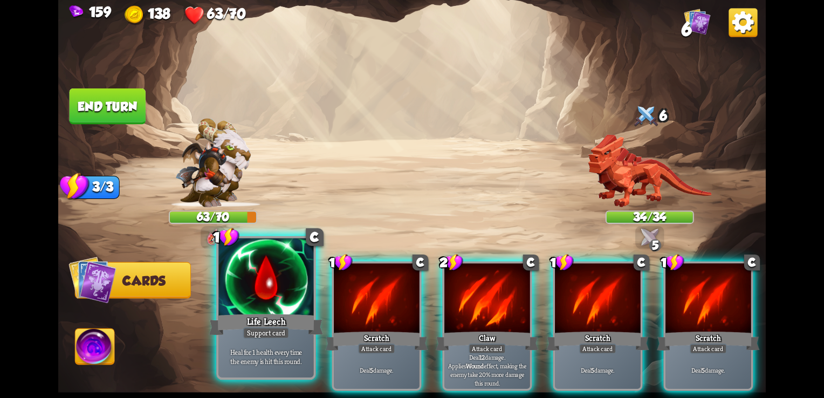
click at [285, 313] on div "Life Leech" at bounding box center [266, 324] width 114 height 25
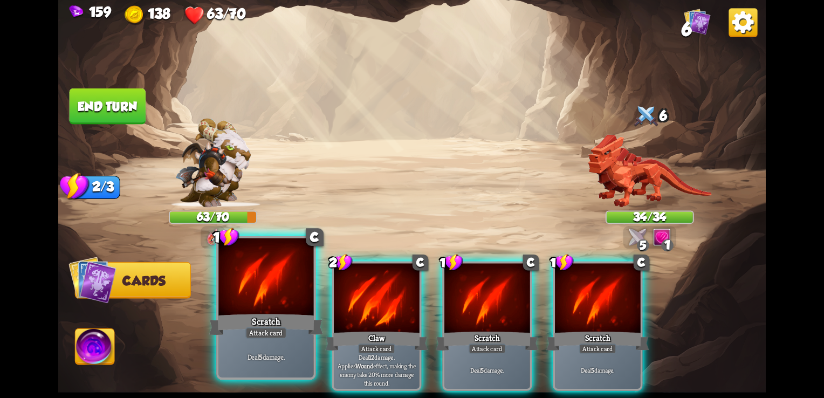
click at [300, 311] on div at bounding box center [265, 278] width 95 height 80
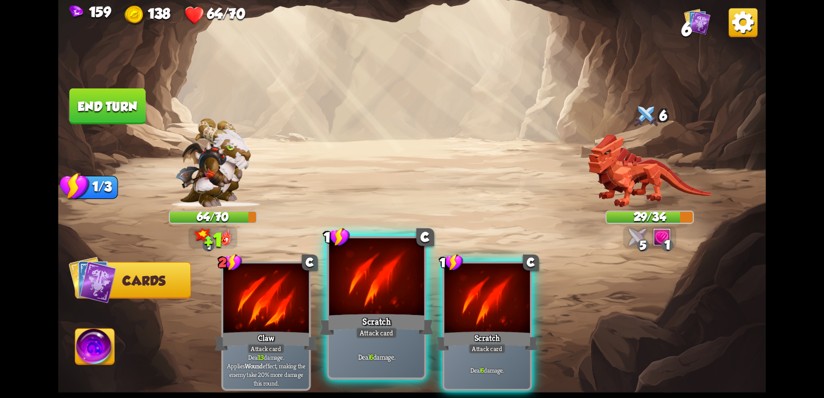
click at [378, 306] on div at bounding box center [376, 278] width 95 height 80
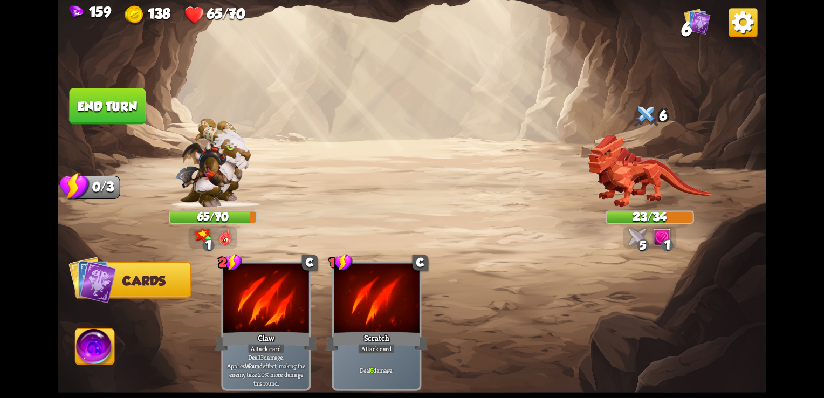
click at [134, 102] on button "End turn" at bounding box center [108, 106] width 76 height 36
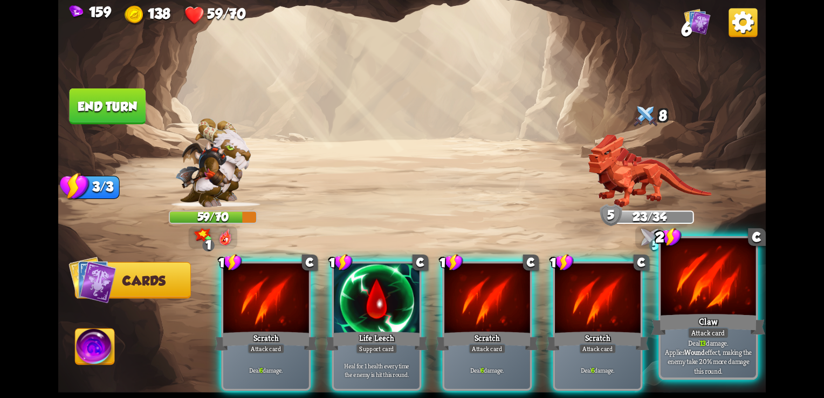
click at [669, 307] on div at bounding box center [708, 278] width 95 height 80
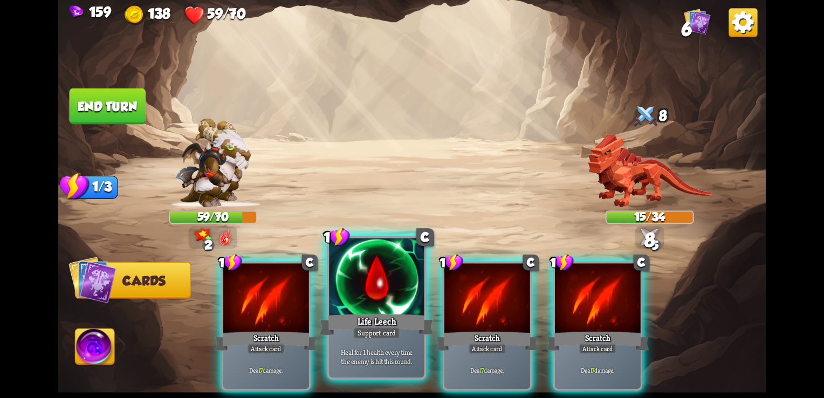
click at [380, 308] on div at bounding box center [376, 278] width 95 height 80
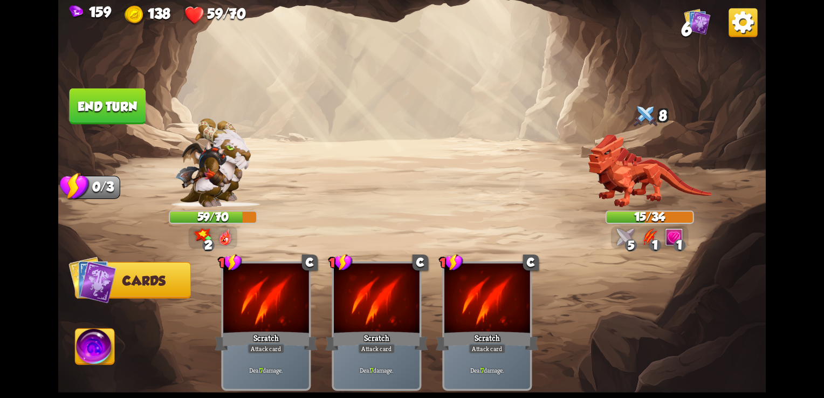
click at [101, 108] on button "End turn" at bounding box center [108, 106] width 76 height 36
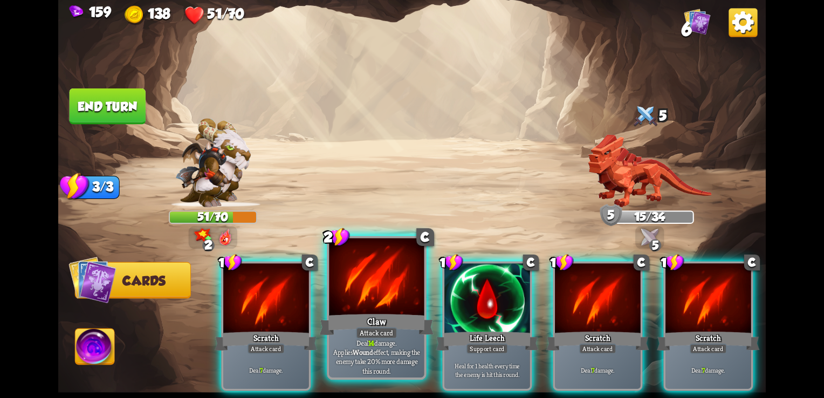
click at [334, 292] on div at bounding box center [376, 278] width 95 height 80
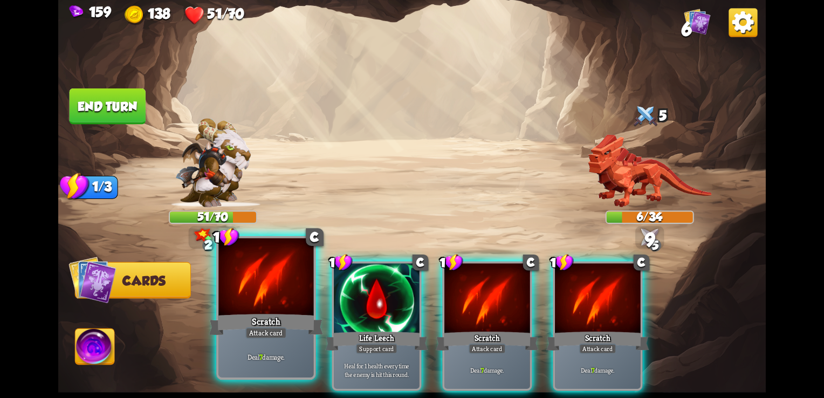
click at [278, 299] on div at bounding box center [265, 278] width 95 height 80
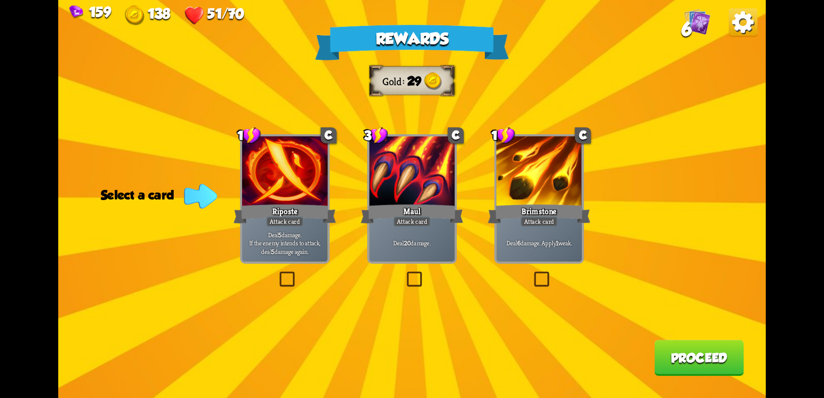
click at [392, 187] on div at bounding box center [412, 172] width 86 height 72
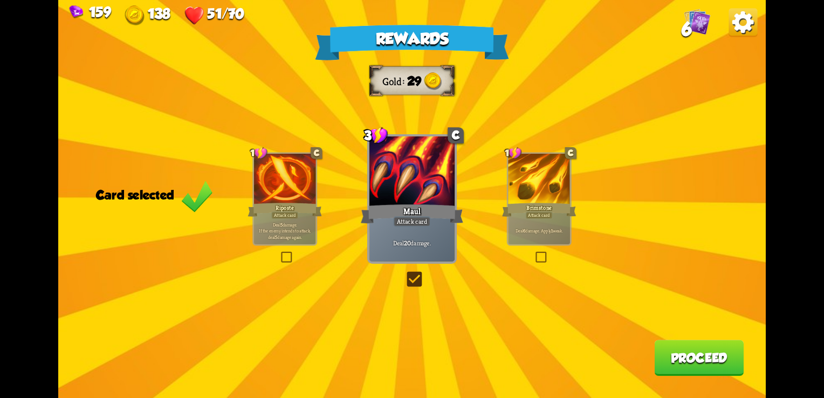
click at [684, 364] on button "Proceed" at bounding box center [699, 358] width 90 height 36
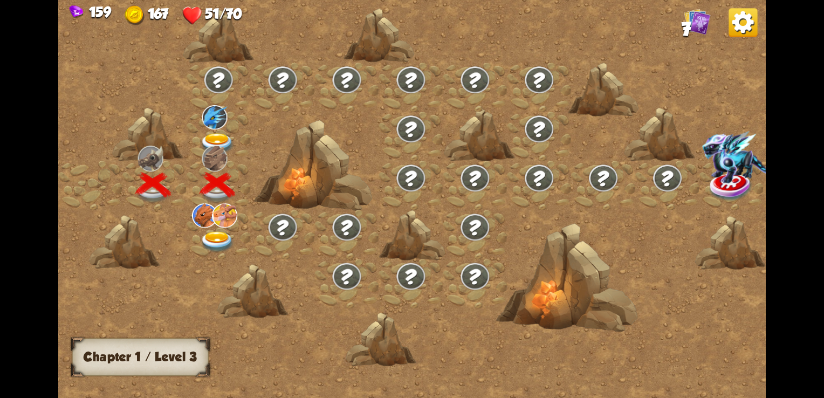
click at [209, 118] on img at bounding box center [214, 117] width 25 height 24
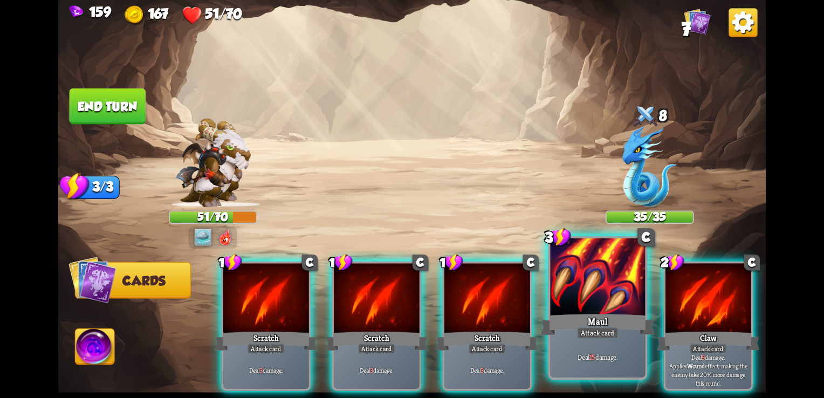
click at [575, 305] on div at bounding box center [597, 278] width 95 height 80
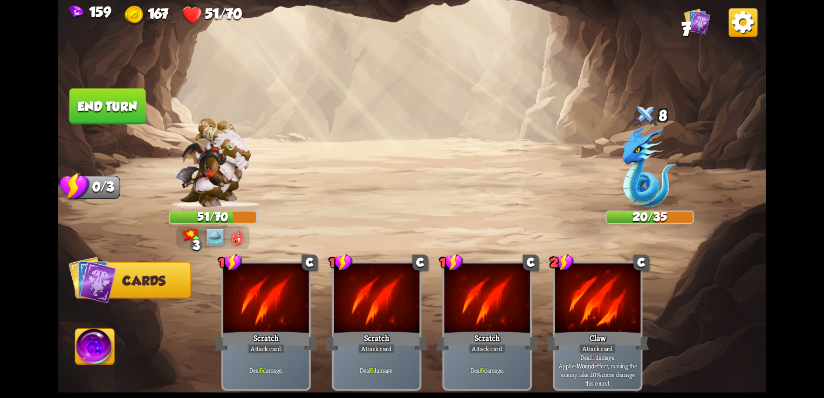
click at [75, 109] on button "End turn" at bounding box center [108, 106] width 76 height 36
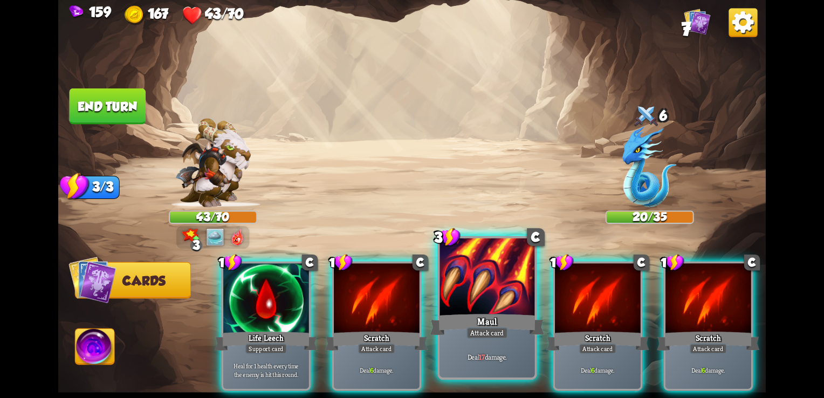
click at [468, 280] on div at bounding box center [486, 278] width 95 height 80
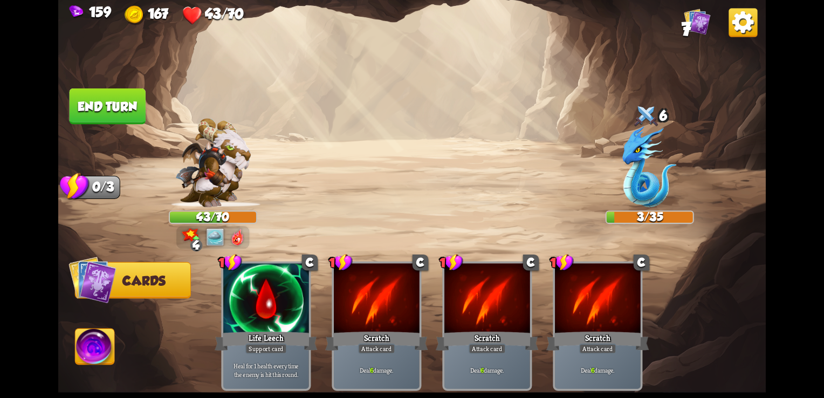
click at [110, 104] on button "End turn" at bounding box center [108, 106] width 76 height 36
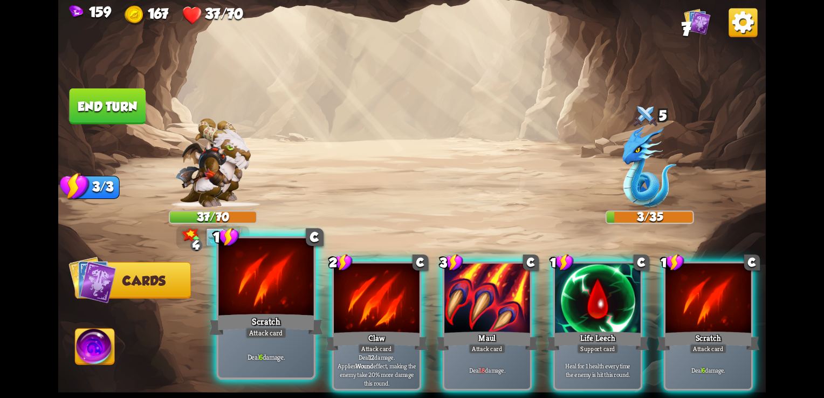
click at [263, 294] on div at bounding box center [265, 278] width 95 height 80
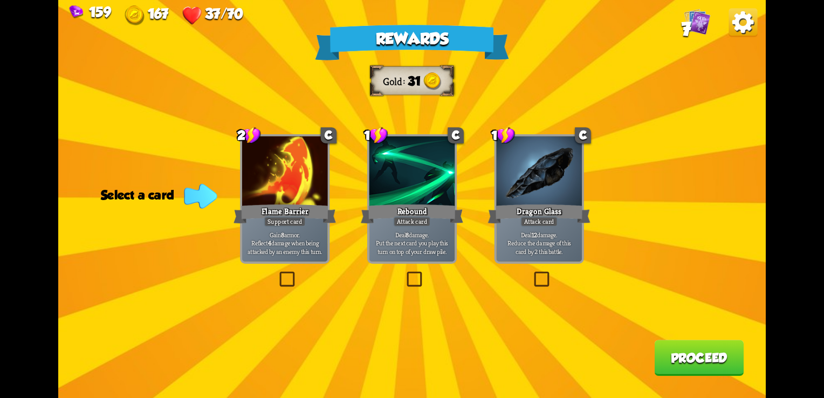
click at [289, 222] on div "Support card" at bounding box center [285, 221] width 42 height 10
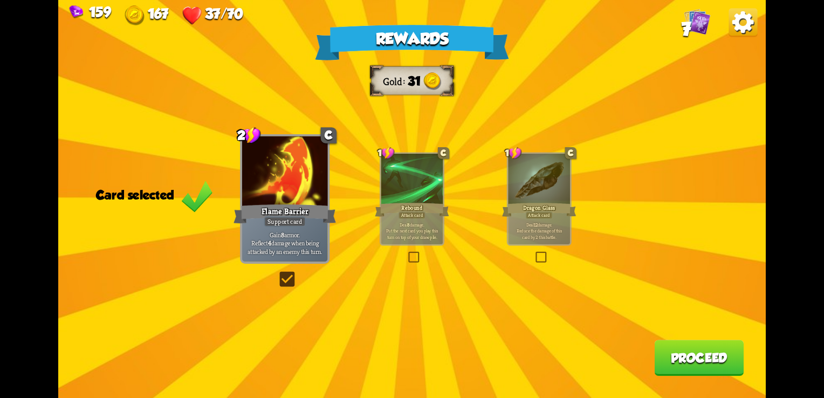
click at [436, 193] on div at bounding box center [412, 180] width 62 height 52
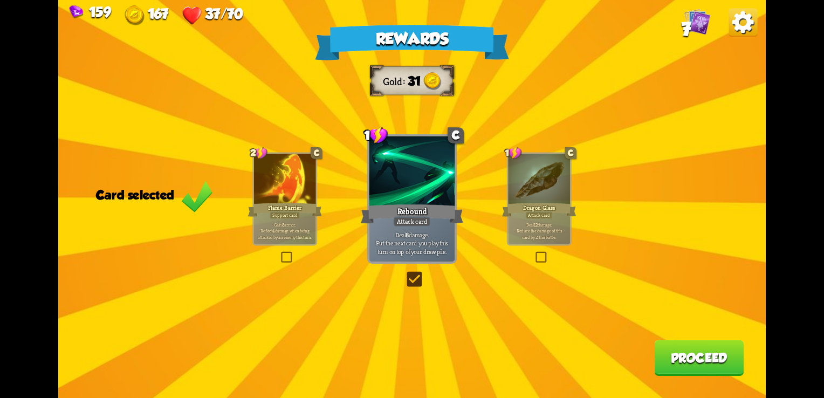
click at [319, 193] on div "Rewards Gold 31 Card selected 2 C Flame Barrier Support card Gain 8 armor. Refl…" at bounding box center [411, 199] width 707 height 398
click at [302, 197] on div at bounding box center [285, 180] width 62 height 52
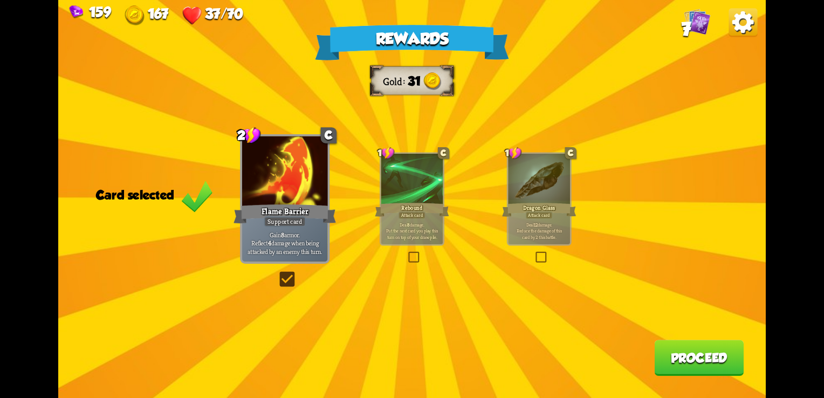
click at [707, 369] on button "Proceed" at bounding box center [699, 358] width 90 height 36
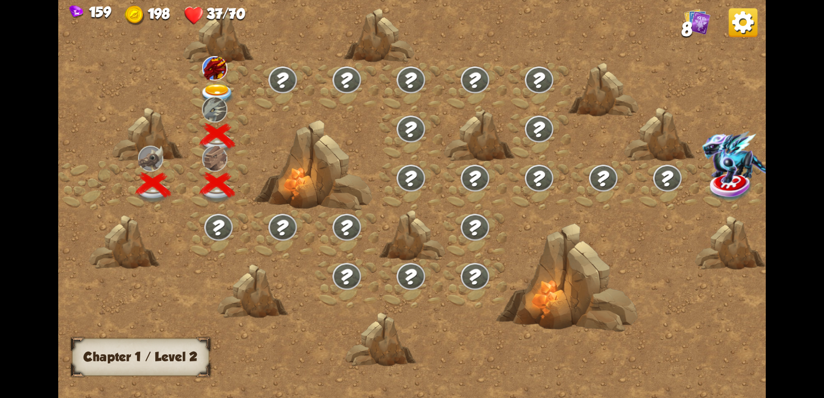
click at [224, 72] on img at bounding box center [214, 68] width 25 height 24
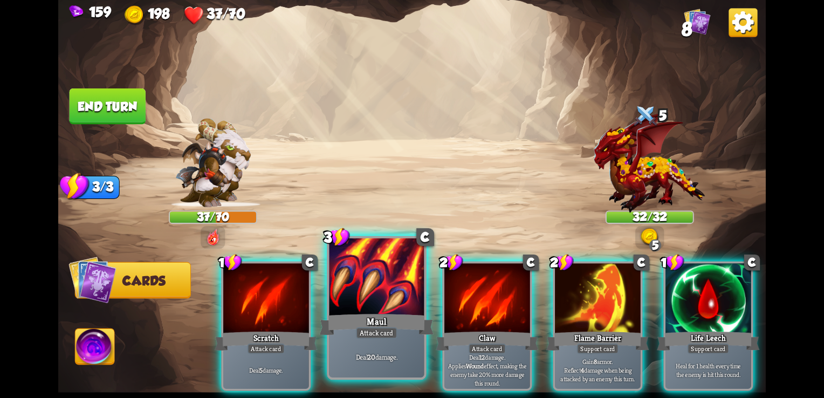
click at [377, 284] on div at bounding box center [376, 278] width 95 height 80
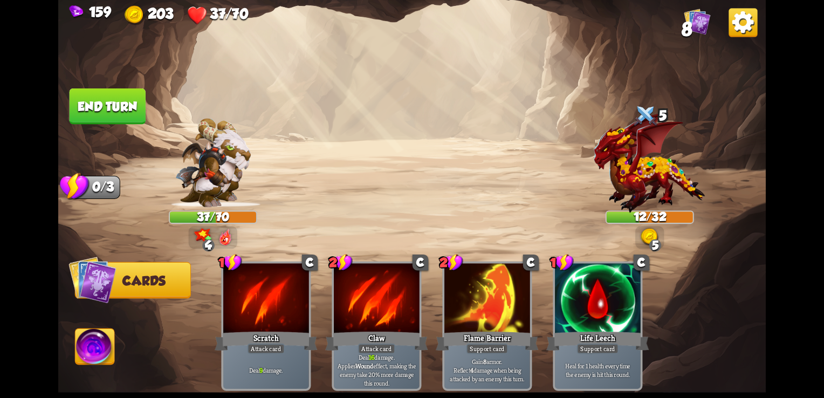
click at [99, 105] on button "End turn" at bounding box center [108, 106] width 76 height 36
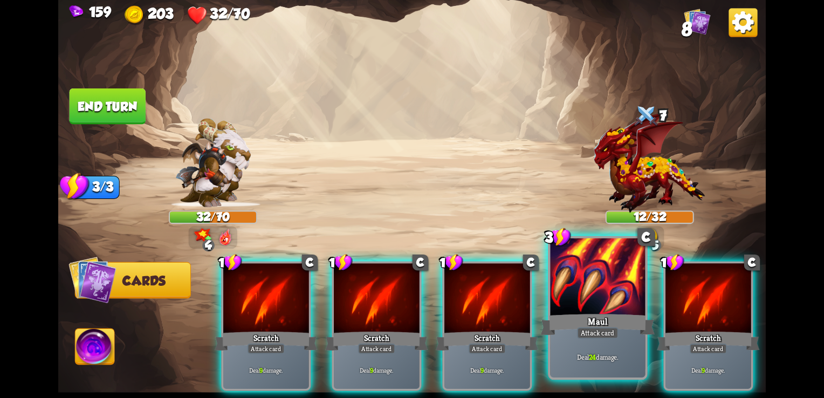
click at [574, 299] on div at bounding box center [597, 278] width 95 height 80
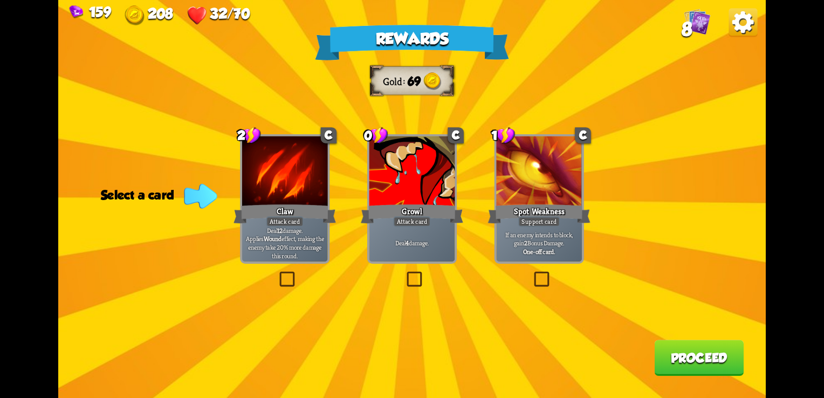
click at [450, 227] on div "Deal 4 damage." at bounding box center [412, 242] width 86 height 37
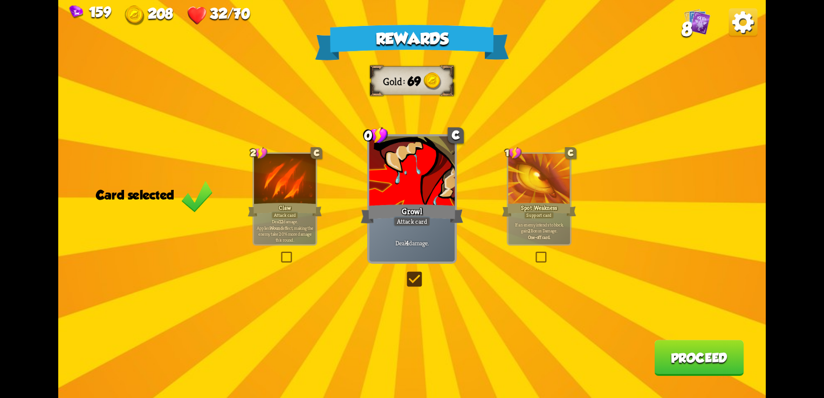
click at [698, 364] on button "Proceed" at bounding box center [699, 358] width 90 height 36
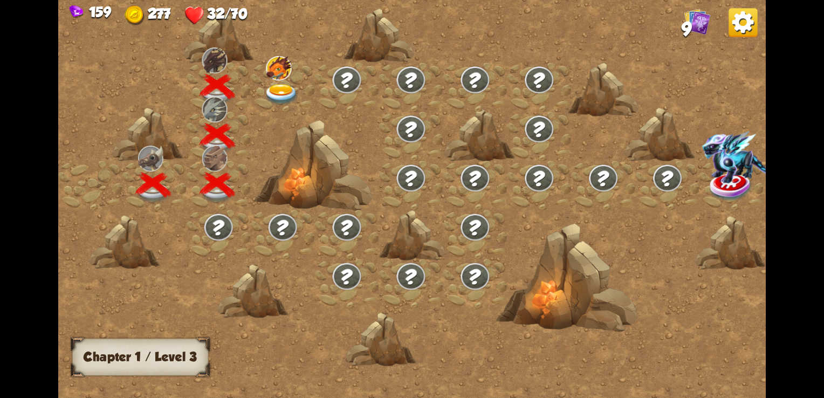
click at [271, 91] on img at bounding box center [282, 94] width 36 height 21
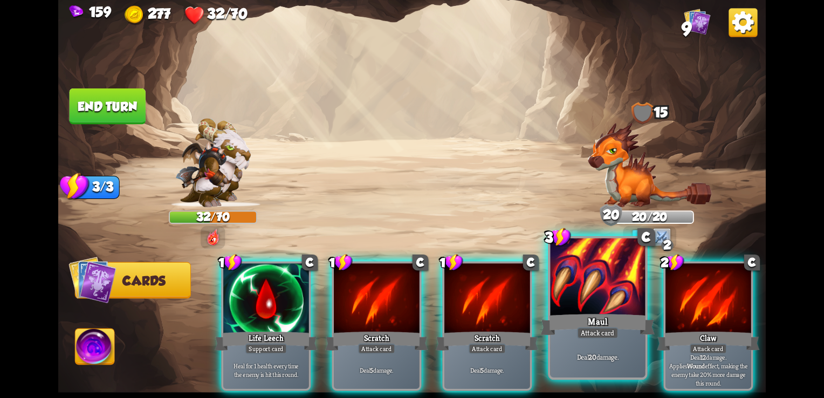
click at [597, 307] on div at bounding box center [597, 278] width 95 height 80
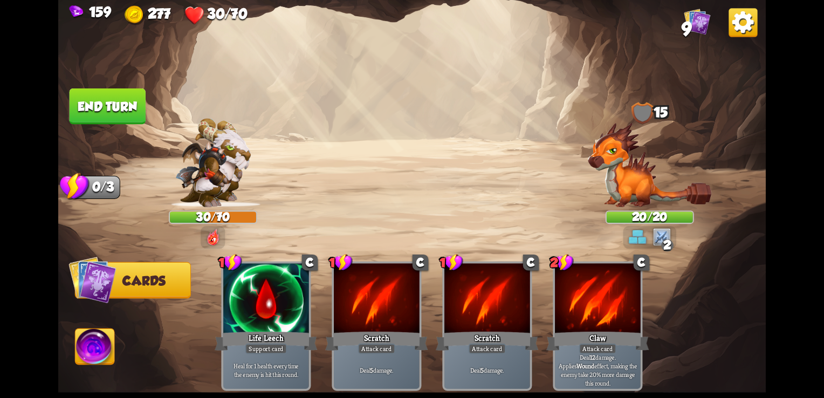
click at [129, 102] on button "End turn" at bounding box center [108, 106] width 76 height 36
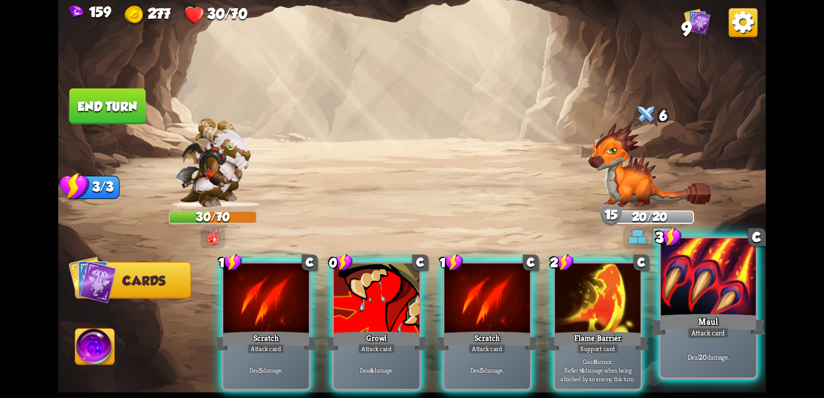
click at [715, 341] on div "Deal 20 damage." at bounding box center [708, 357] width 95 height 42
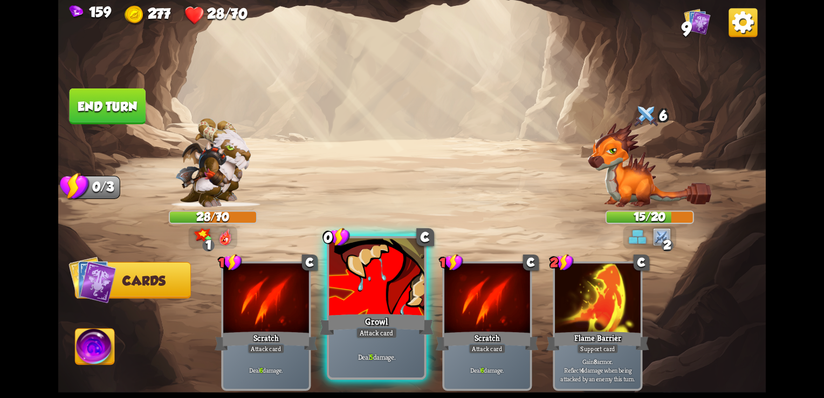
click at [384, 270] on div at bounding box center [376, 278] width 95 height 80
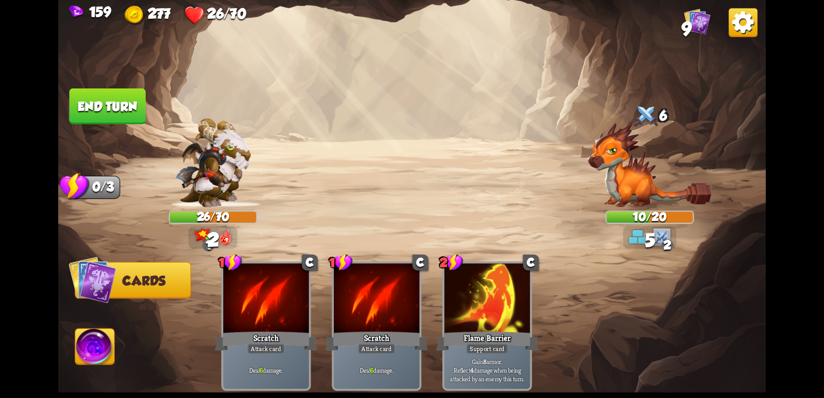
click at [101, 86] on img at bounding box center [411, 199] width 707 height 398
